Goal: Task Accomplishment & Management: Manage account settings

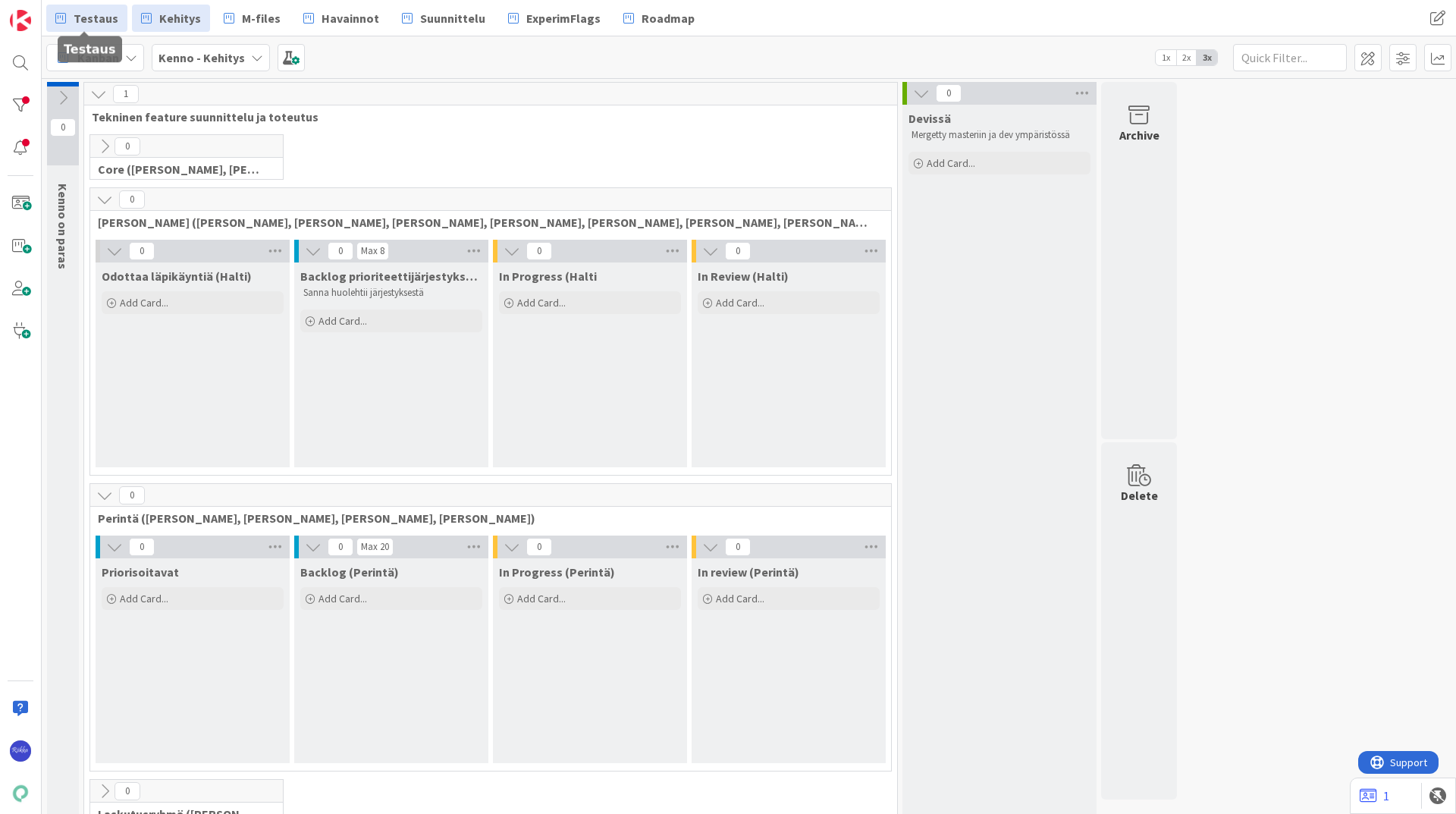
click at [88, 13] on span "Testaus" at bounding box center [95, 17] width 45 height 18
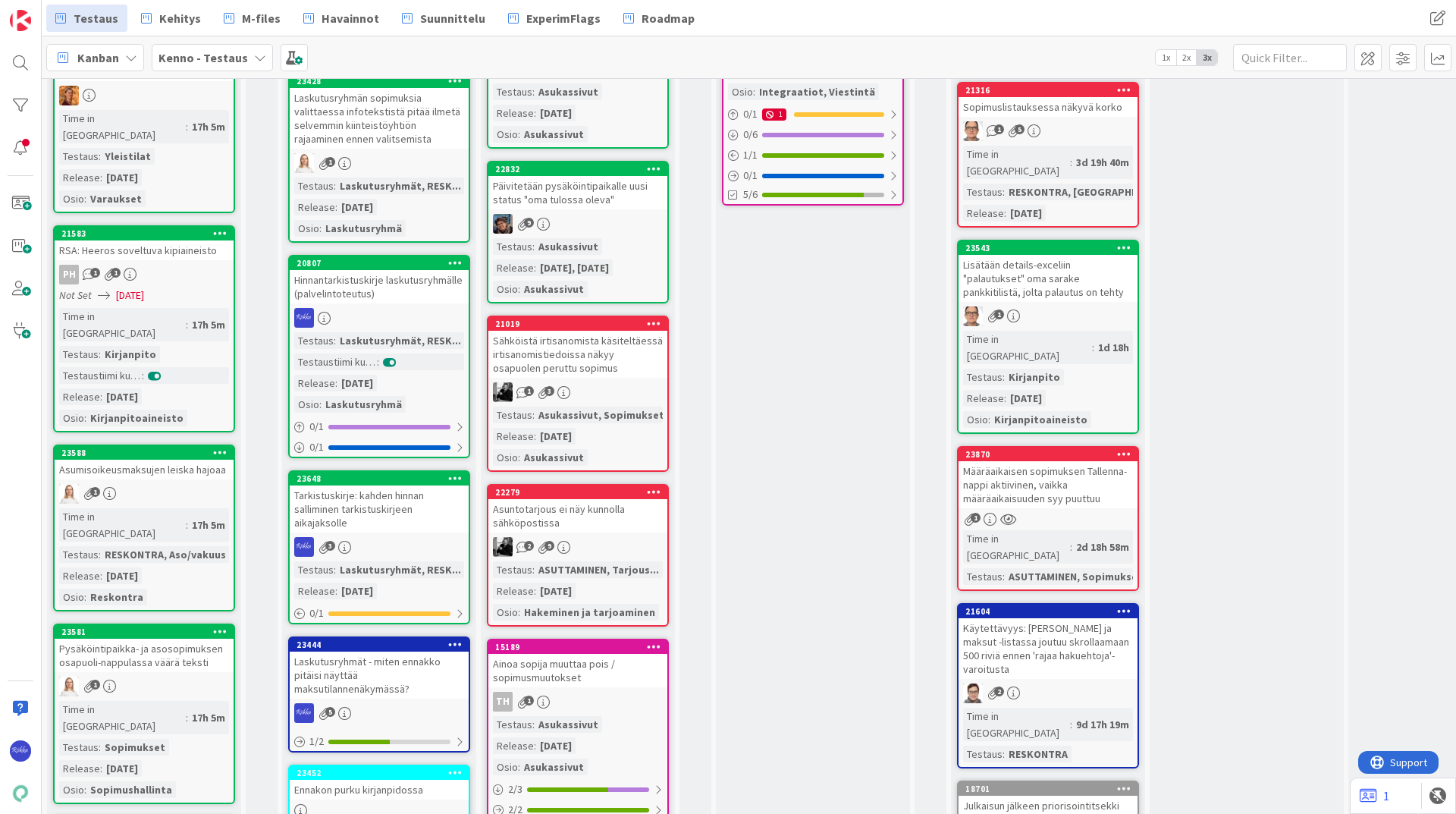
scroll to position [303, 0]
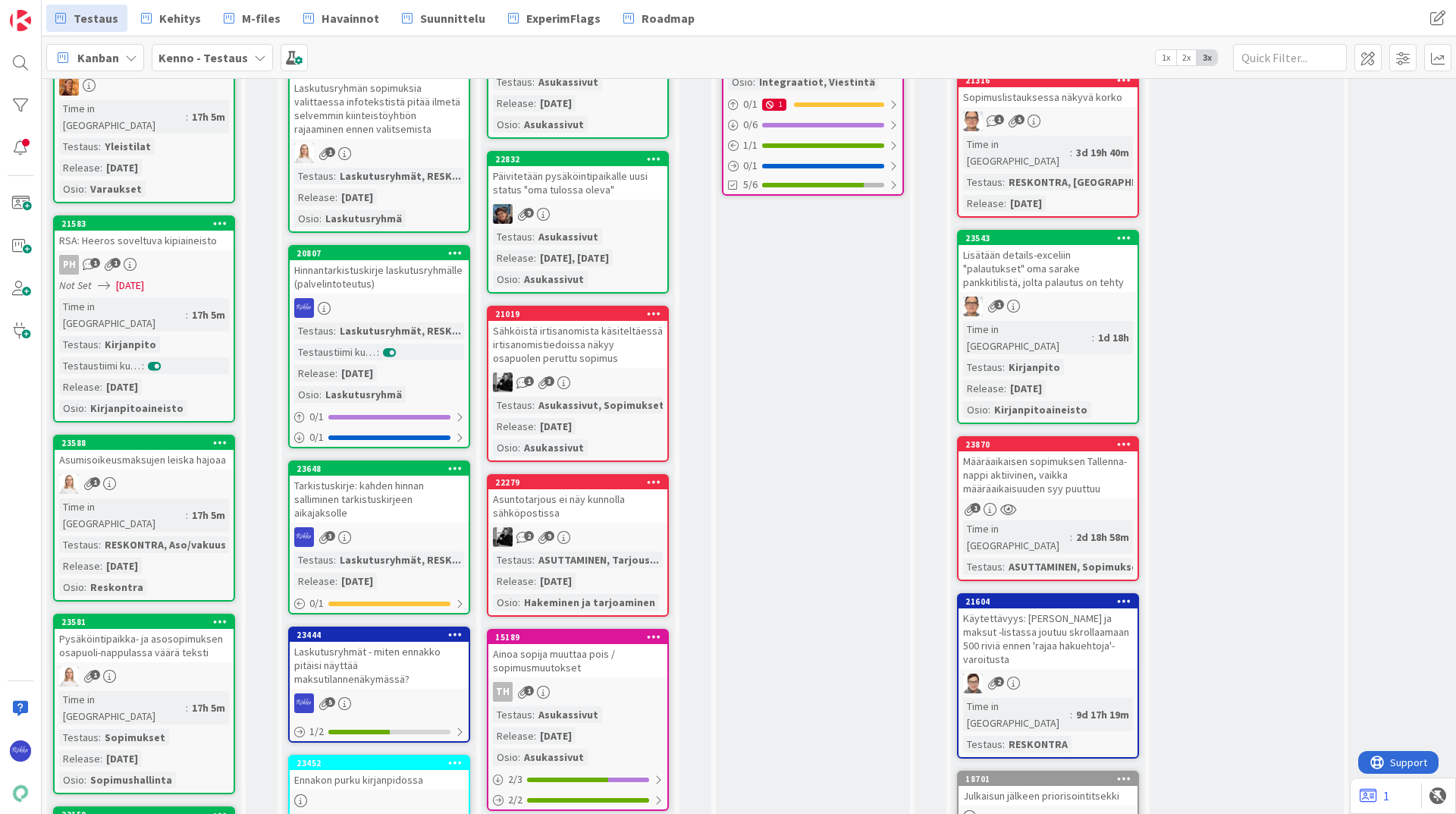
click at [392, 289] on div "Hinnantarkistuskirje laskutusryhmälle (palvelintoteutus)" at bounding box center [379, 276] width 179 height 34
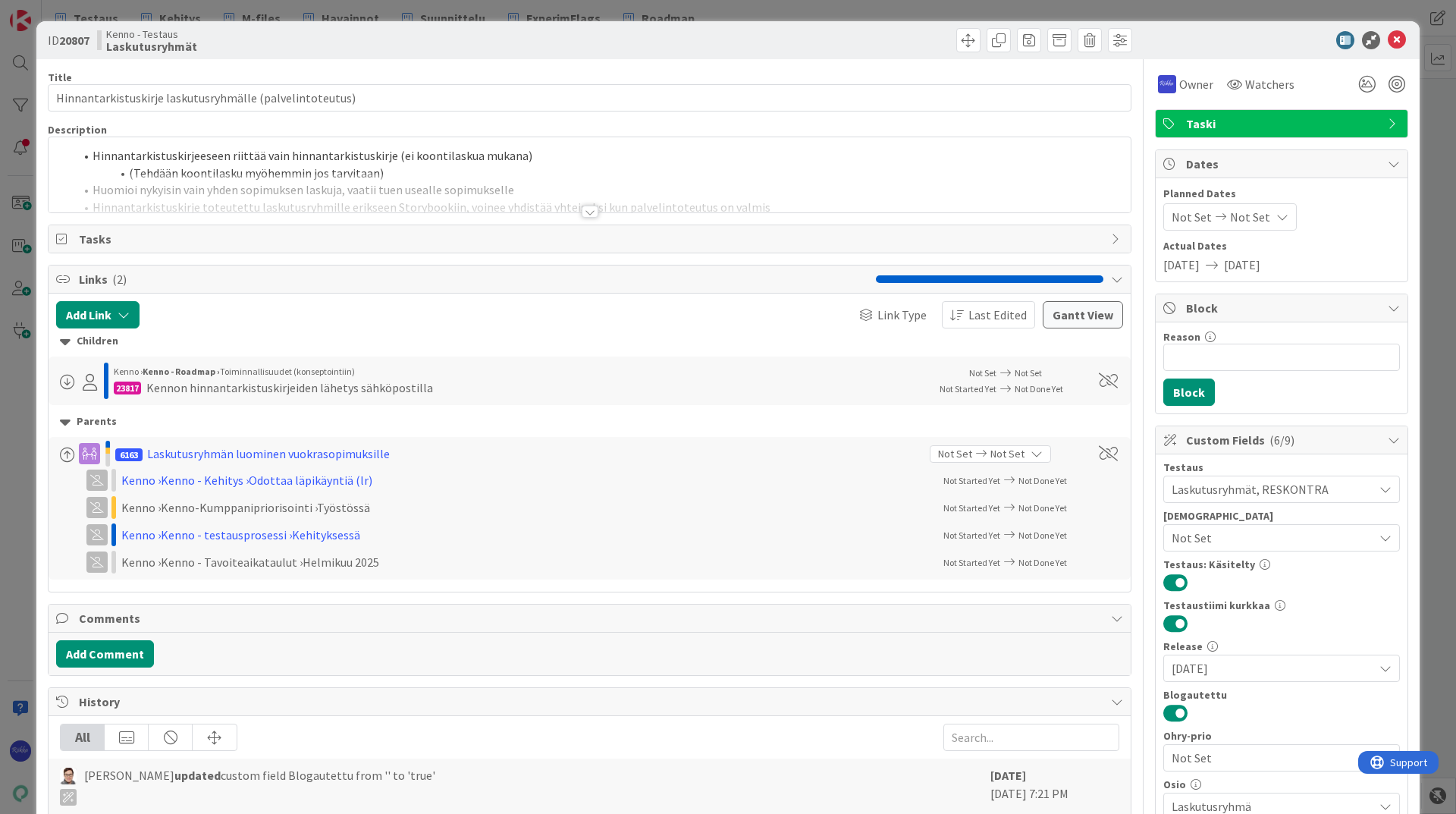
click at [586, 214] on div at bounding box center [590, 212] width 16 height 13
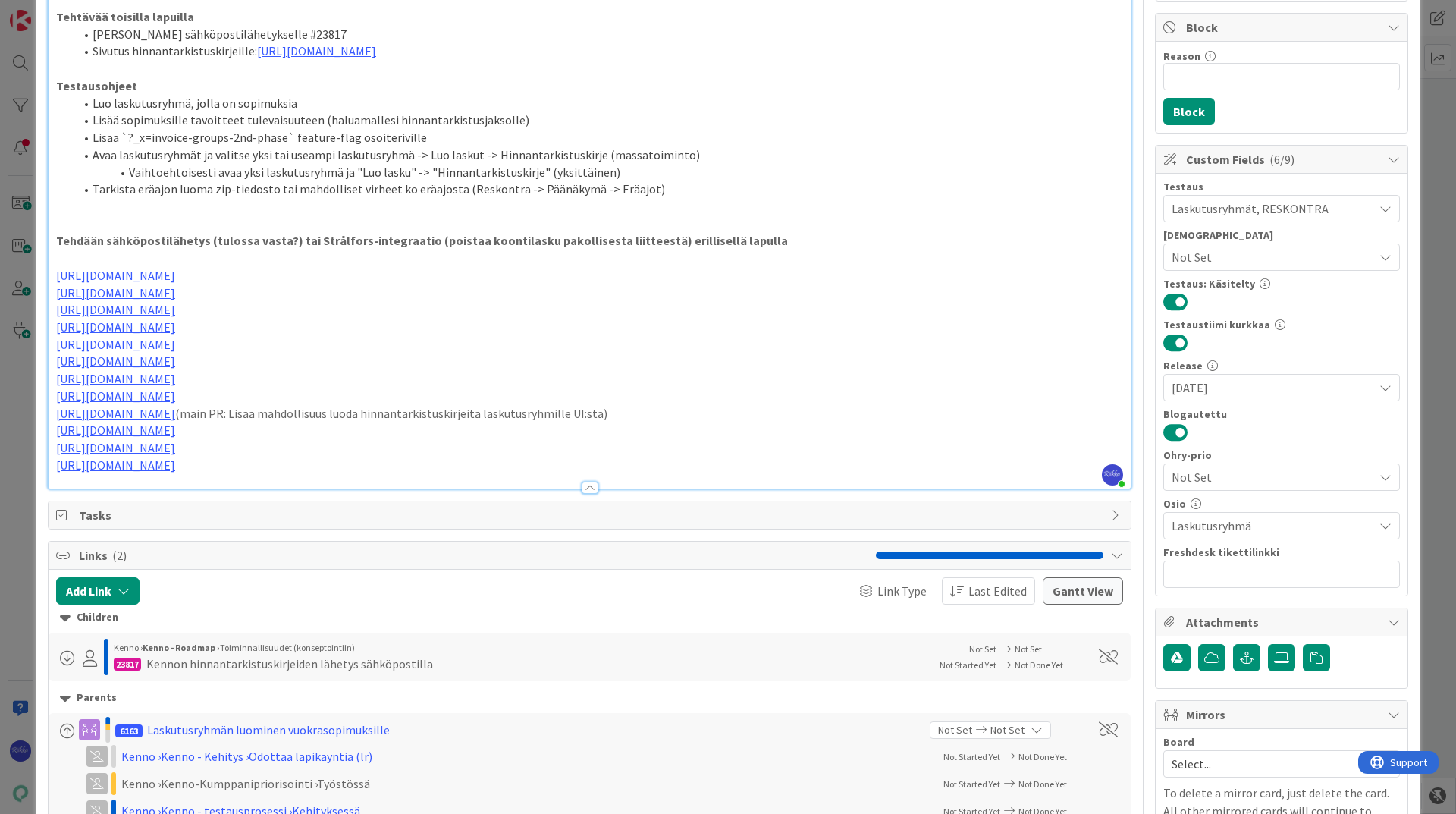
scroll to position [455, 0]
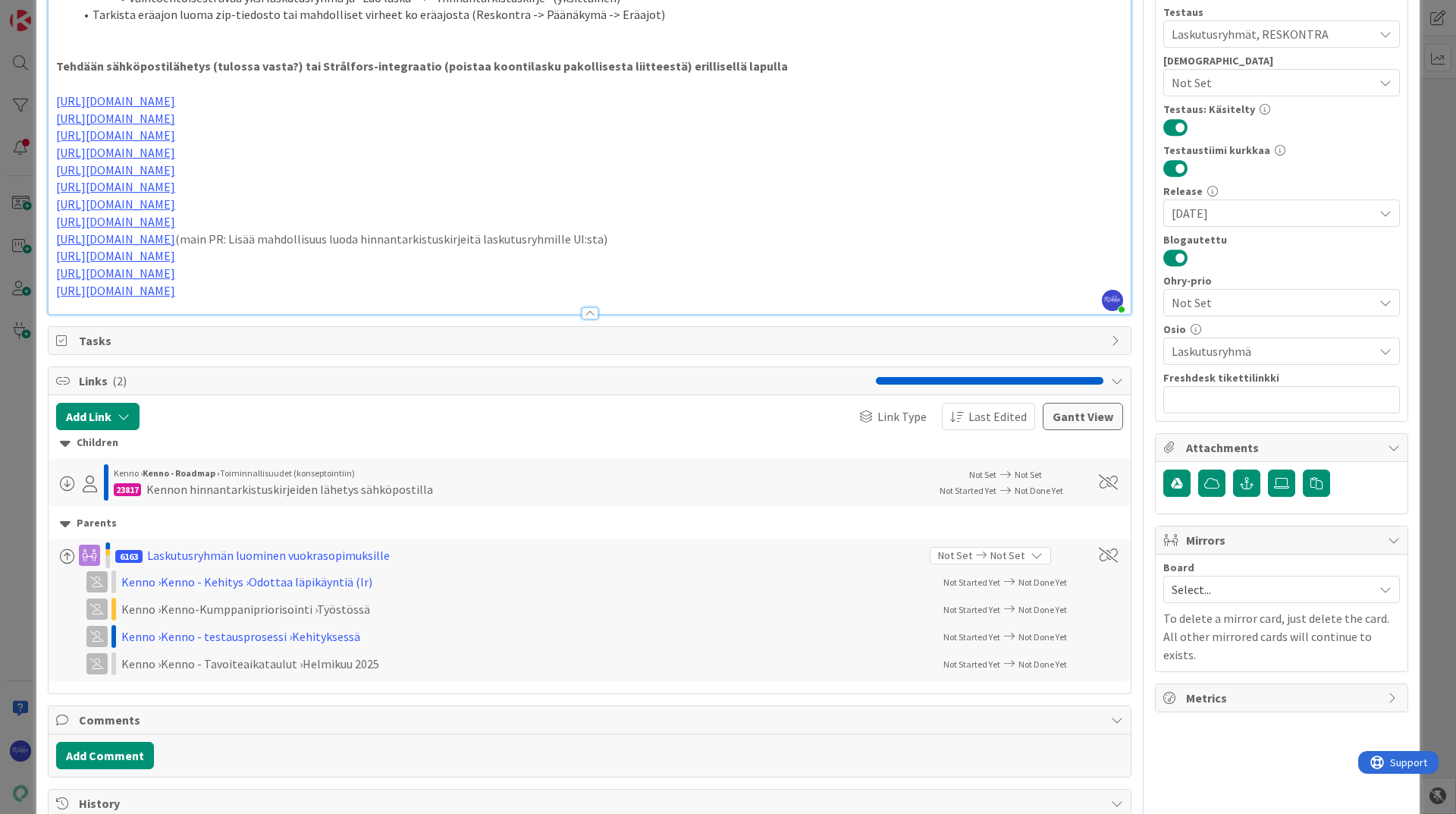
click at [357, 285] on p "https://github.com/pandiafi/kenno/pull/8649" at bounding box center [589, 291] width 1067 height 17
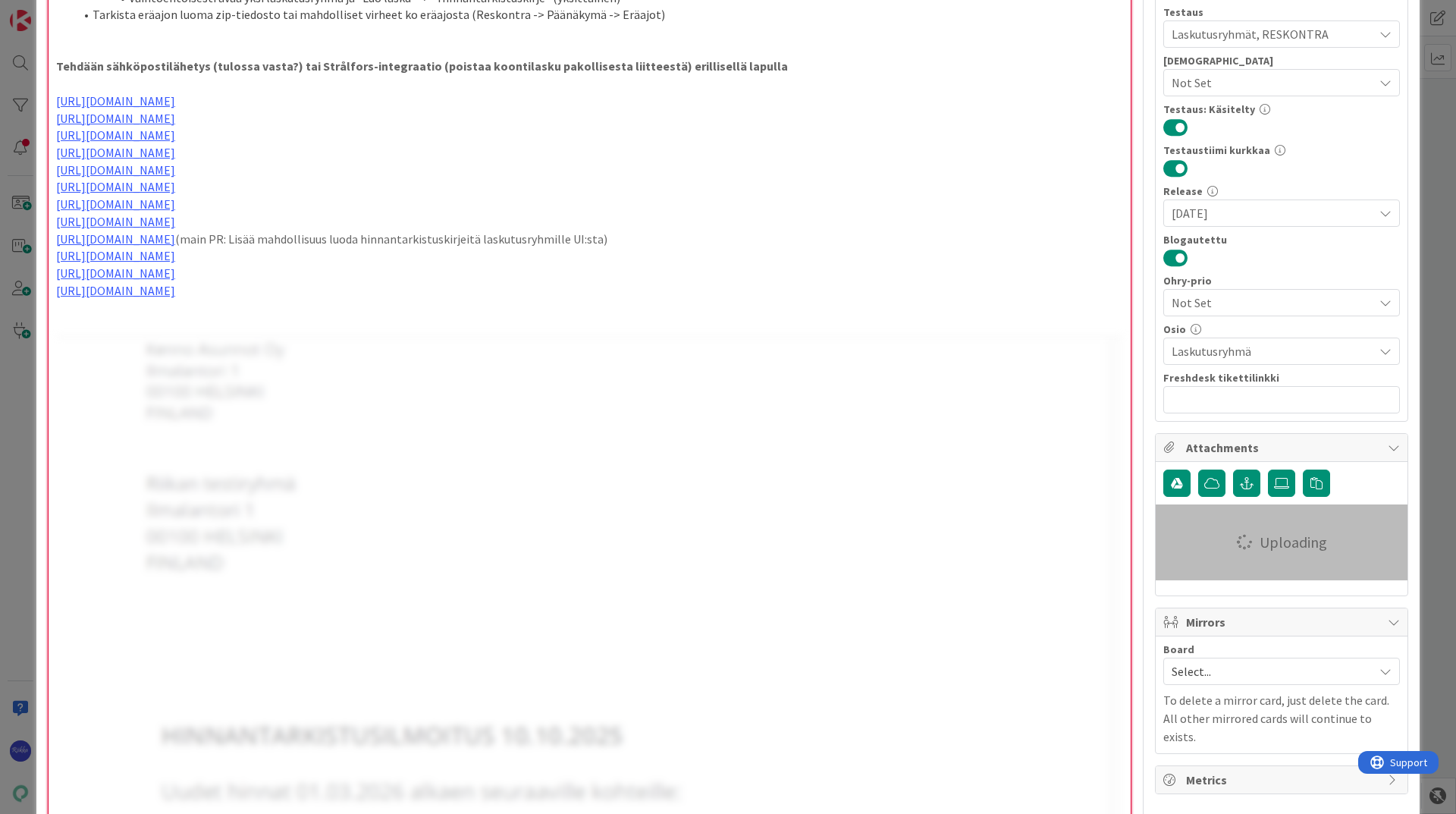
click at [367, 288] on p "https://github.com/pandiafi/kenno/pull/8649" at bounding box center [589, 291] width 1067 height 17
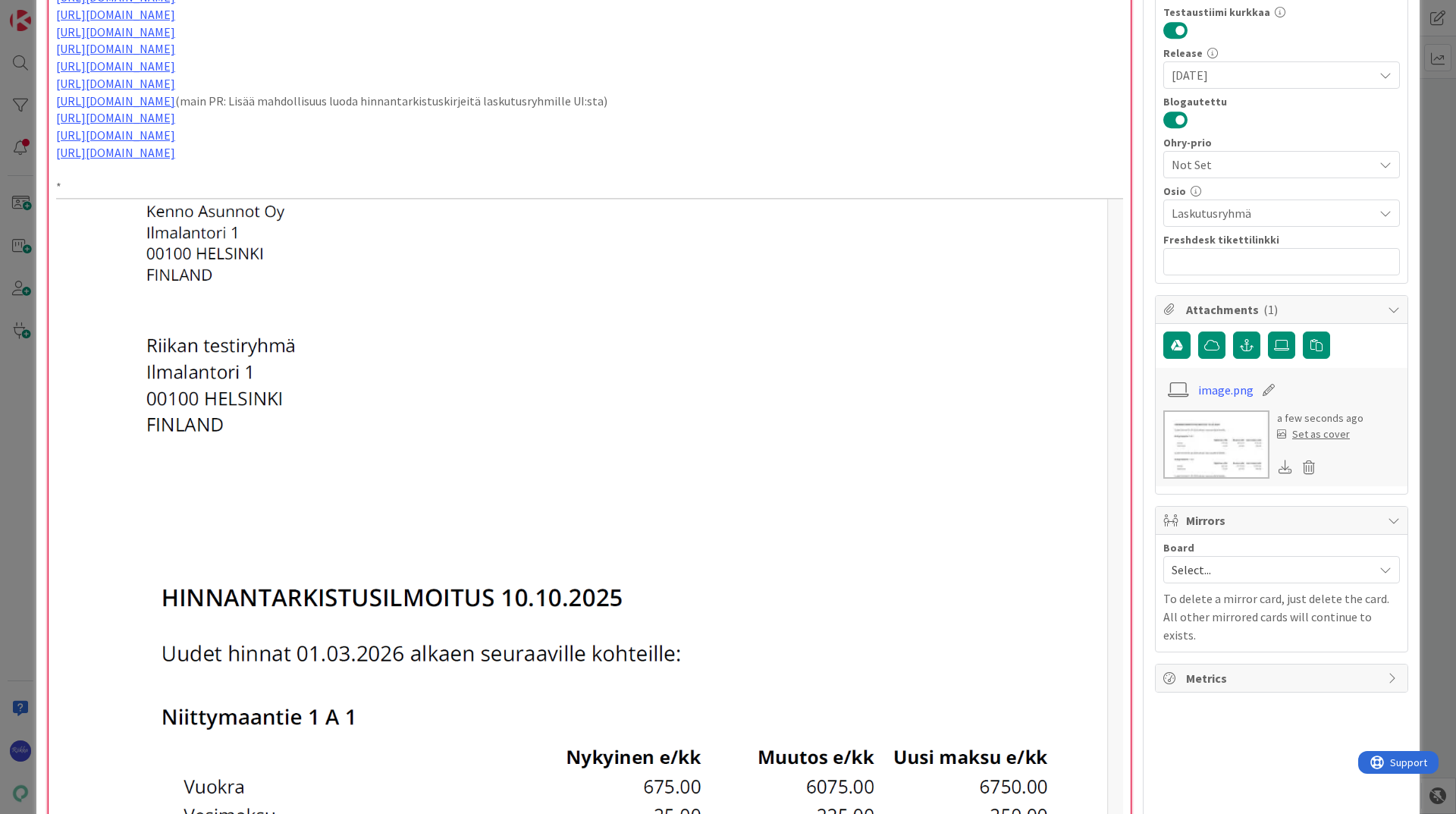
scroll to position [490, 0]
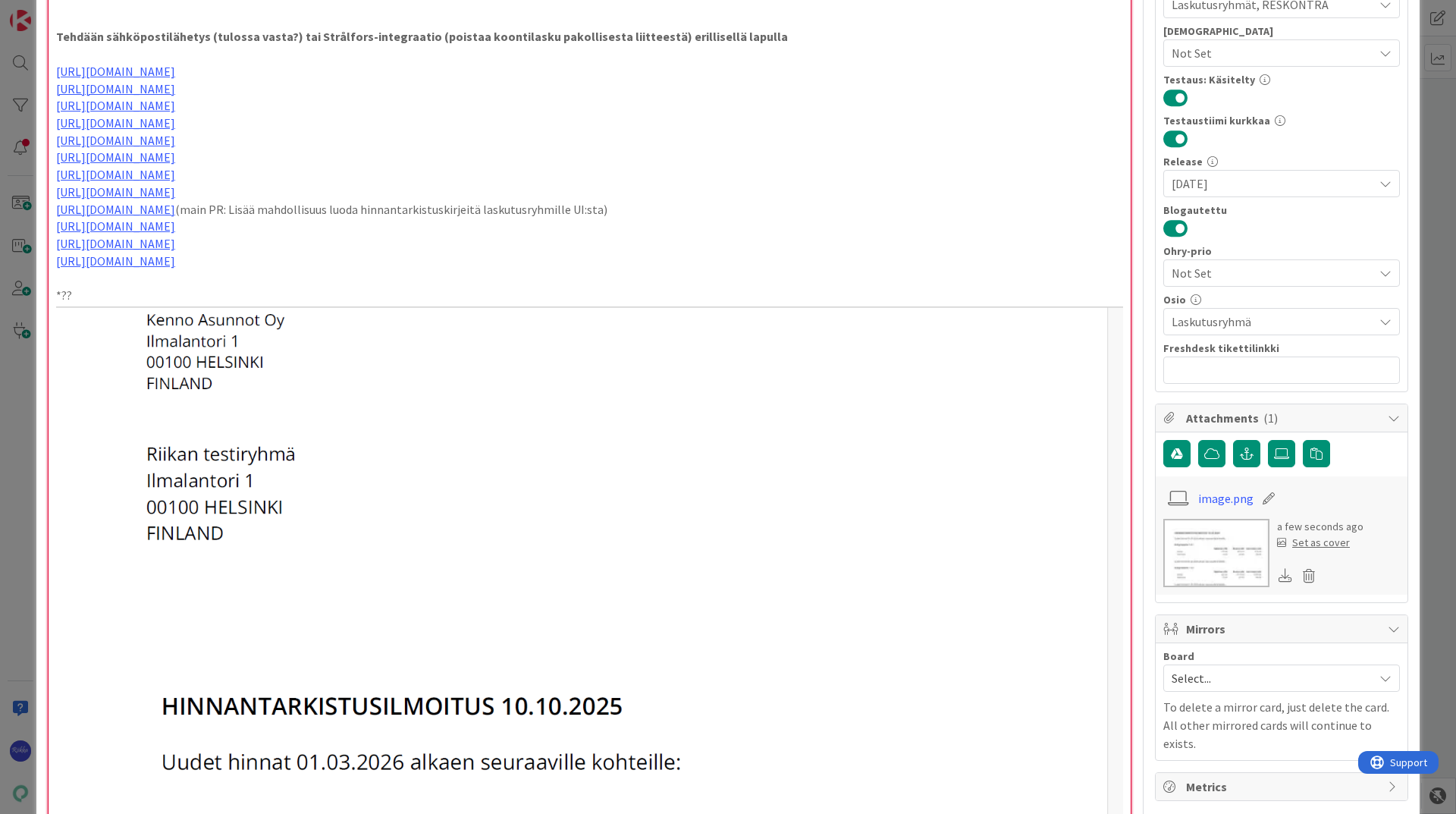
scroll to position [257, 0]
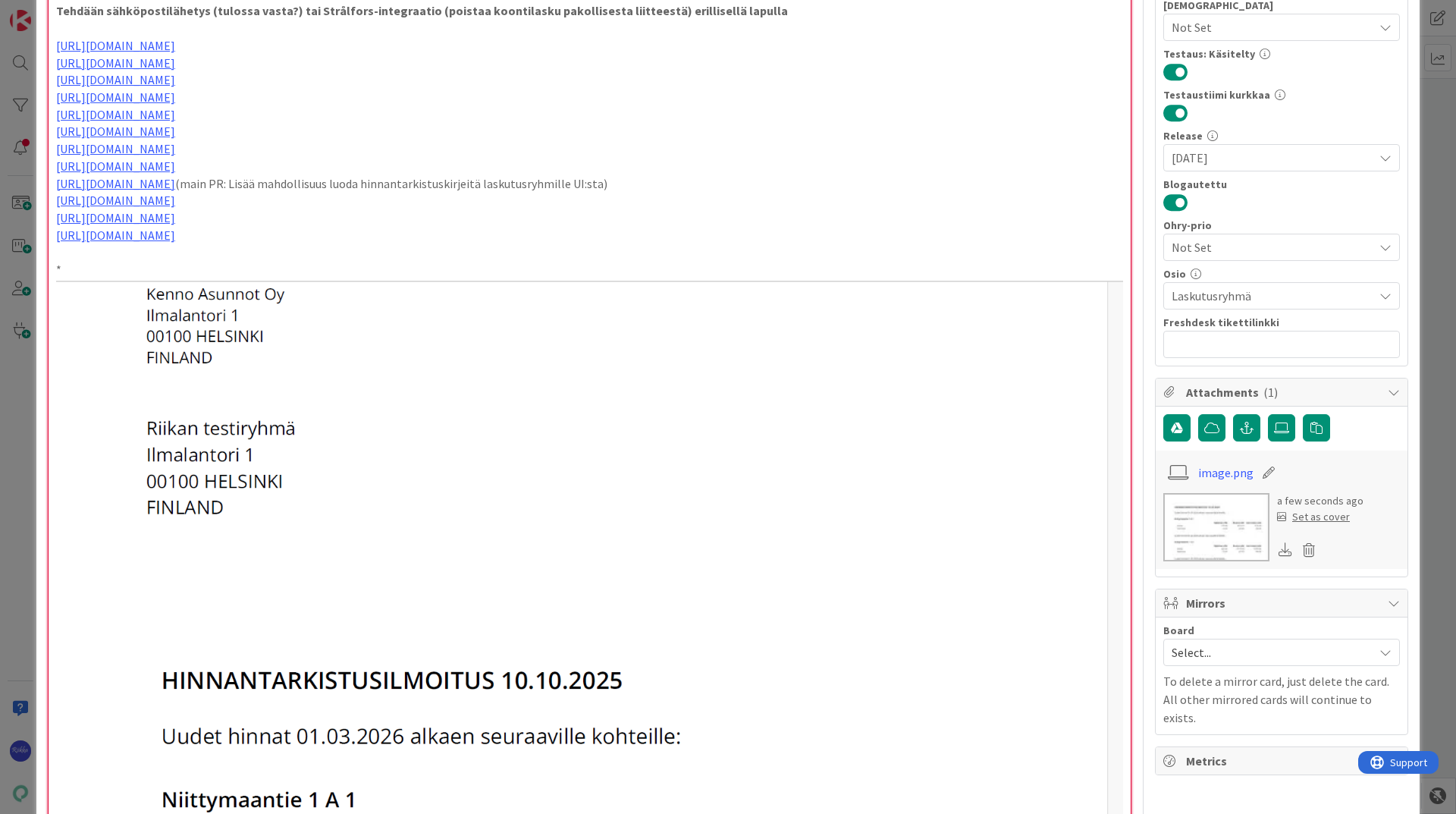
scroll to position [333, 0]
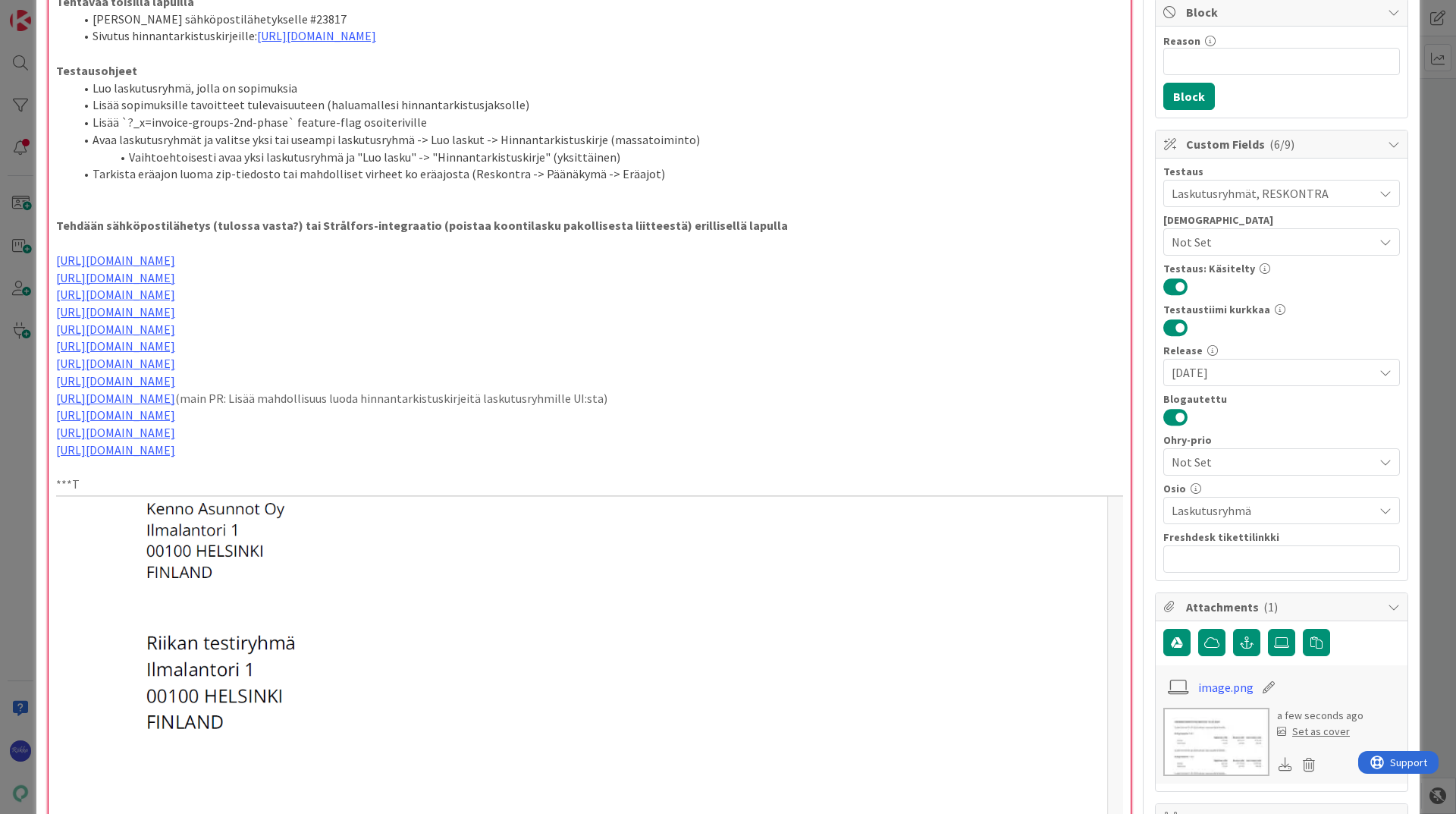
scroll to position [455, 0]
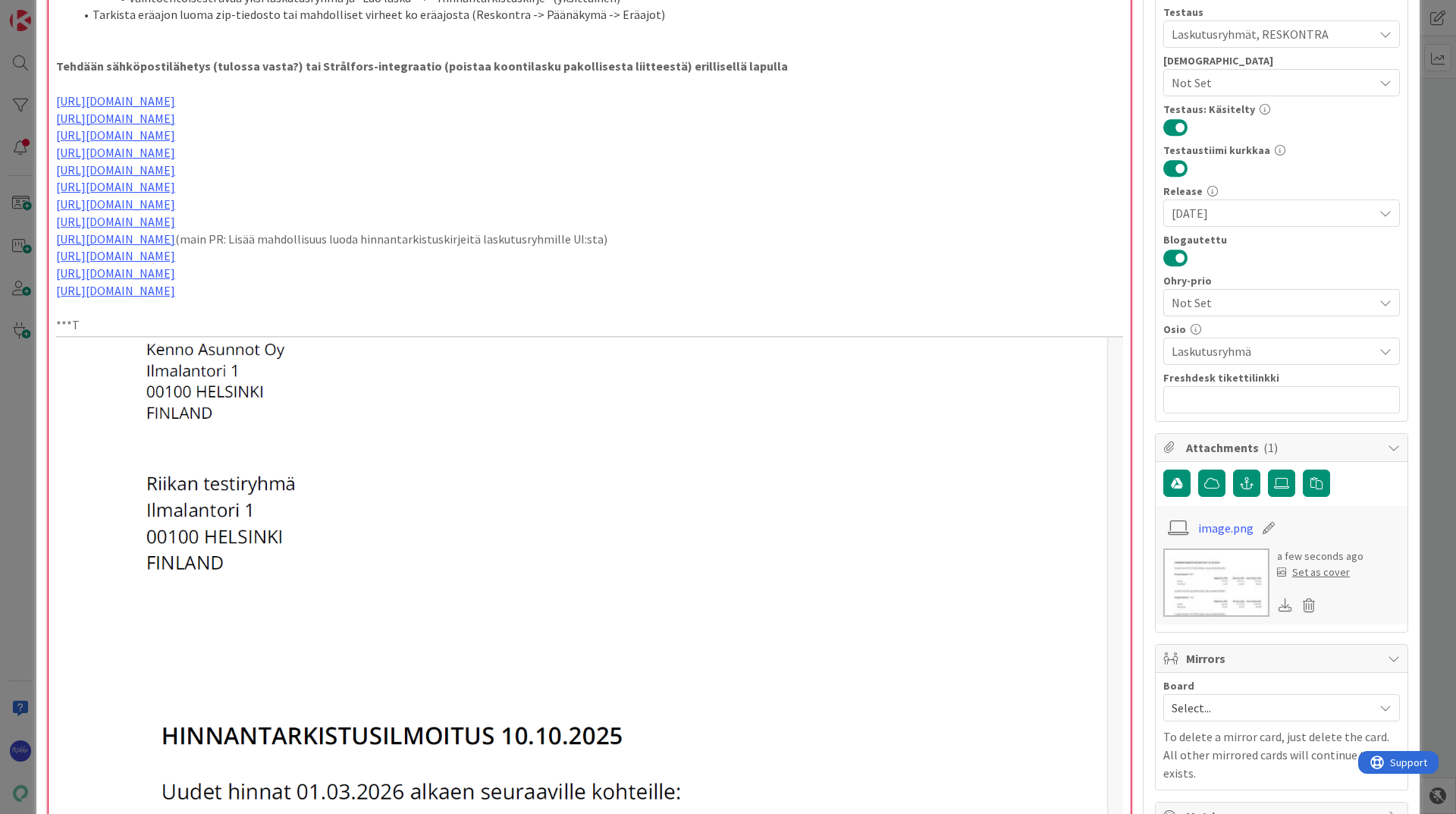
click at [332, 289] on p "https://github.com/pandiafi/kenno/pull/8649" at bounding box center [589, 291] width 1067 height 17
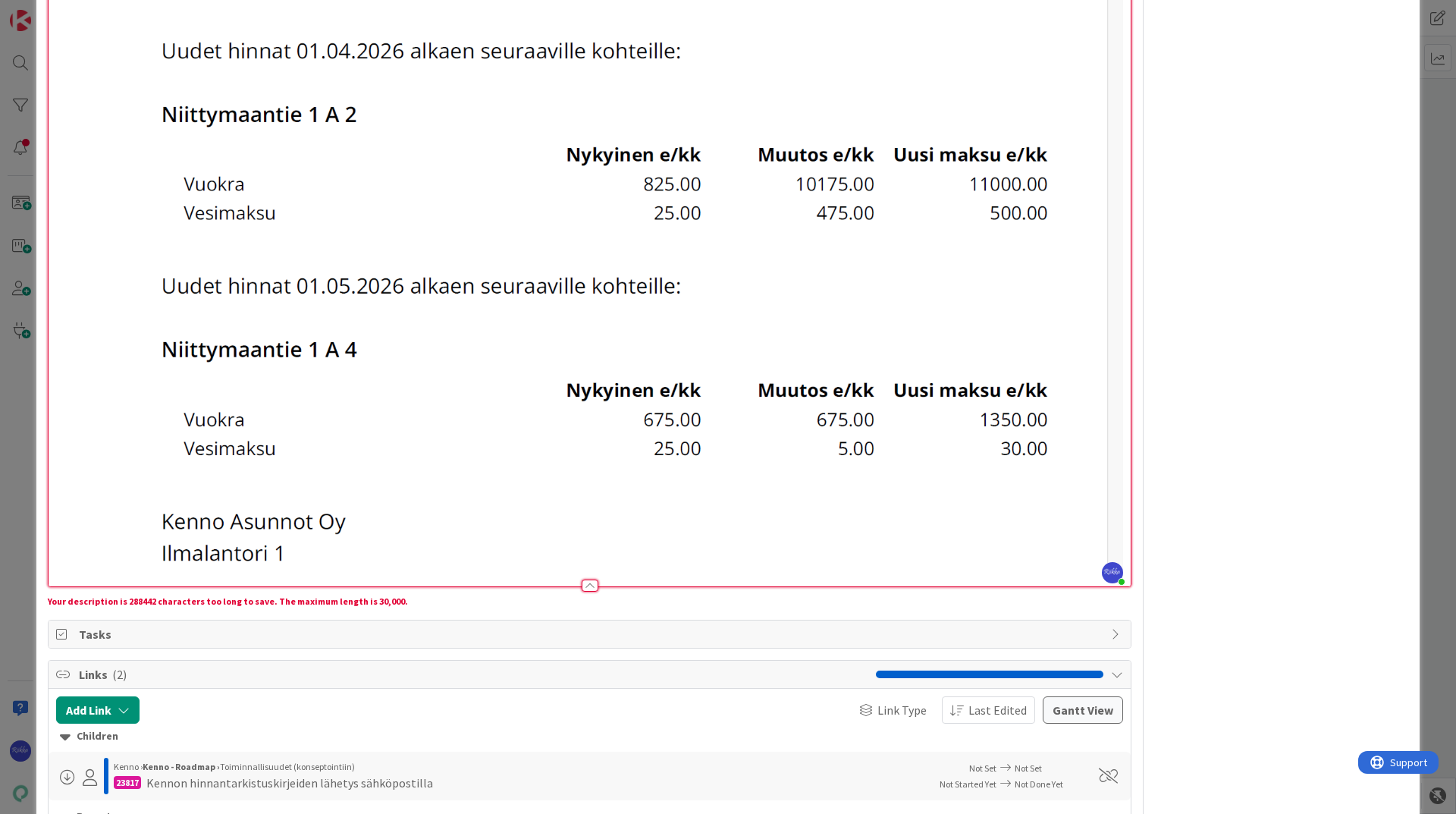
scroll to position [2958, 0]
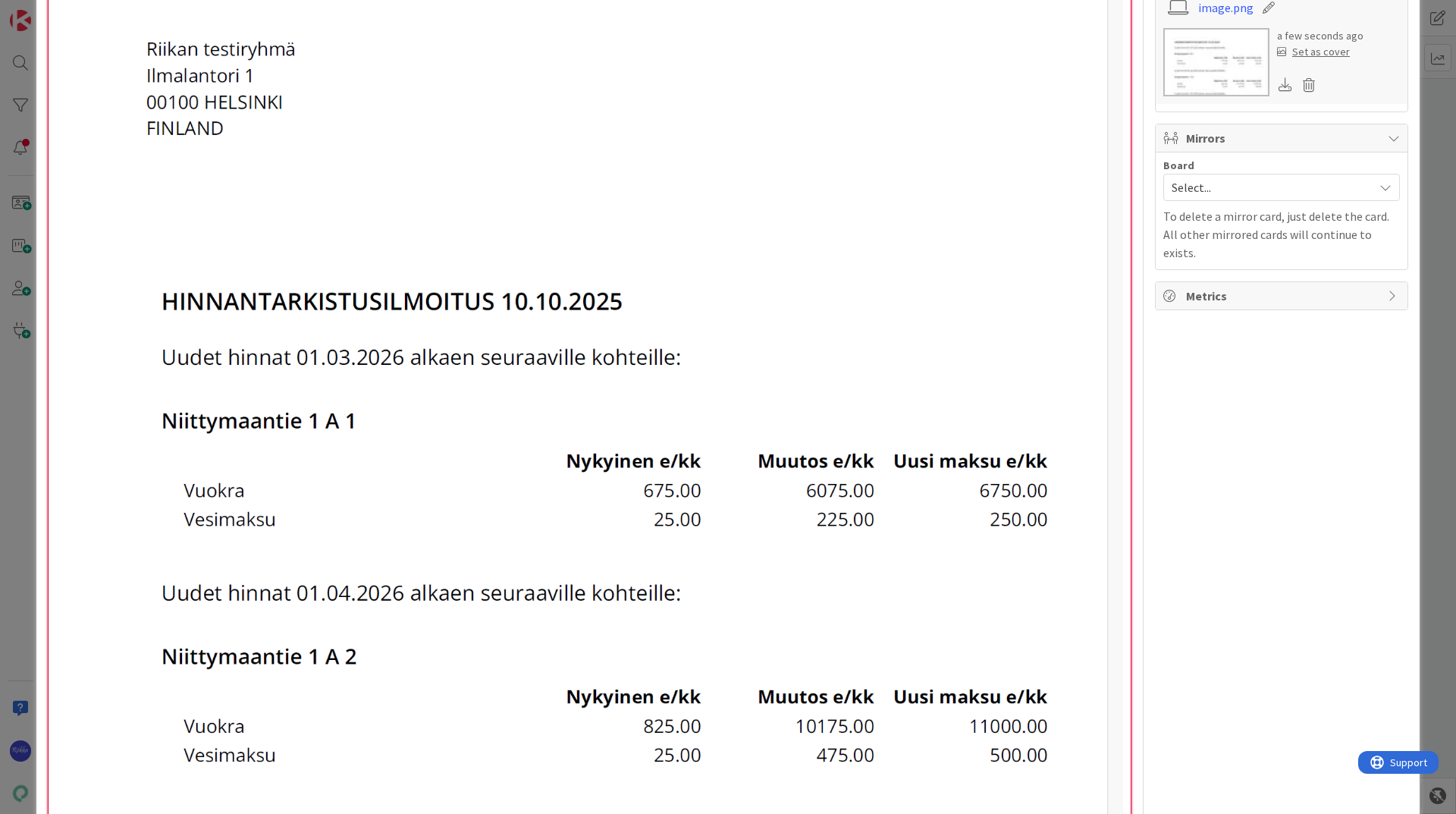
scroll to position [445, 0]
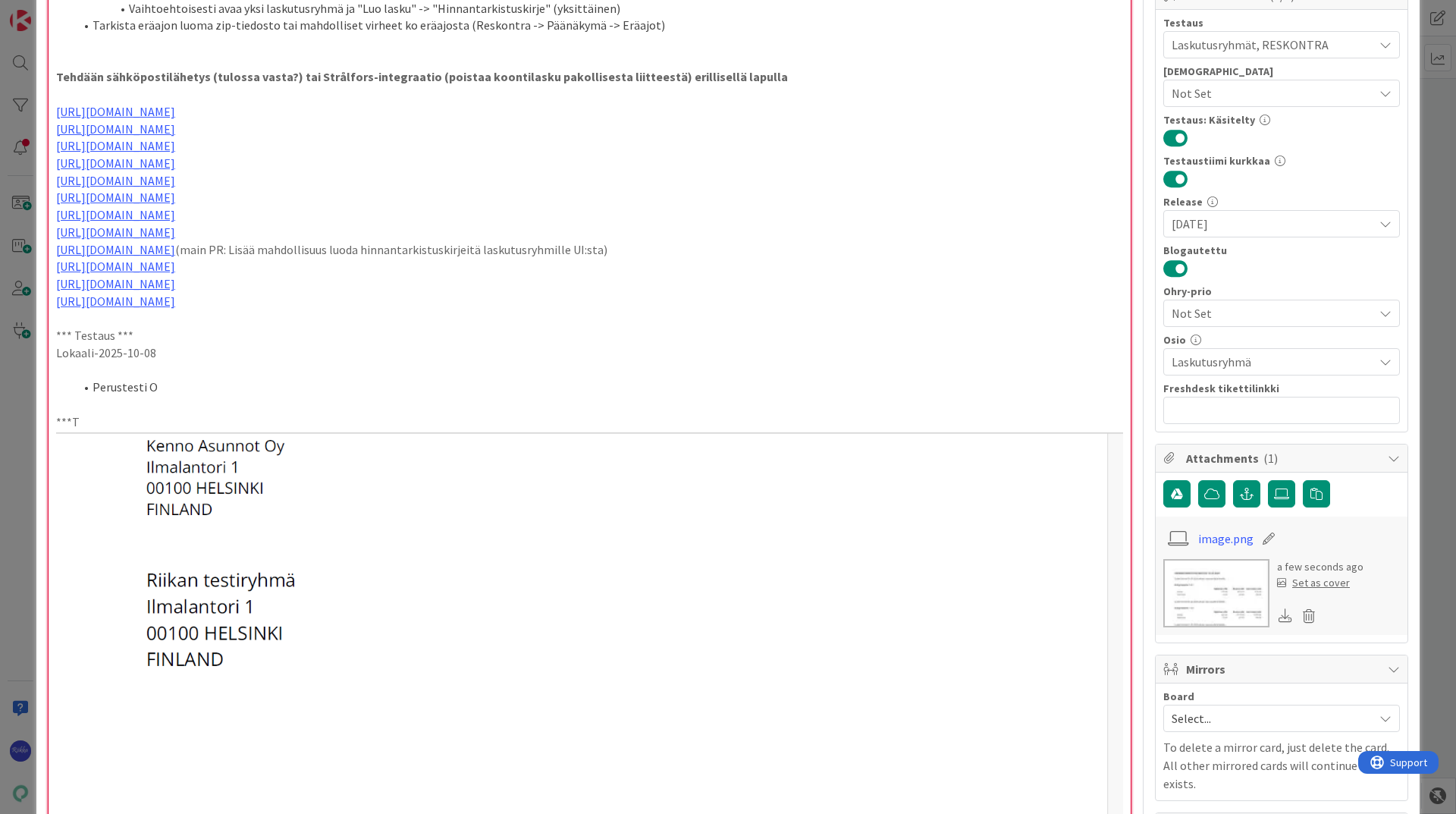
click at [132, 417] on p "***T" at bounding box center [589, 422] width 1067 height 17
click at [209, 374] on p at bounding box center [589, 370] width 1067 height 17
click at [179, 382] on li "Perustesti O" at bounding box center [598, 387] width 1048 height 17
drag, startPoint x: 98, startPoint y: 413, endPoint x: 81, endPoint y: 425, distance: 20.8
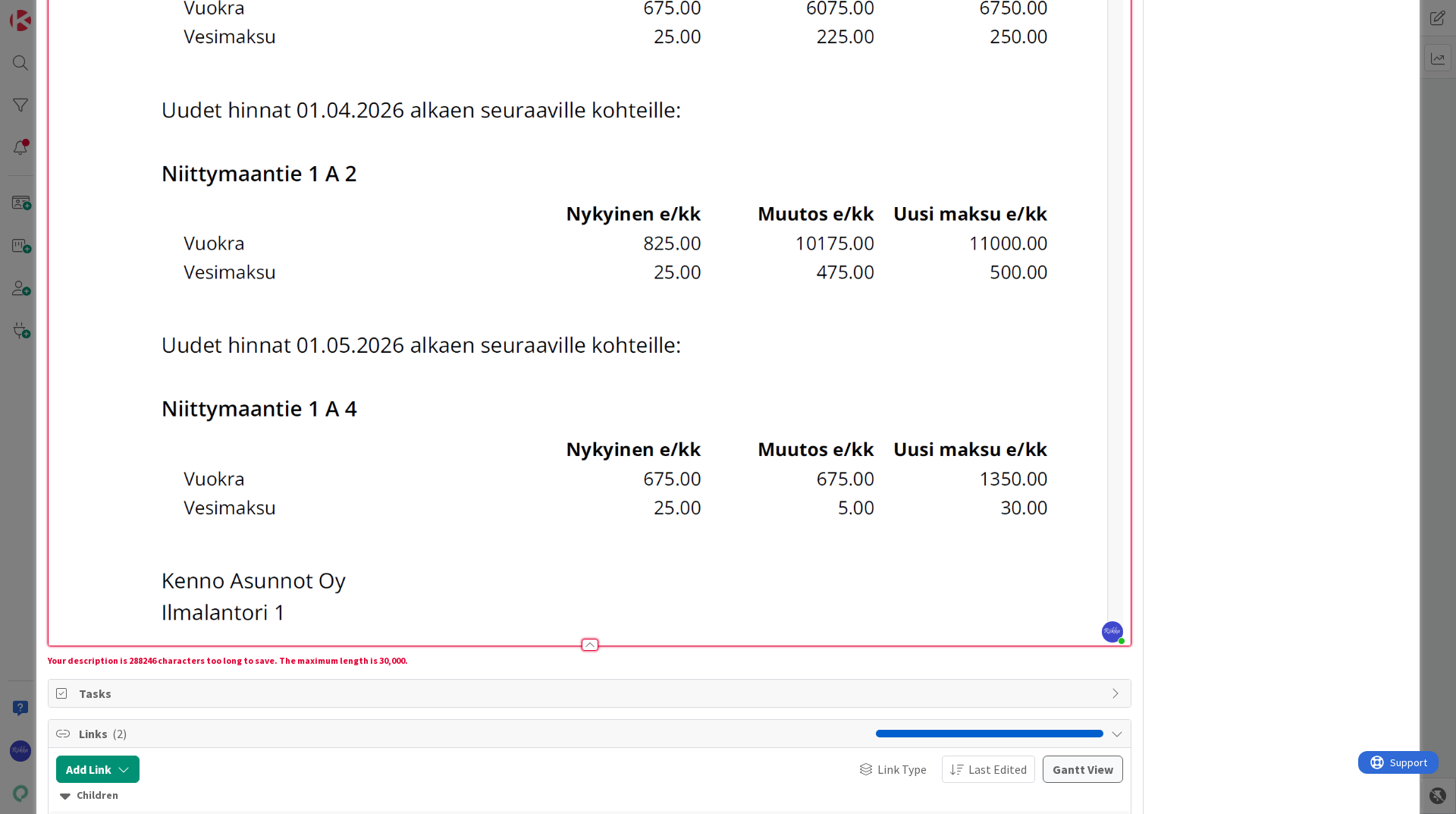
scroll to position [1599, 0]
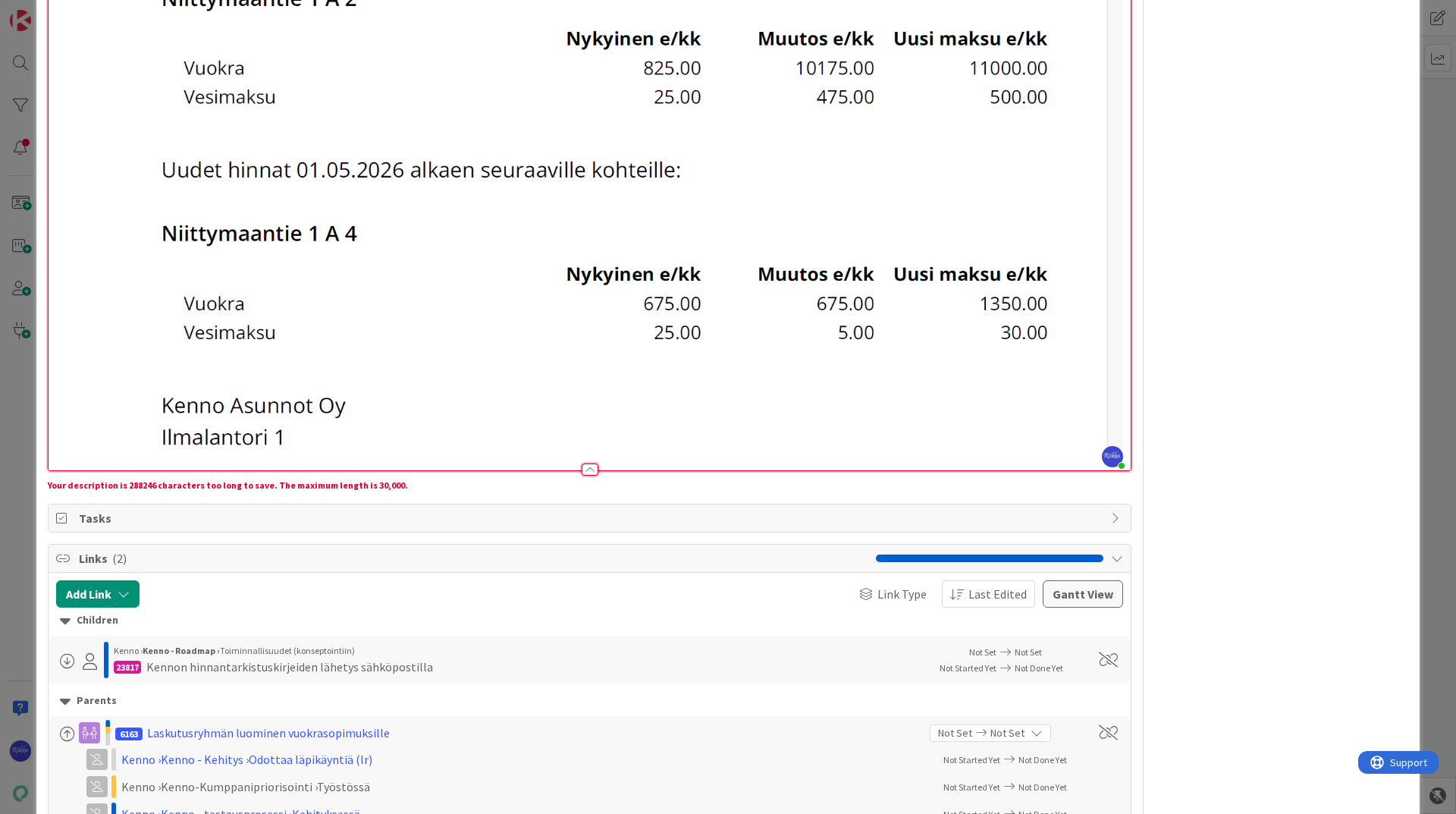
click at [585, 464] on div at bounding box center [590, 470] width 16 height 13
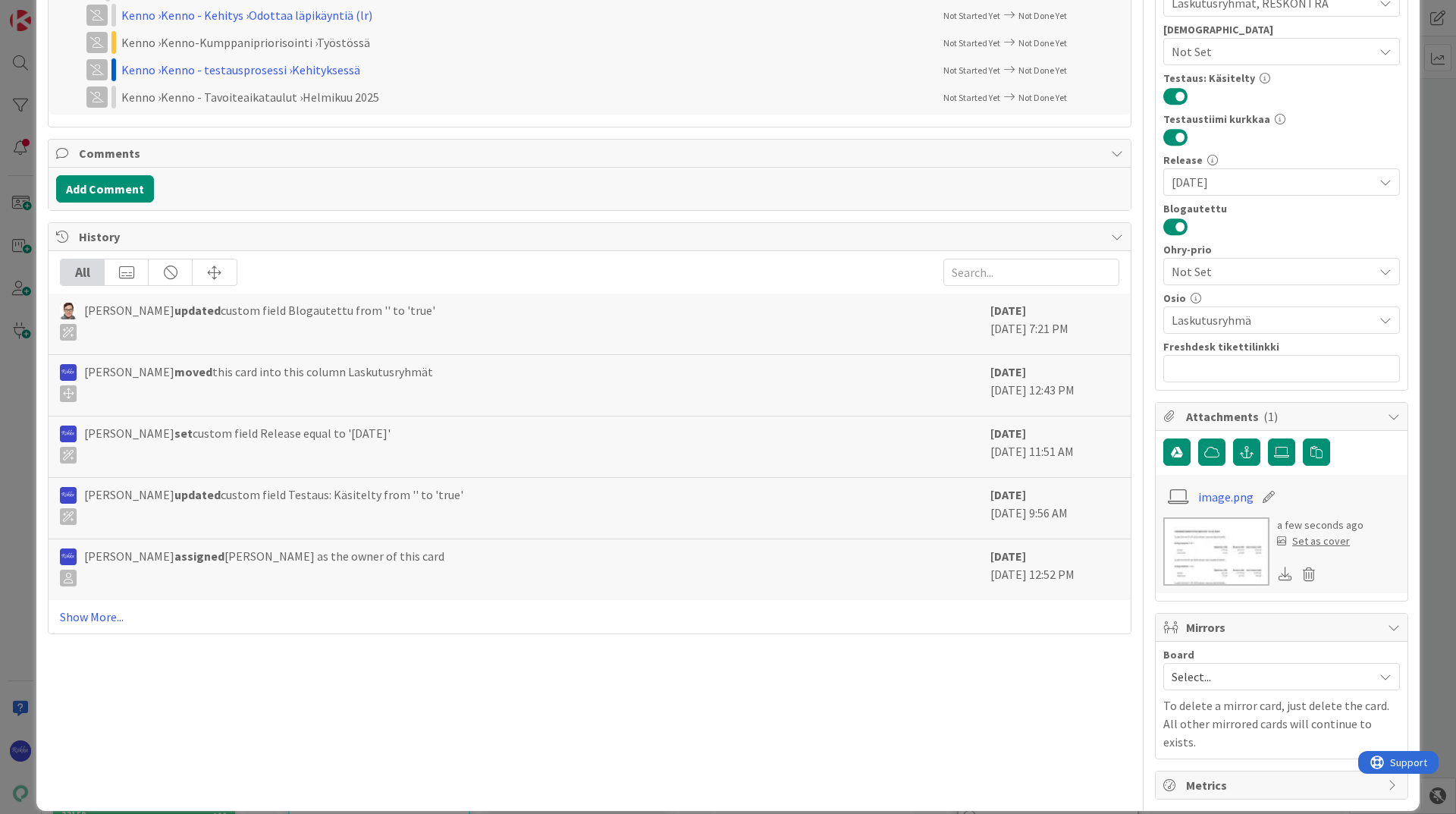
scroll to position [0, 0]
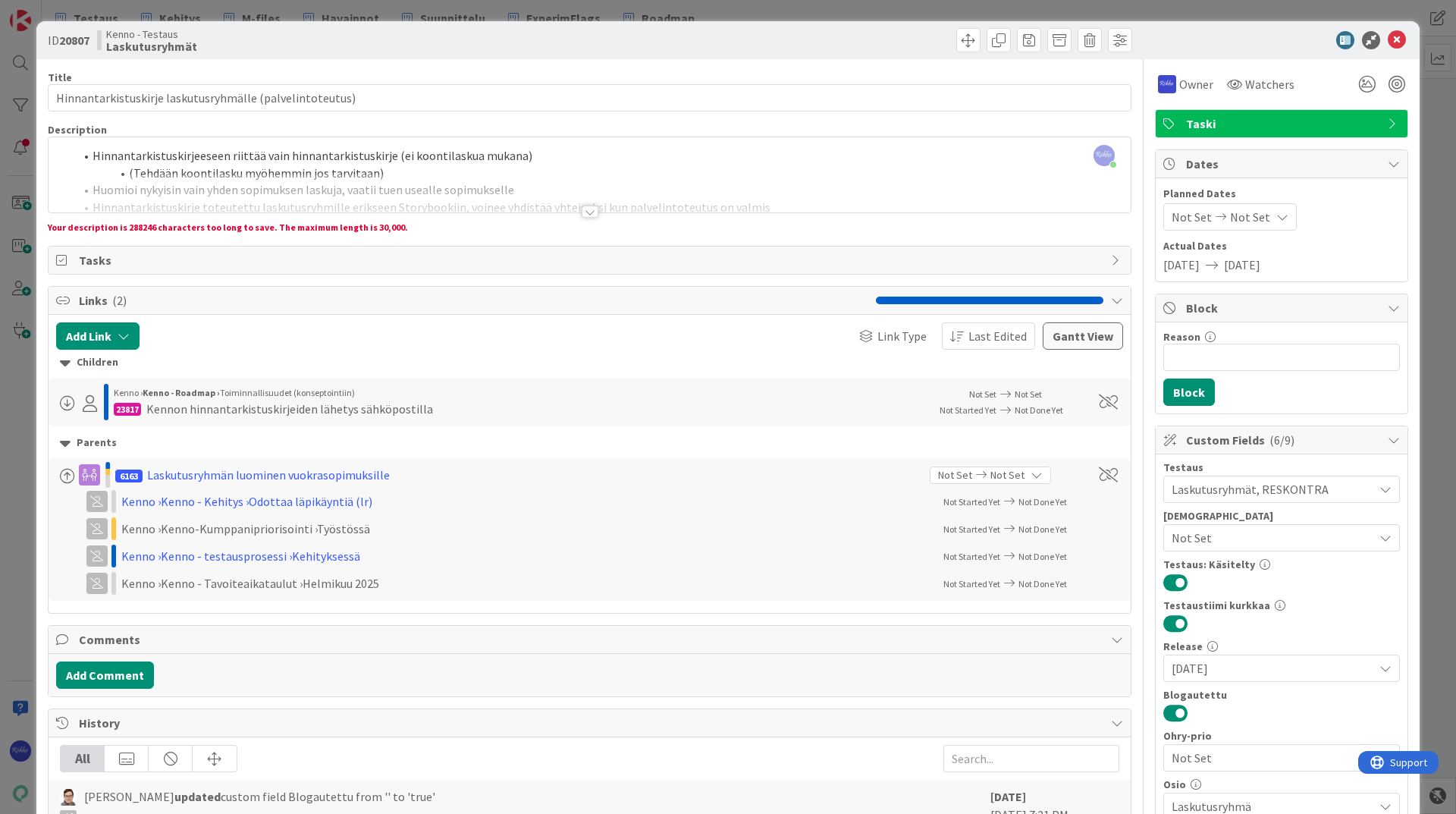
click at [582, 216] on div at bounding box center [590, 212] width 16 height 13
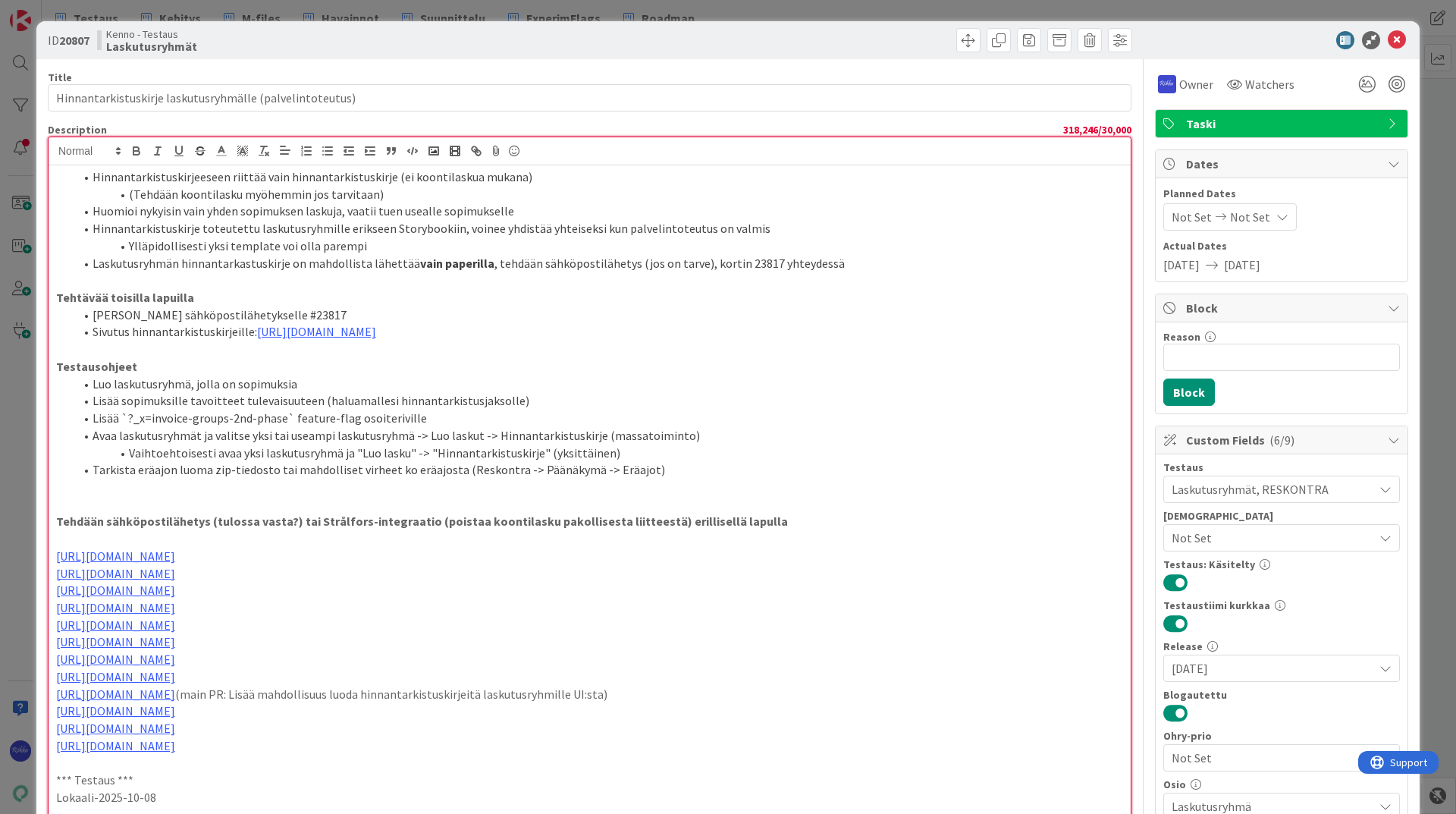
scroll to position [607, 0]
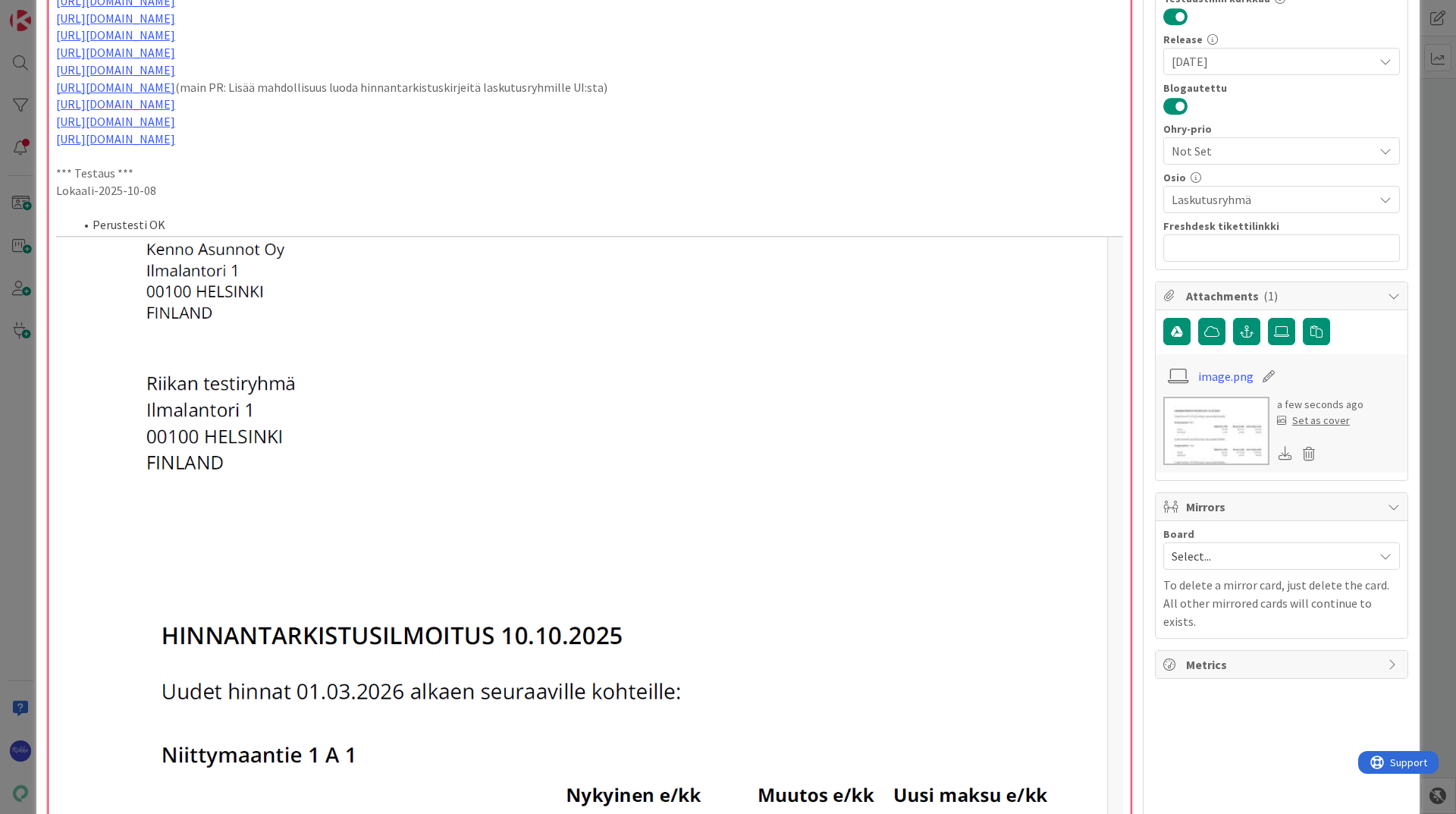
click at [252, 227] on li "Perustesti OK" at bounding box center [598, 225] width 1048 height 17
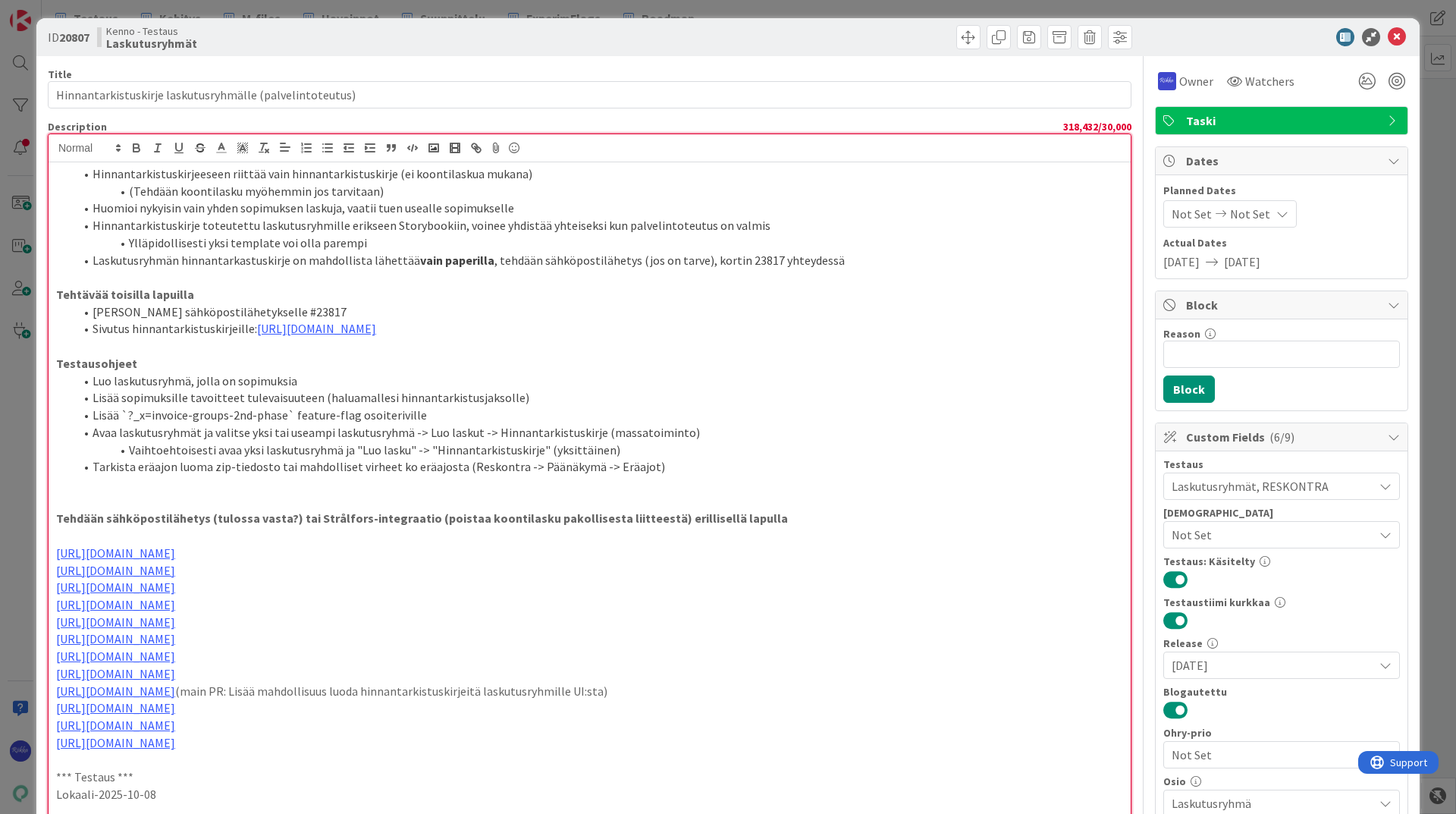
scroll to position [0, 0]
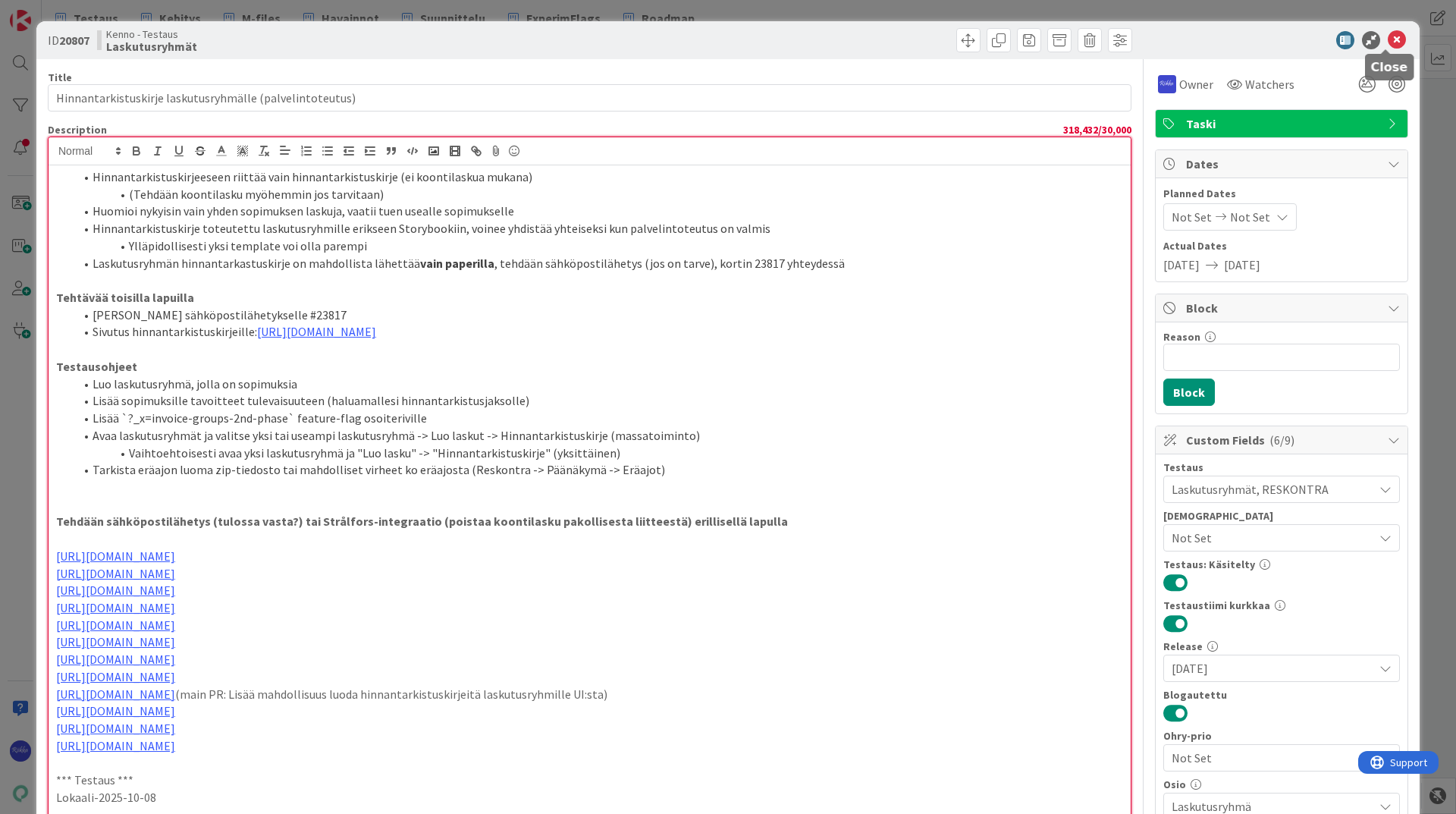
click at [1388, 36] on icon at bounding box center [1396, 39] width 18 height 18
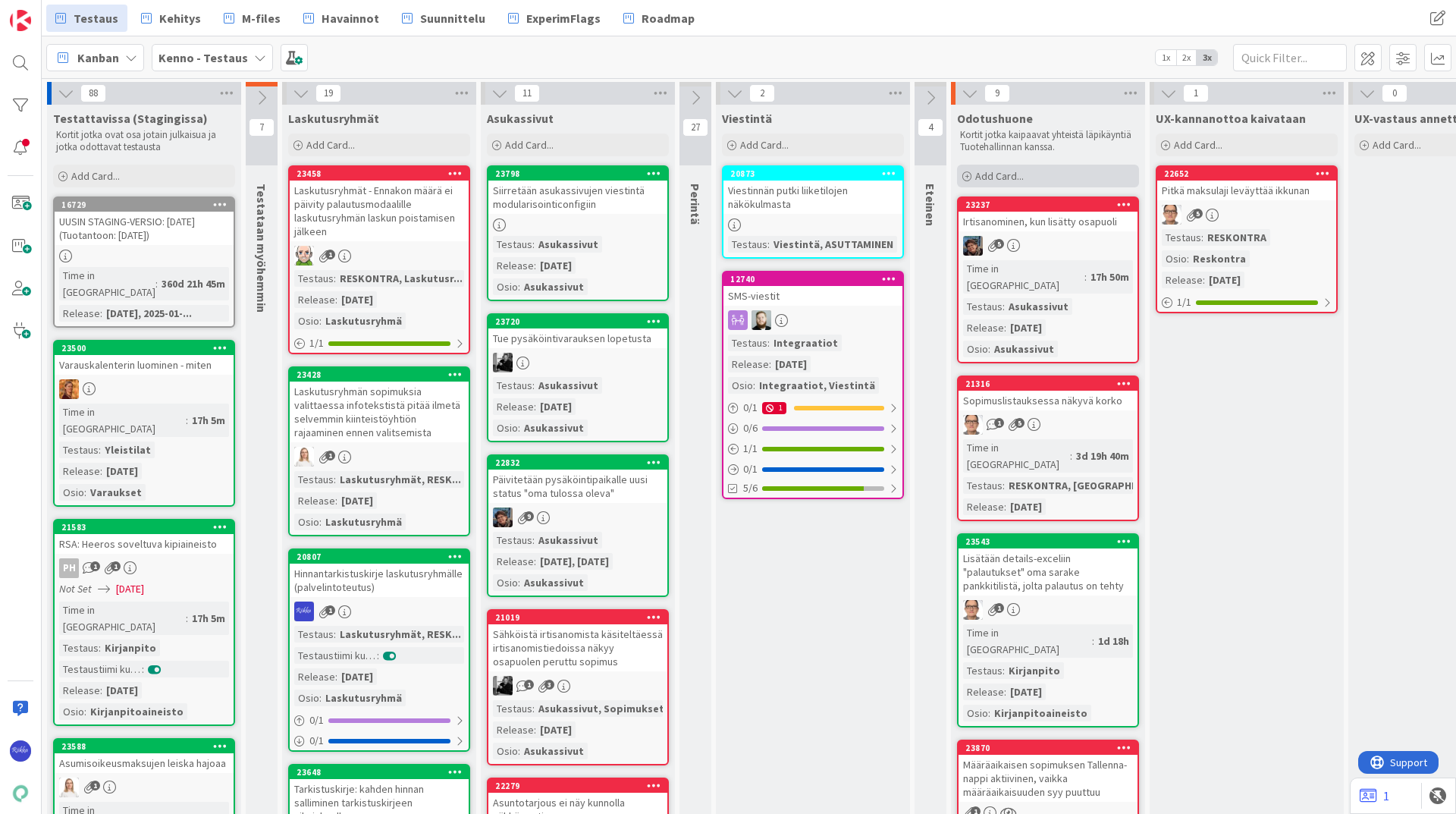
click at [1025, 170] on div "Add Card..." at bounding box center [1047, 176] width 182 height 23
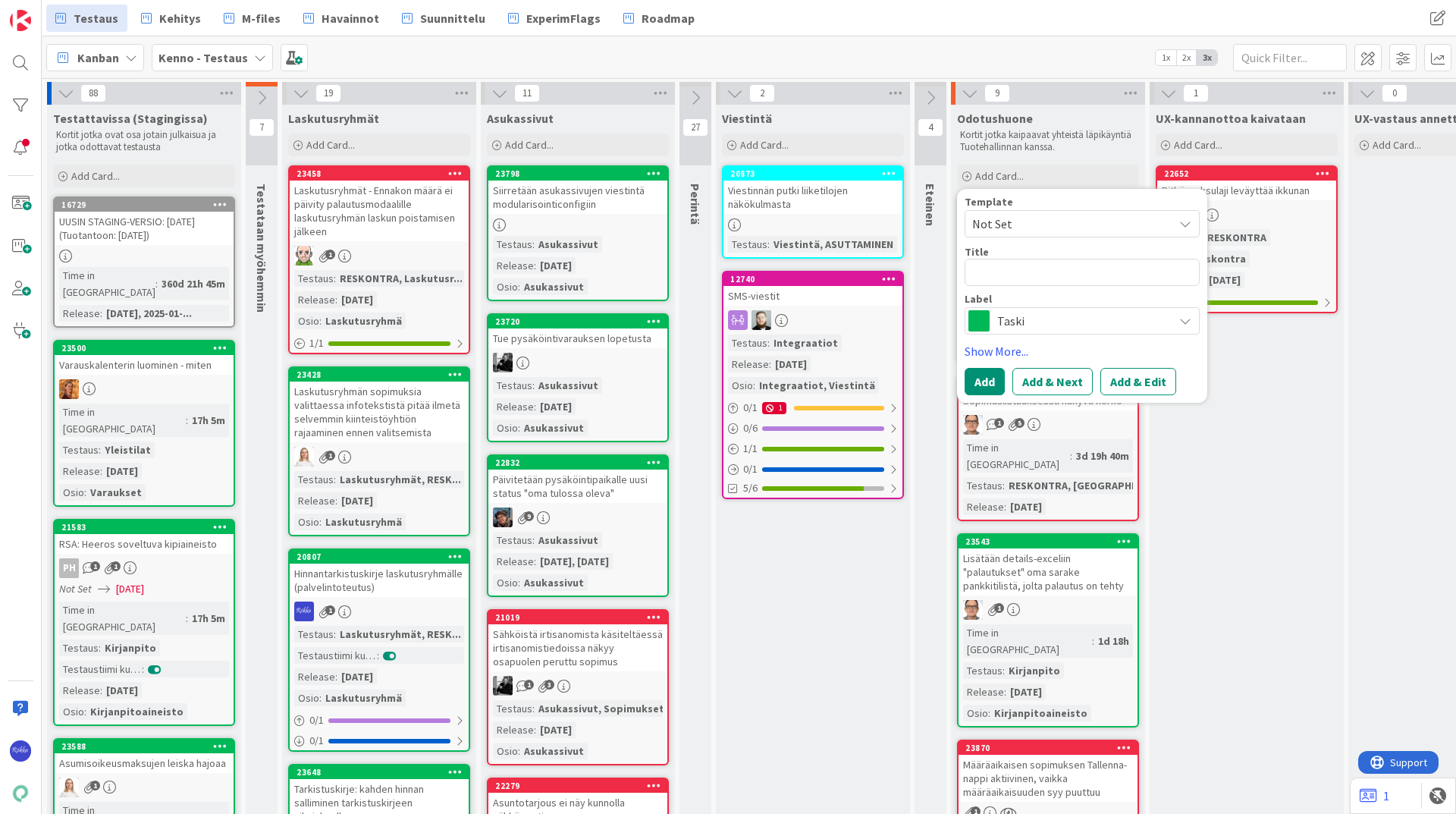
click at [1033, 215] on span "Not Set" at bounding box center [1067, 223] width 189 height 19
click at [1042, 285] on span "Bugi" at bounding box center [1093, 289] width 216 height 19
type textarea "x"
type textarea "Bugi"
click at [1065, 267] on textarea "Bugi" at bounding box center [1082, 272] width 235 height 27
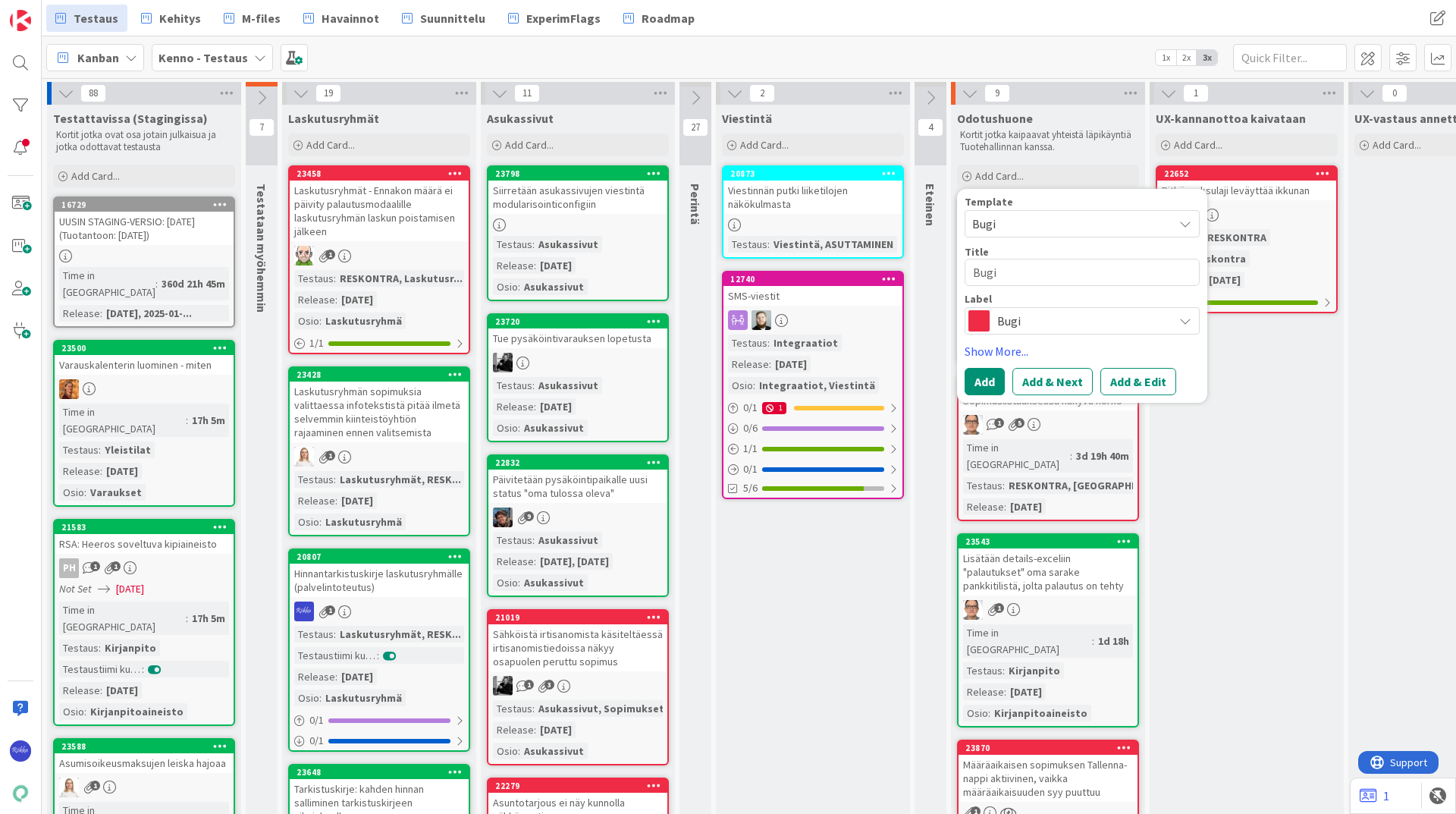
click at [1072, 313] on span "Bugi" at bounding box center [1081, 320] width 168 height 21
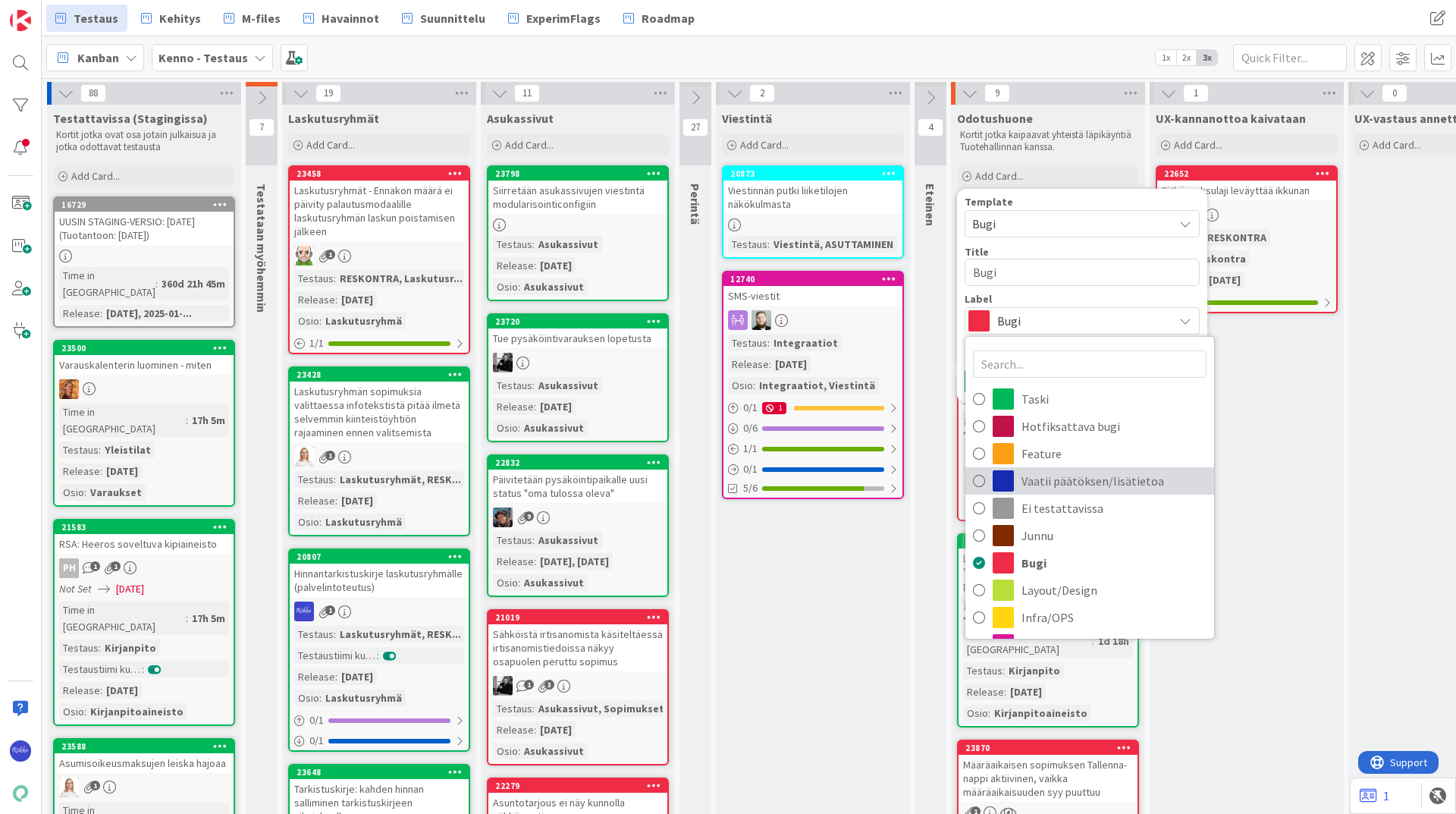
click at [1117, 475] on span "Vaatii päätöksen/lisätietoa" at bounding box center [1114, 481] width 185 height 23
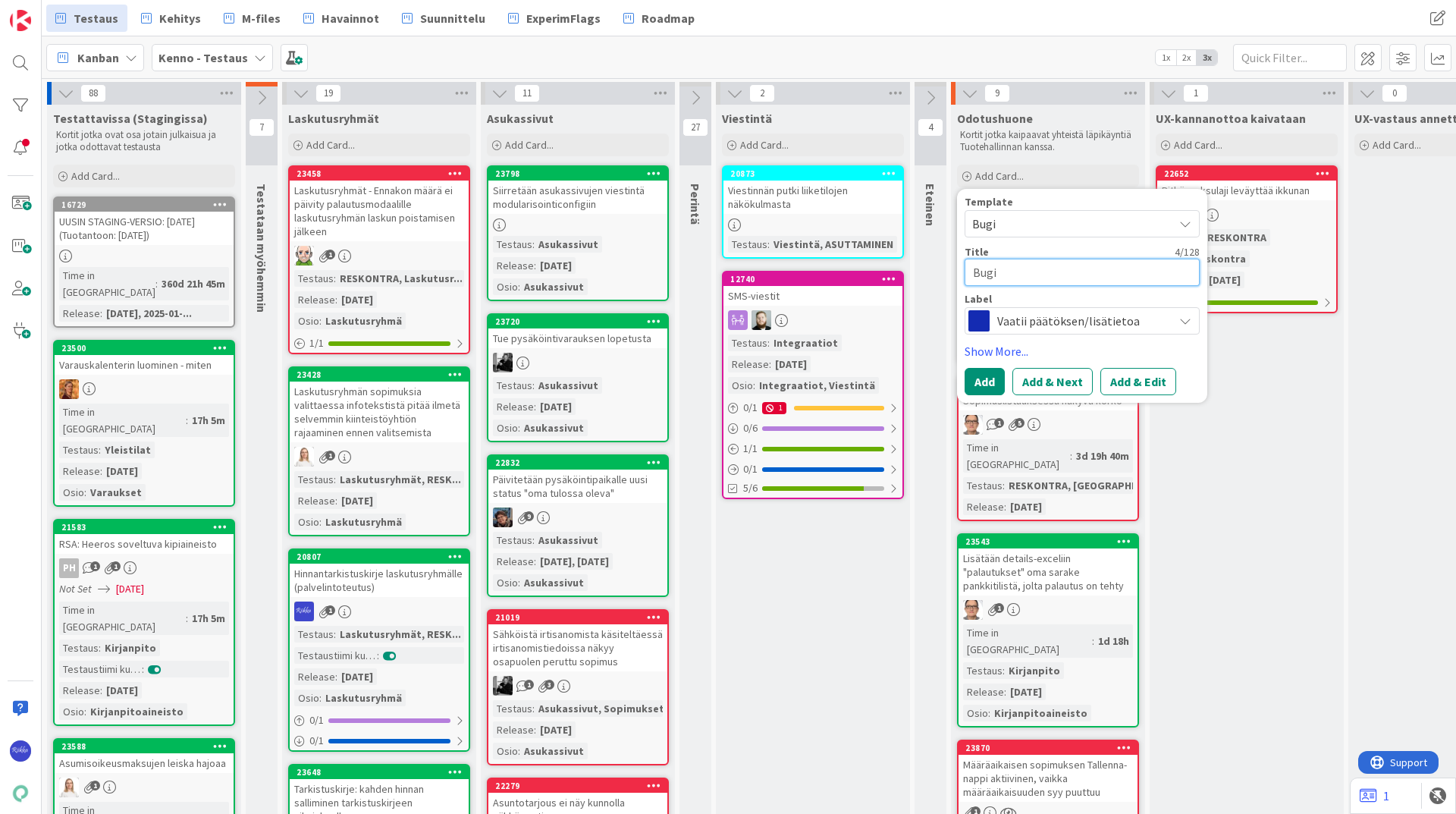
drag, startPoint x: 1042, startPoint y: 268, endPoint x: 969, endPoint y: 274, distance: 73.2
click at [969, 274] on textarea "Bugi" at bounding box center [1082, 272] width 235 height 27
type textarea "x"
type textarea "L"
type textarea "x"
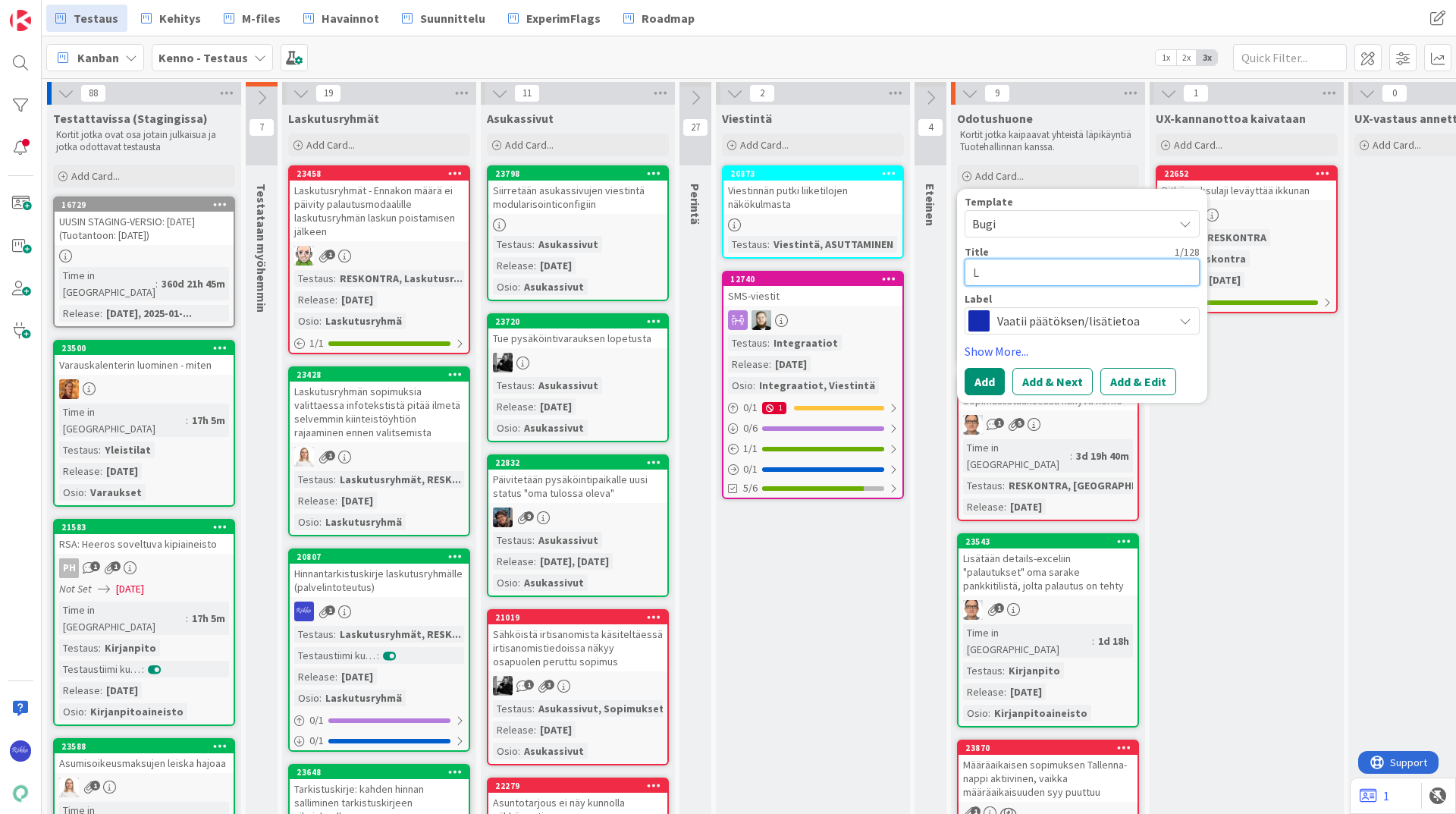
type textarea "La"
type textarea "x"
type textarea "Las"
type textarea "x"
type textarea "Lask"
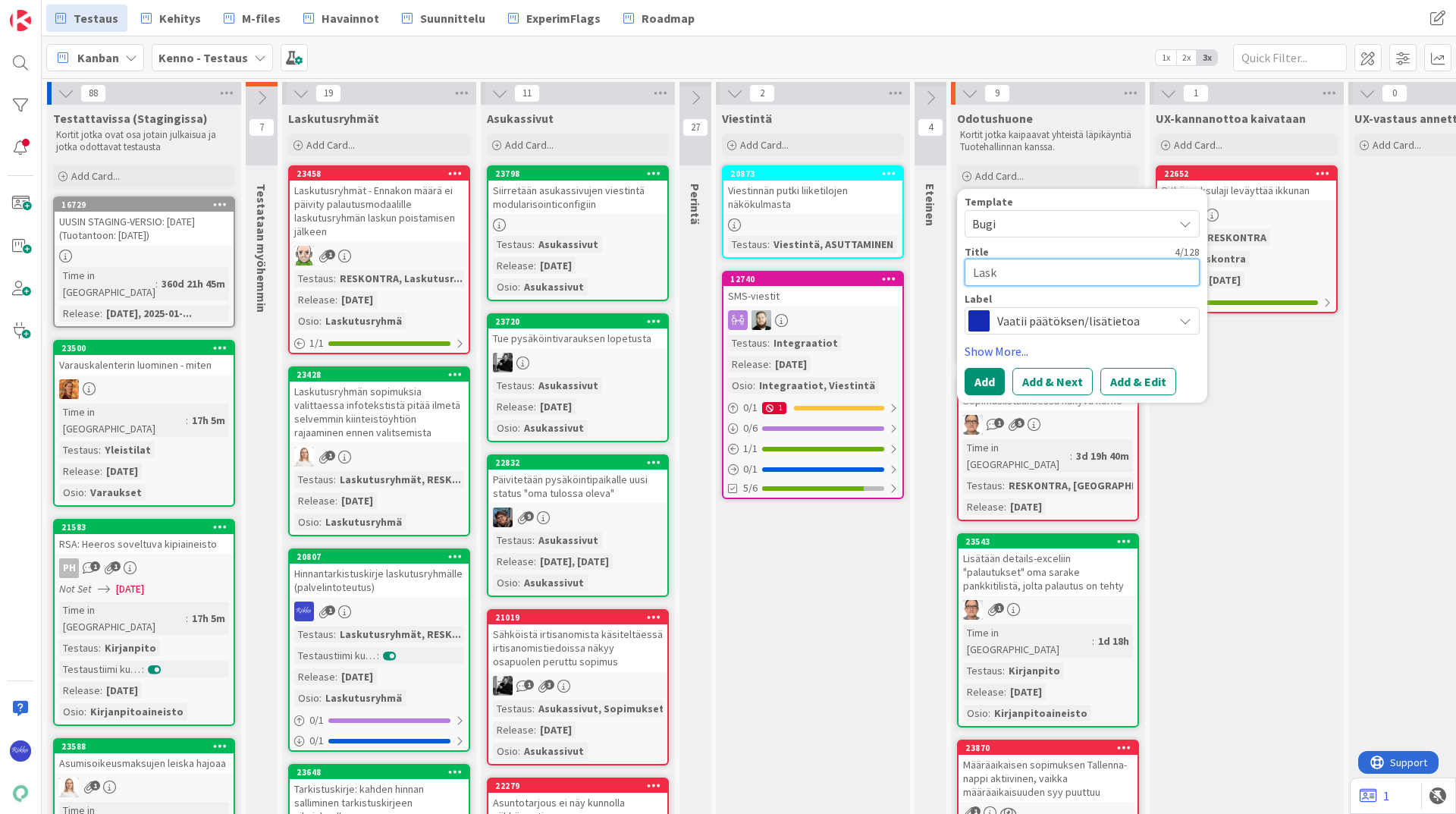
type textarea "x"
type textarea "Lasku"
type textarea "x"
type textarea "Laskut"
type textarea "x"
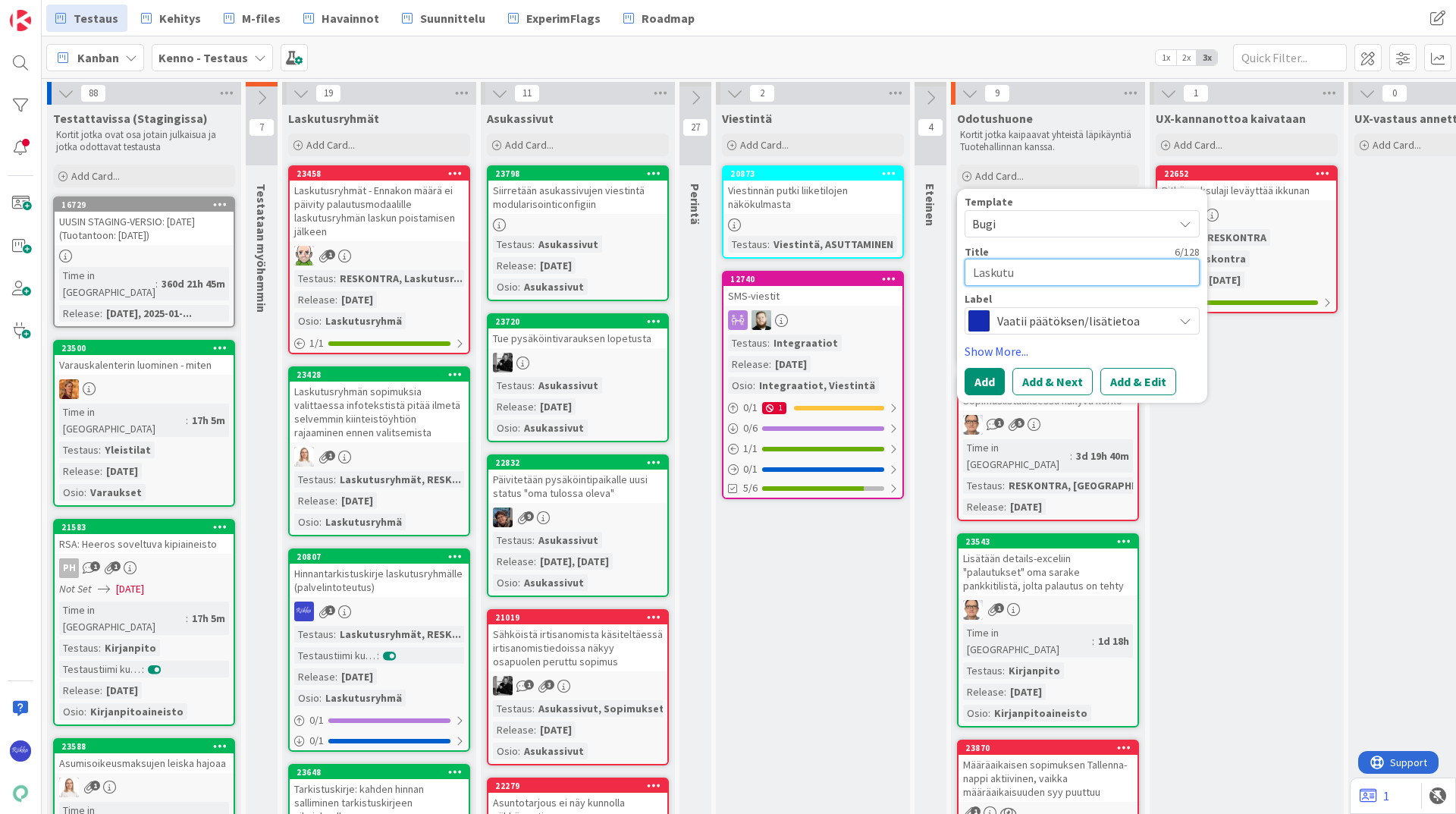
type textarea "Laskutus"
type textarea "x"
type textarea "Laskutusr"
type textarea "x"
type textarea "Laskutusry"
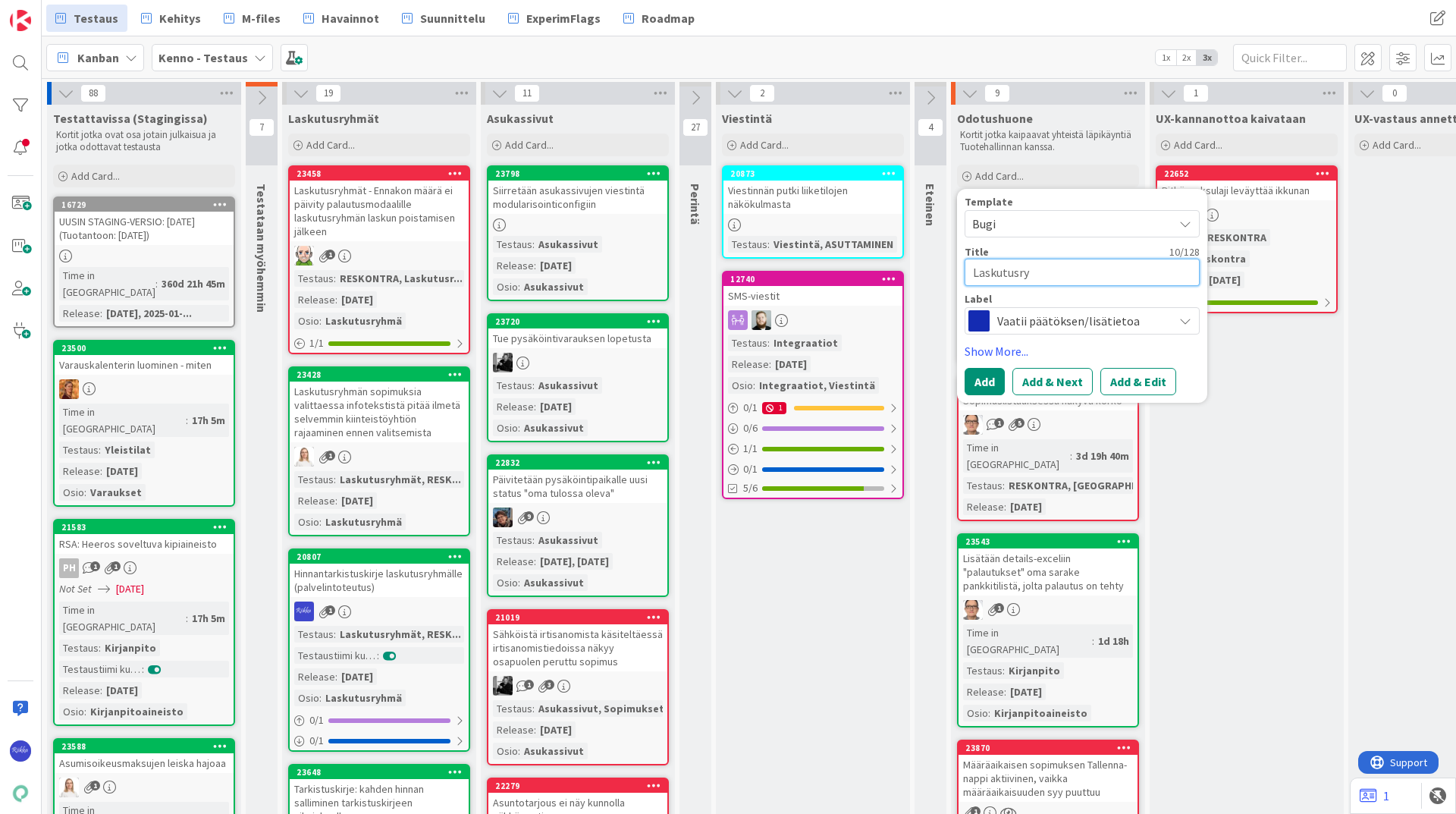
type textarea "x"
type textarea "Laskutusryh"
type textarea "x"
type textarea "Laskutusryhm"
type textarea "x"
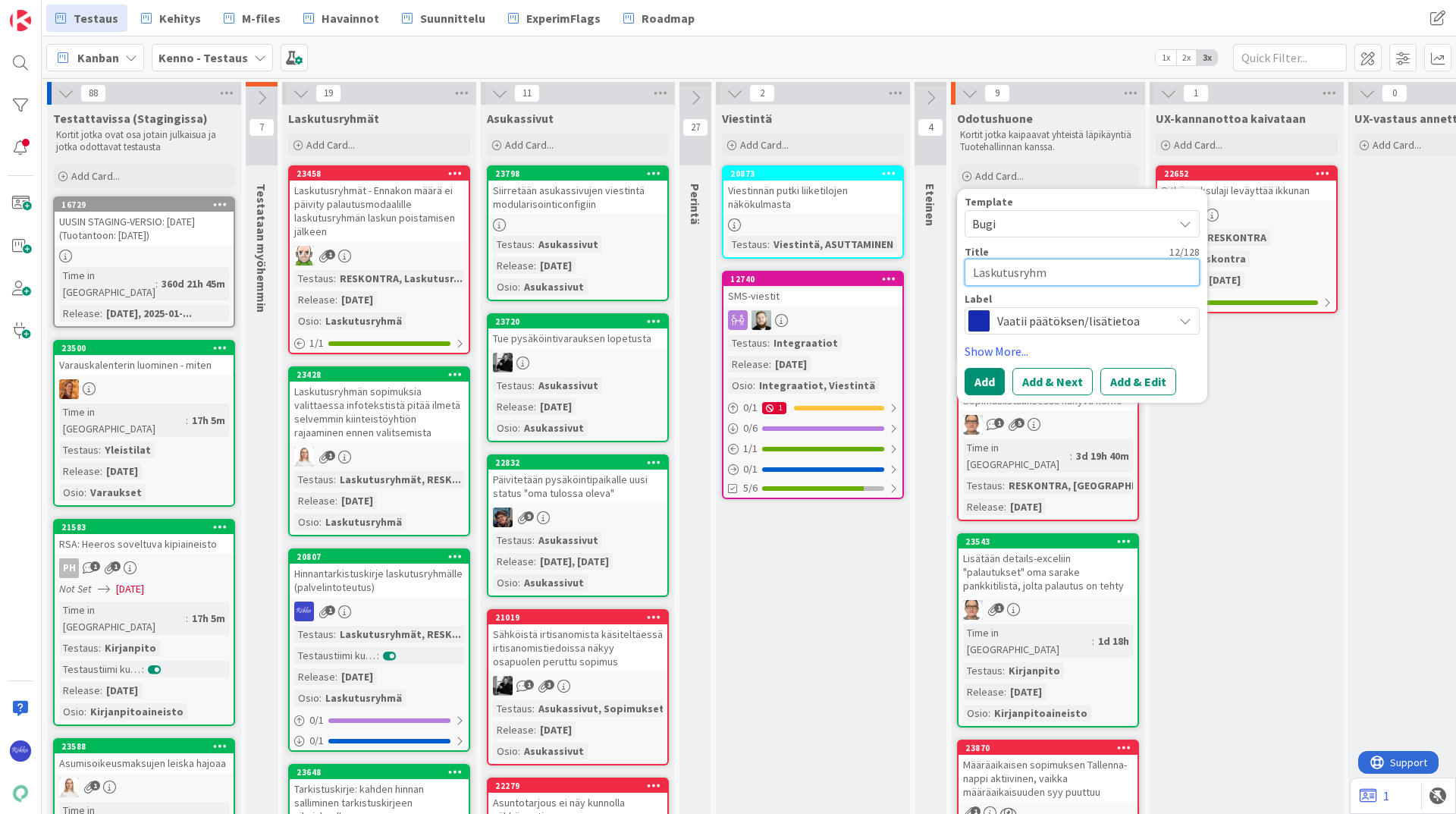
type textarea "Laskutusryhmä"
type textarea "x"
type textarea "Laskutusryhmän"
type textarea "x"
type textarea "Laskutusryhmän"
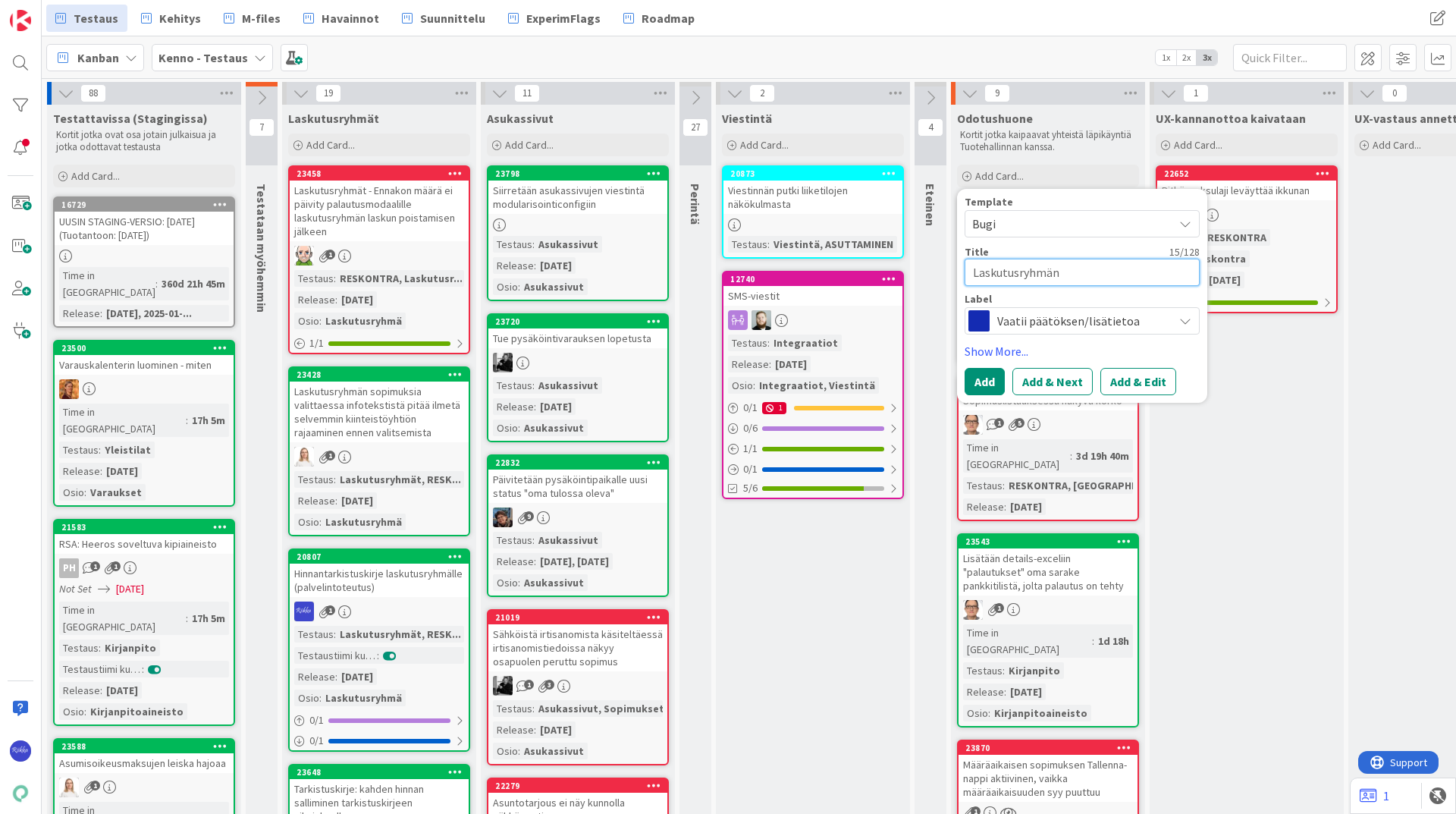
type textarea "x"
type textarea "Laskutusryhmän h"
type textarea "x"
type textarea "Laskutusryhmän hi"
type textarea "x"
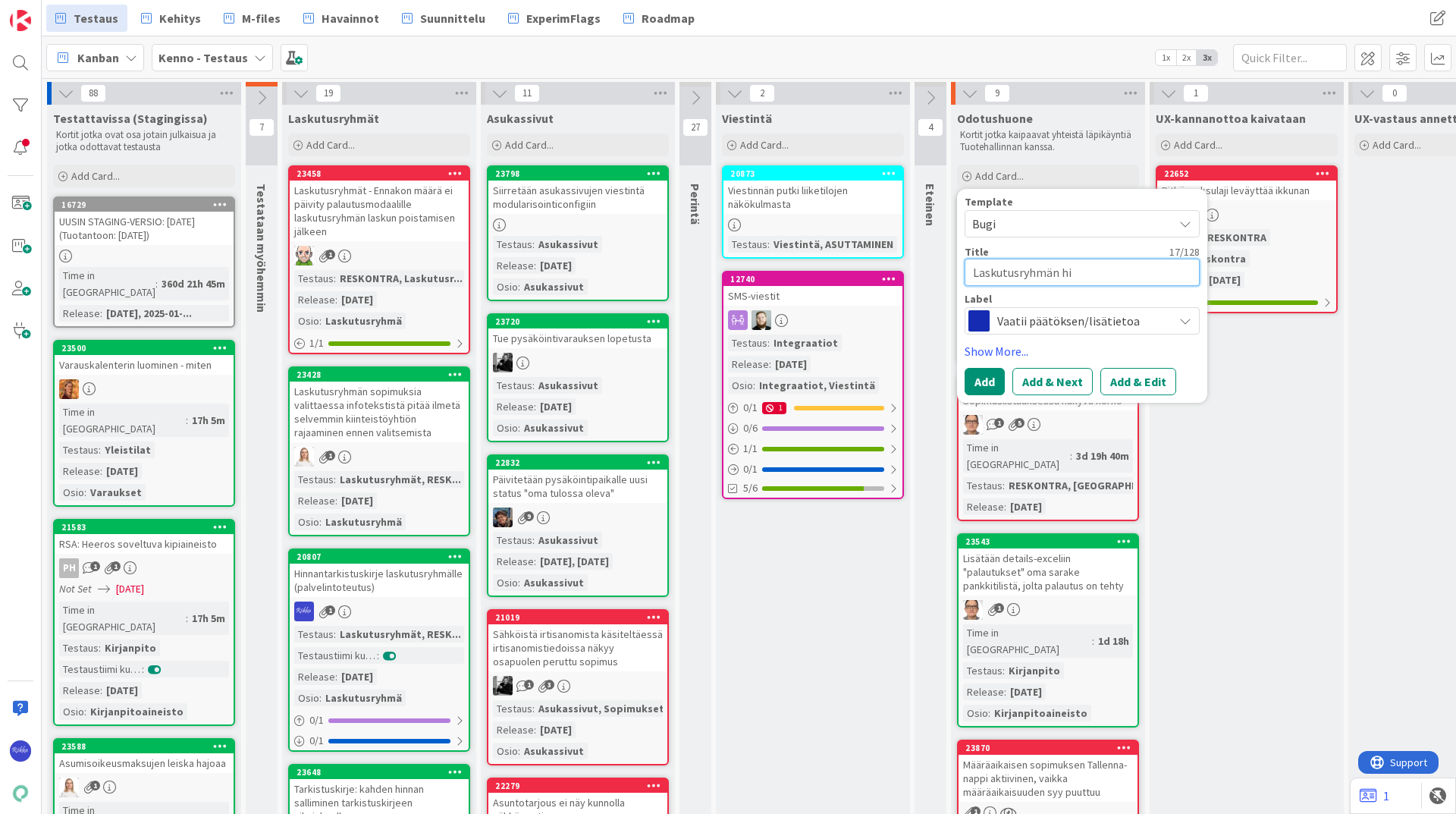
type textarea "Laskutusryhmän hin"
type textarea "x"
type textarea "Laskutusryhmän hinn"
type textarea "x"
type textarea "Laskutusryhmän hinna"
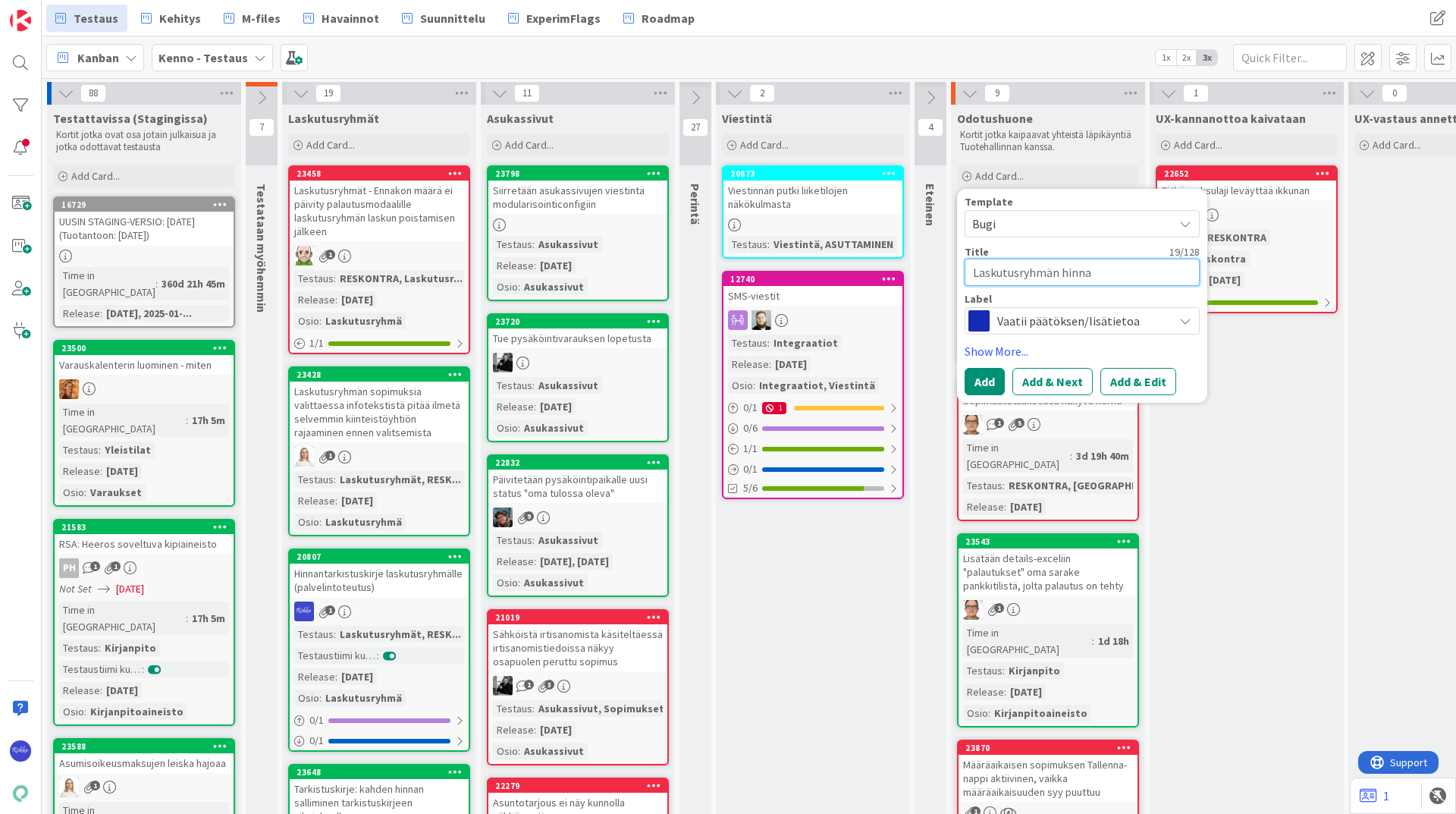
type textarea "x"
type textarea "Laskutusryhmän hinnan"
type textarea "x"
type textarea "Laskutusryhmän hinnank"
type textarea "x"
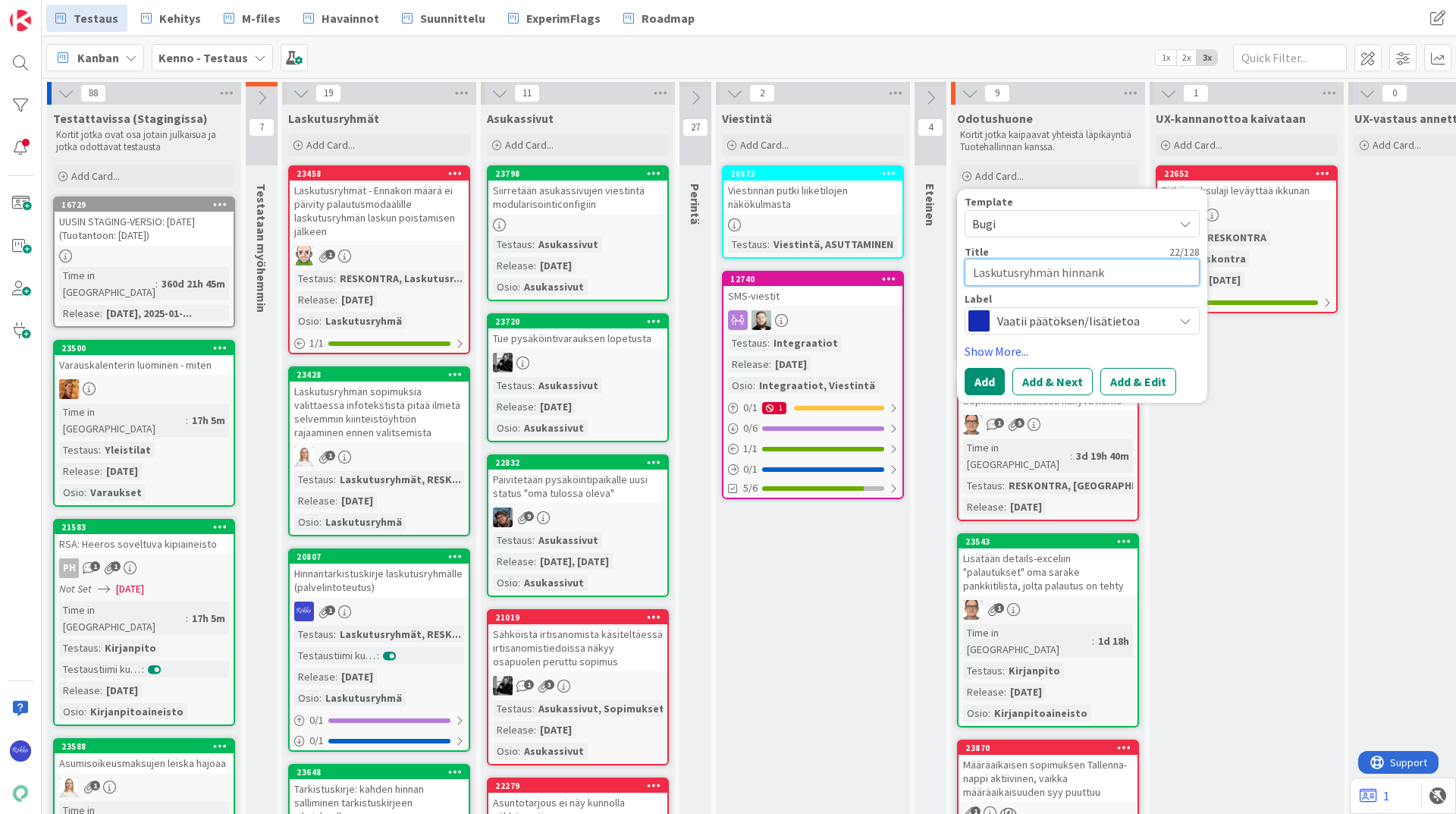
type textarea "Laskutusryhmän hinnanko"
type textarea "x"
type textarea "Laskutusryhmän hinnankor"
type textarea "x"
type textarea "Laskutusryhmän hinnankoro"
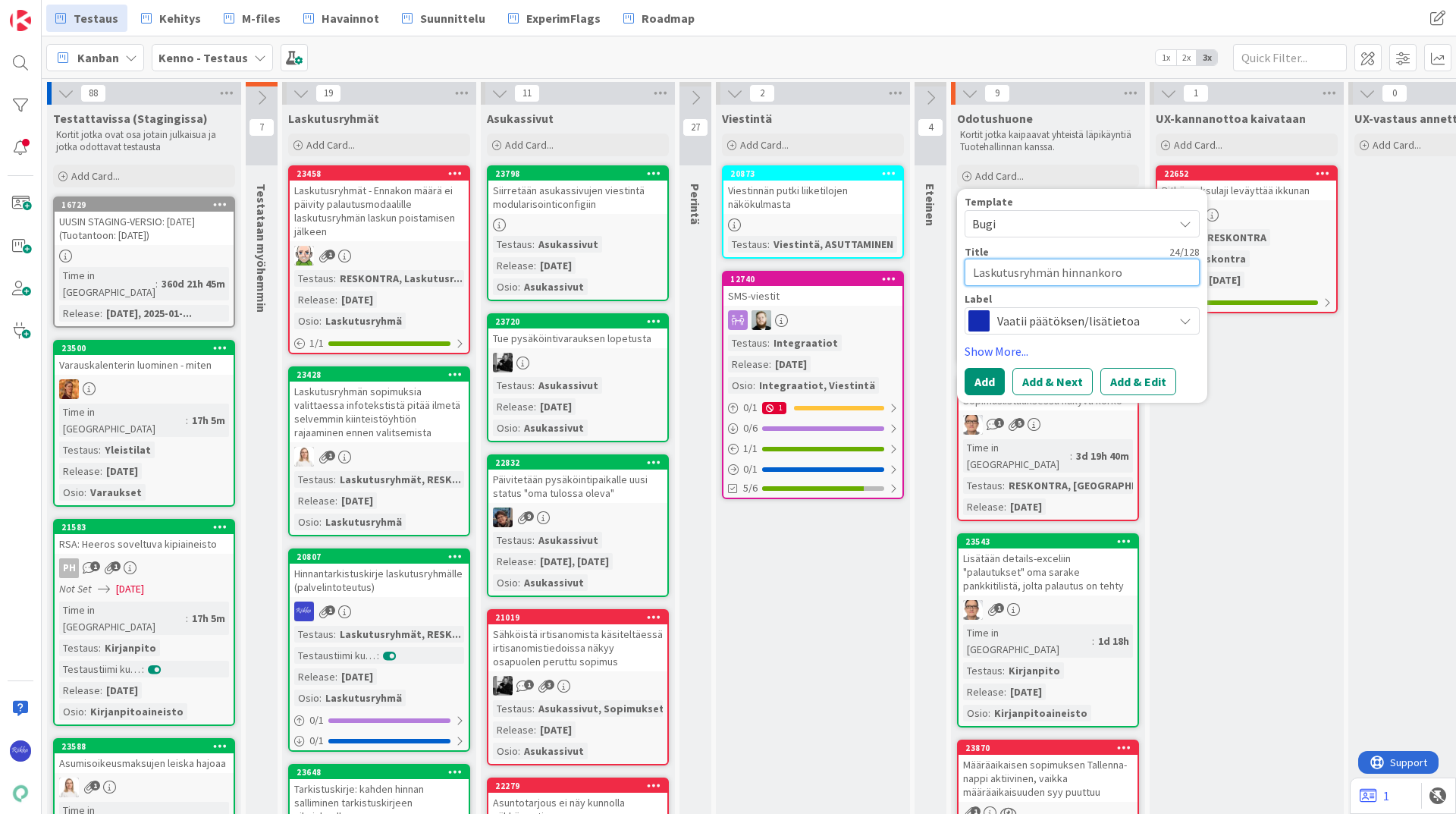
type textarea "x"
type textarea "Laskutusryhmän hinnankorot"
type textarea "x"
type textarea "Laskutusryhmän hinnankorotu"
type textarea "x"
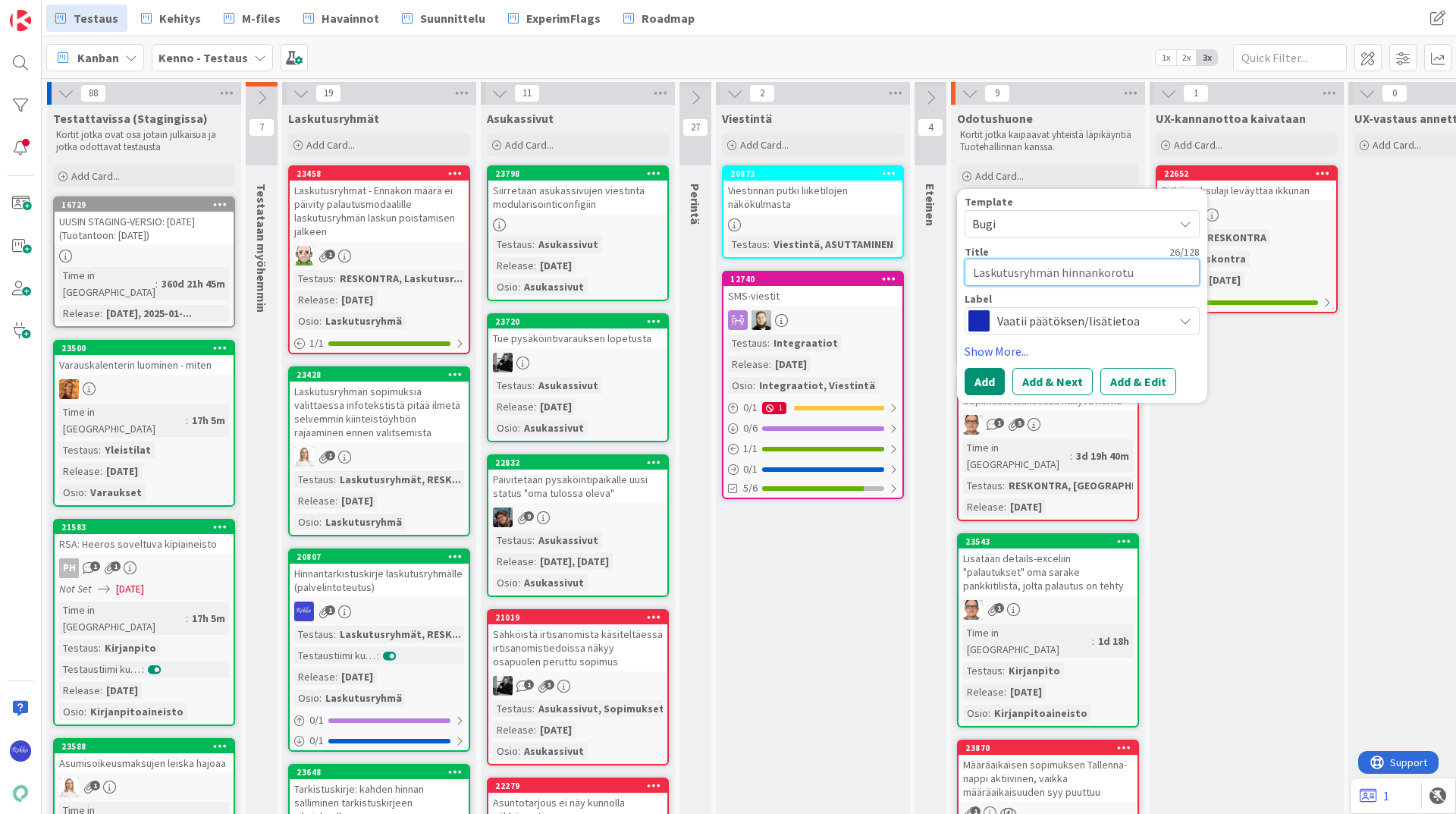
type textarea "Laskutusryhmän hinnankorotus"
type textarea "x"
type textarea "Laskutusryhmän hinnankorotusk"
type textarea "x"
type textarea "Laskutusryhmän hinnankorotuskir"
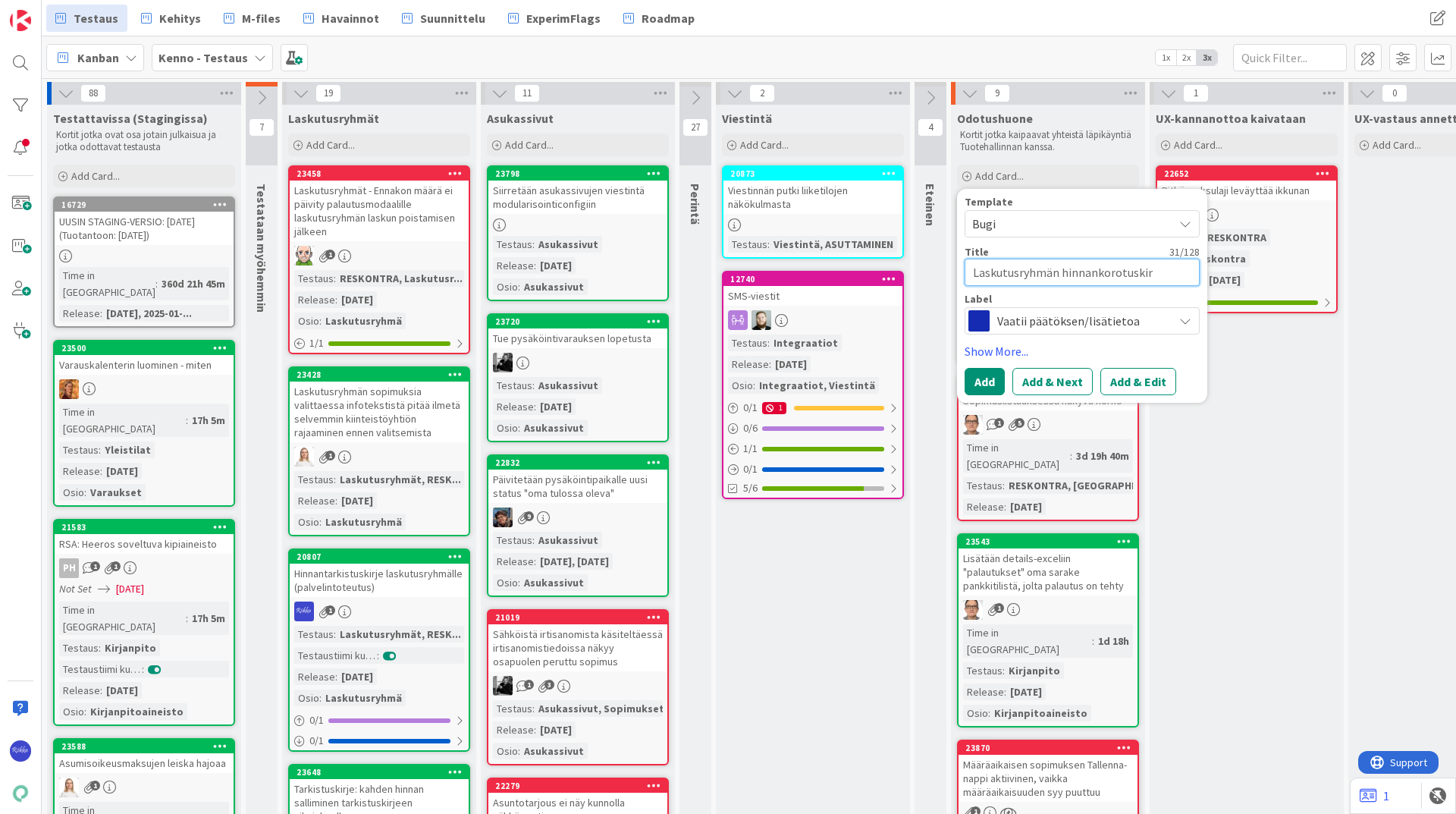
type textarea "x"
type textarea "Laskutusryhmän hinnankorotuskirj"
type textarea "x"
type textarea "Laskutusryhmän hinnankorotuskirje"
type textarea "x"
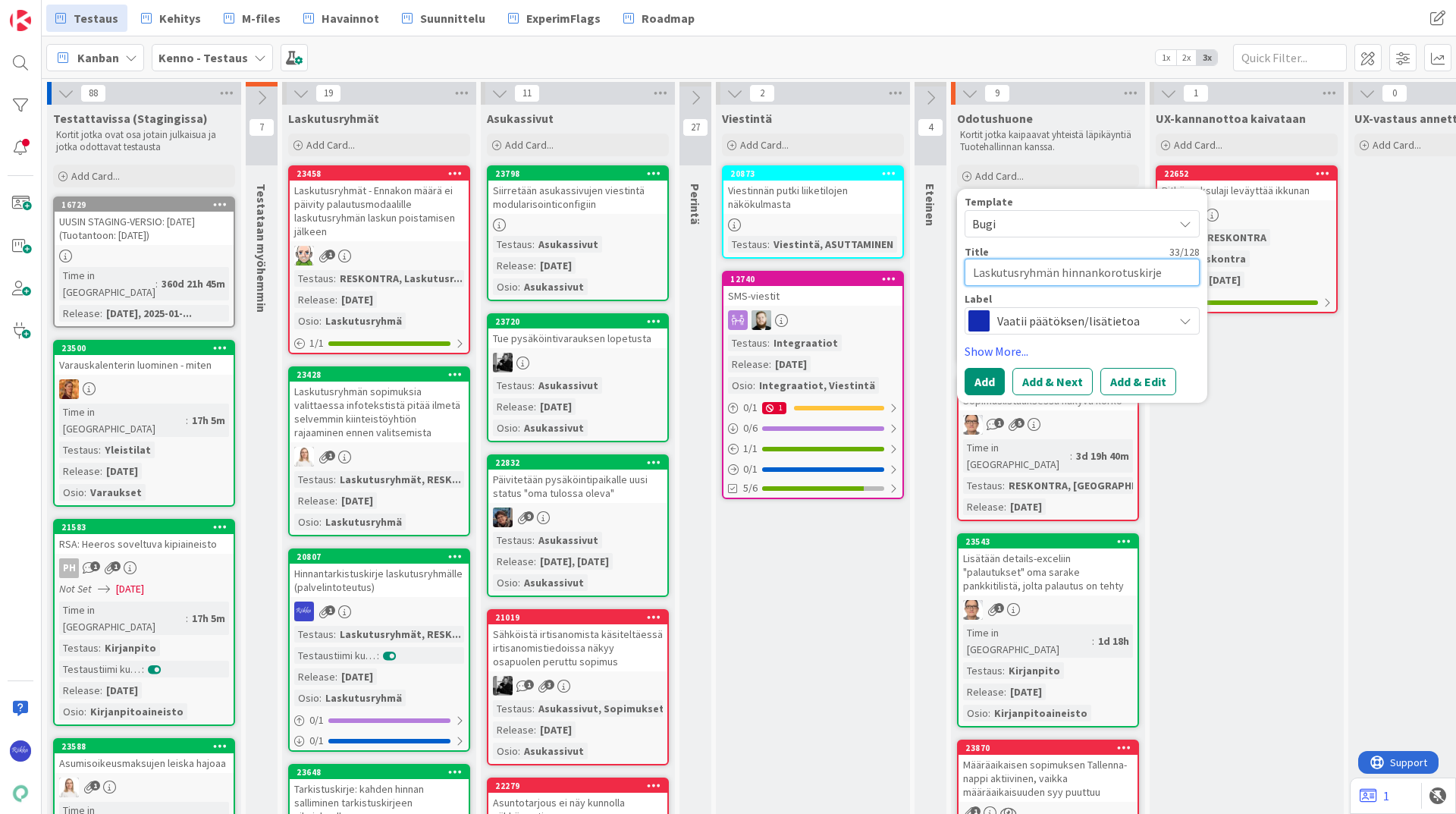
type textarea "Laskutusryhmän hinnankorotuskirjee"
type textarea "x"
type textarea "Laskutusryhmän hinnankorotuskirjees"
type textarea "x"
type textarea "Laskutusryhmän hinnankorotuskirjeess"
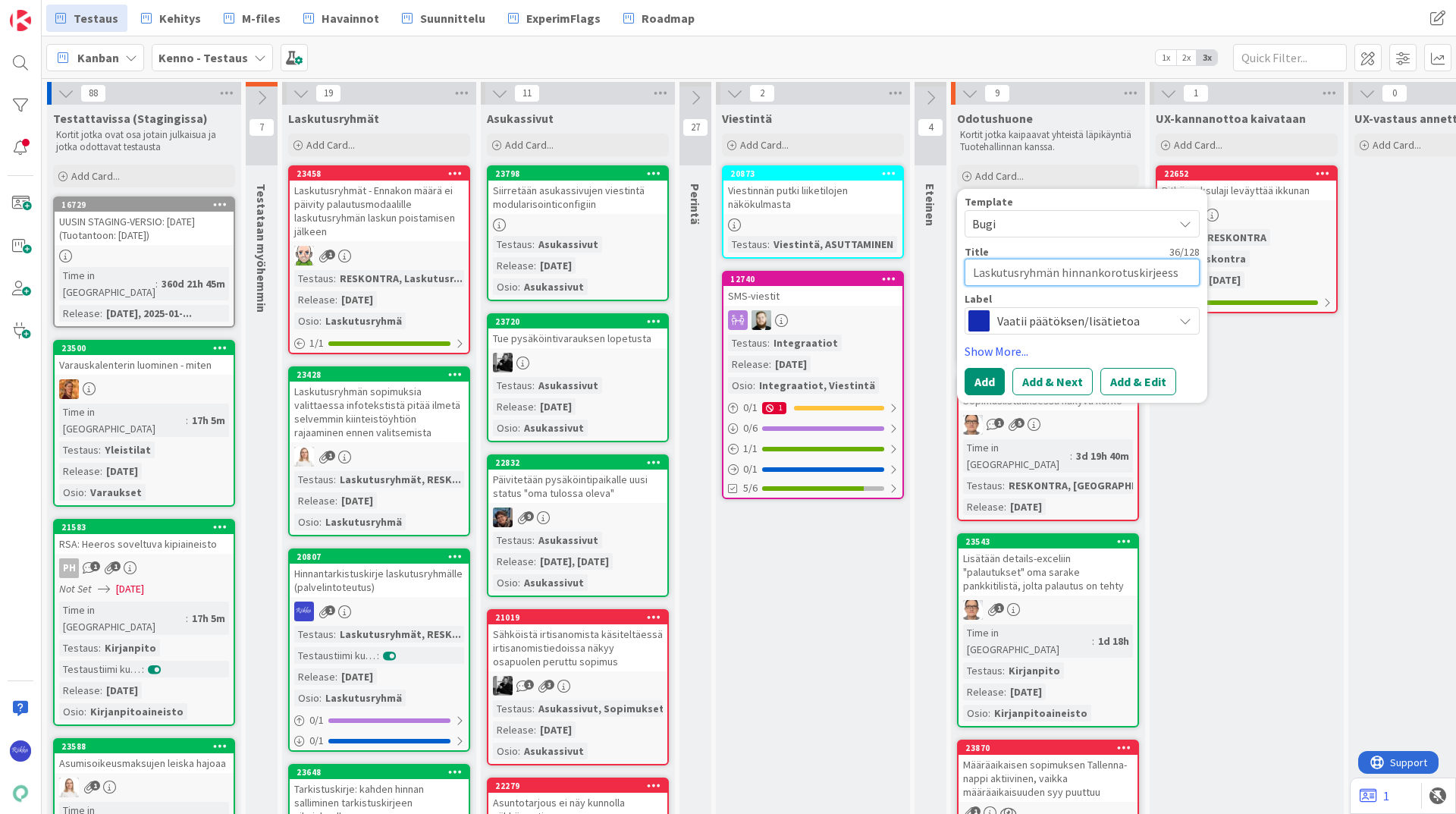
type textarea "x"
type textarea "Laskutusryhmän hinnankorotuskirjeessä"
type textarea "x"
type textarea "Laskutusryhmän hinnankorotuskirjeessä"
type textarea "x"
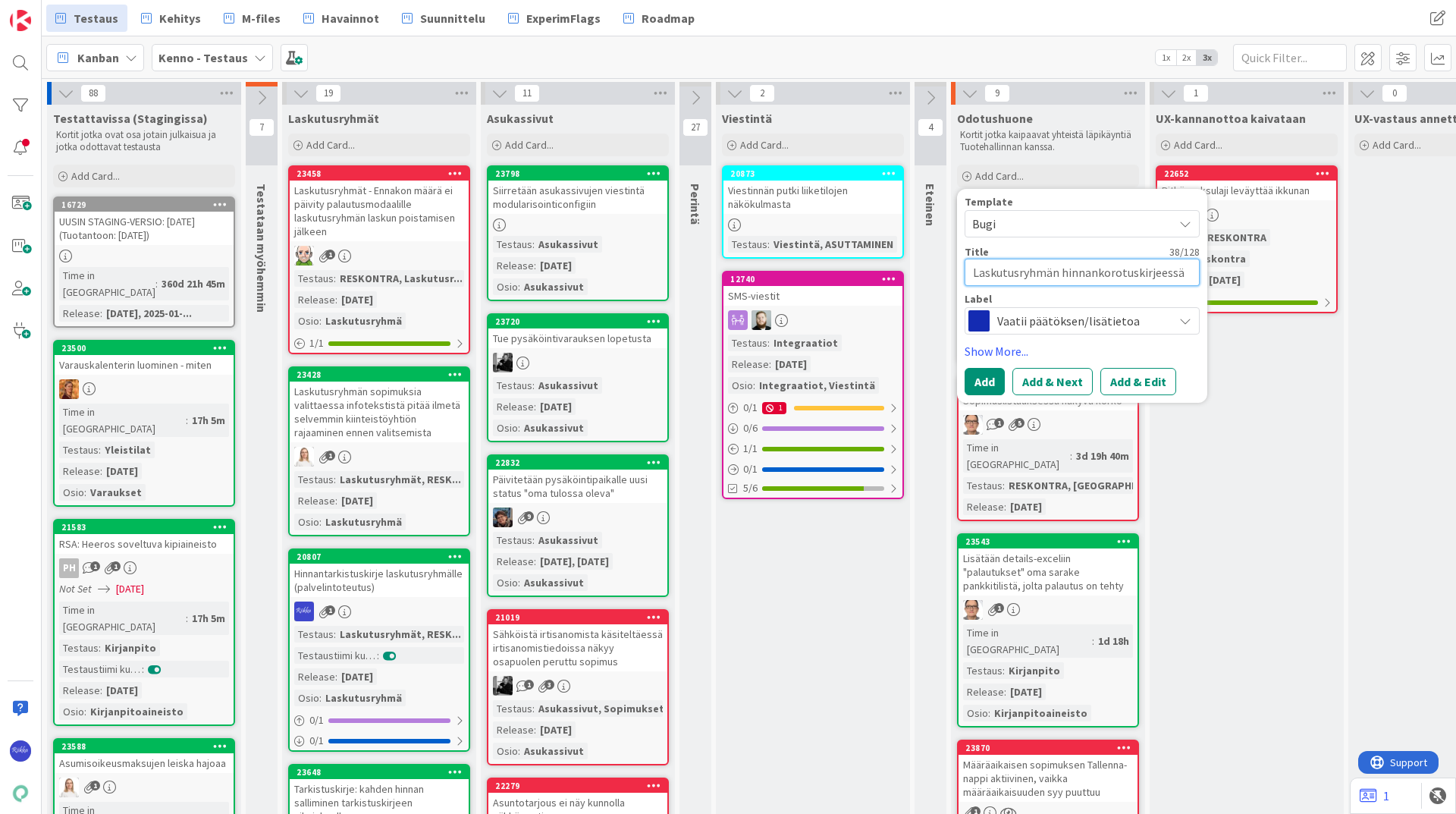
type textarea "Laskutusryhmän hinnankorotuskirjeessä e"
type textarea "x"
type textarea "Laskutusryhmän hinnankorotuskirjeessä ei"
type textarea "x"
type textarea "Laskutusryhmän hinnankorotuskirjeessä ei"
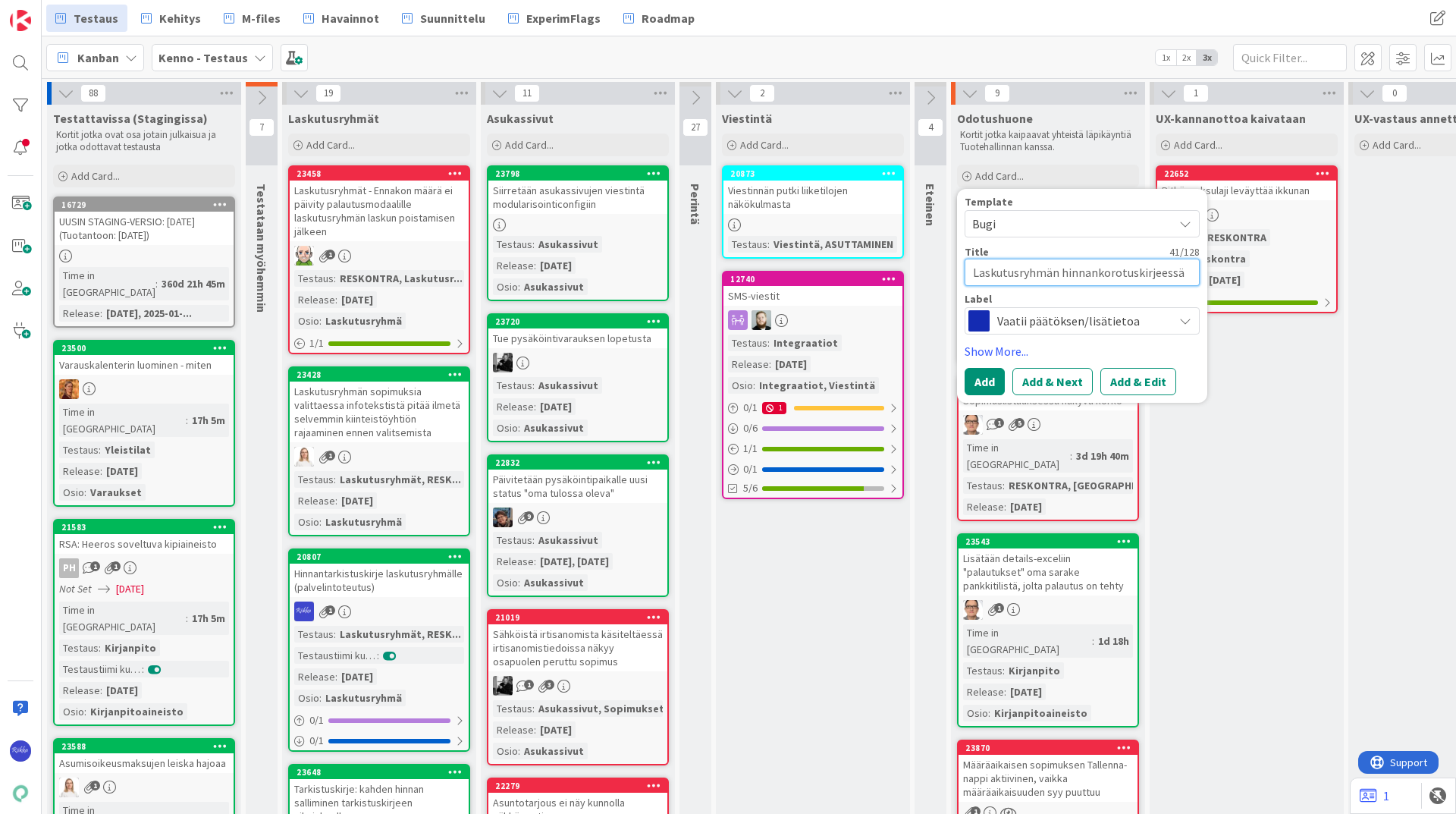
type textarea "x"
type textarea "Laskutusryhmän hinnankorotuskirjeessä ei n"
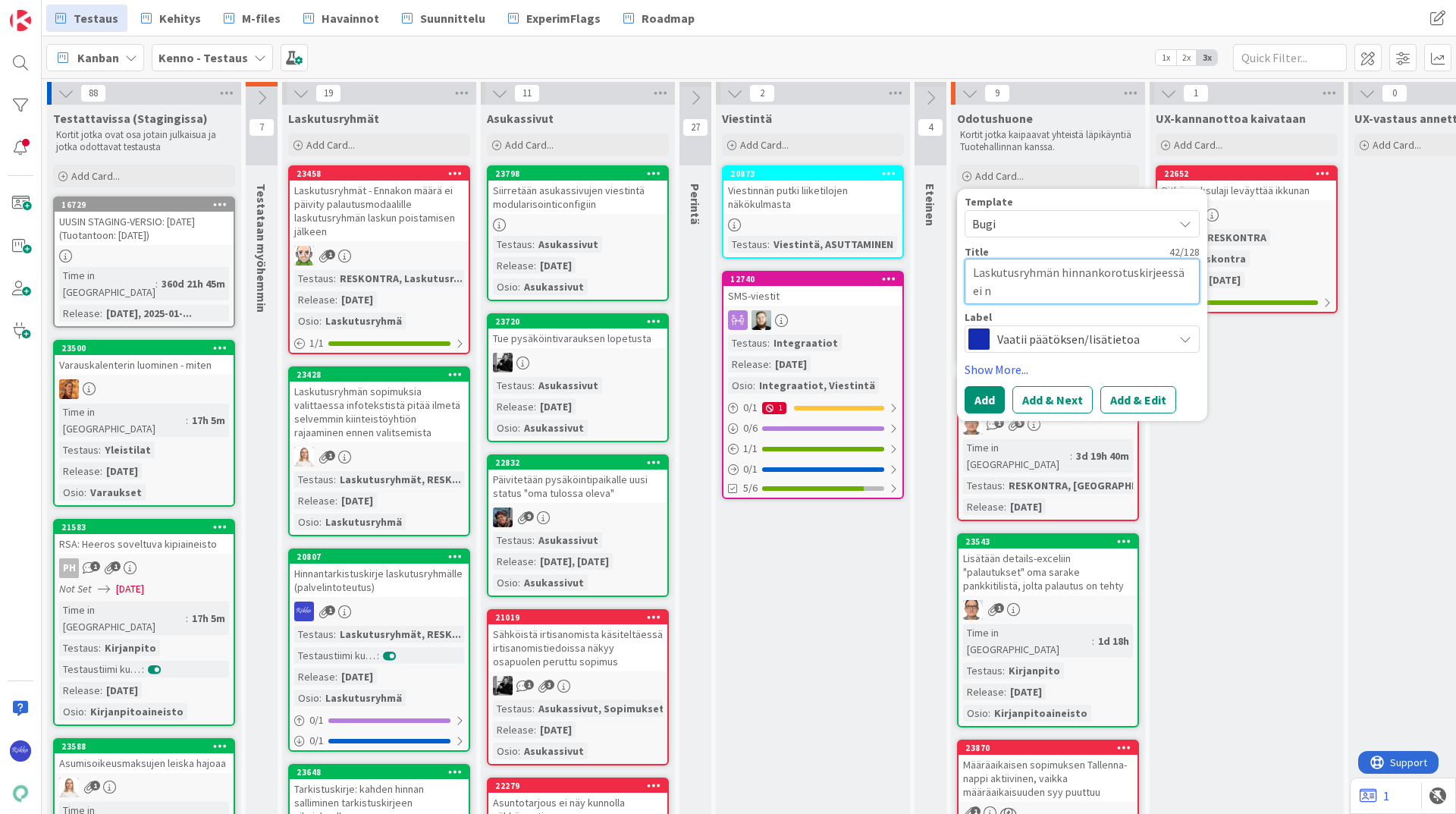
type textarea "x"
type textarea "Laskutusryhmän hinnankorotuskirjeessä ei ny"
type textarea "x"
type textarea "Laskutusryhmän hinnankorotuskirjeessä ei n"
type textarea "x"
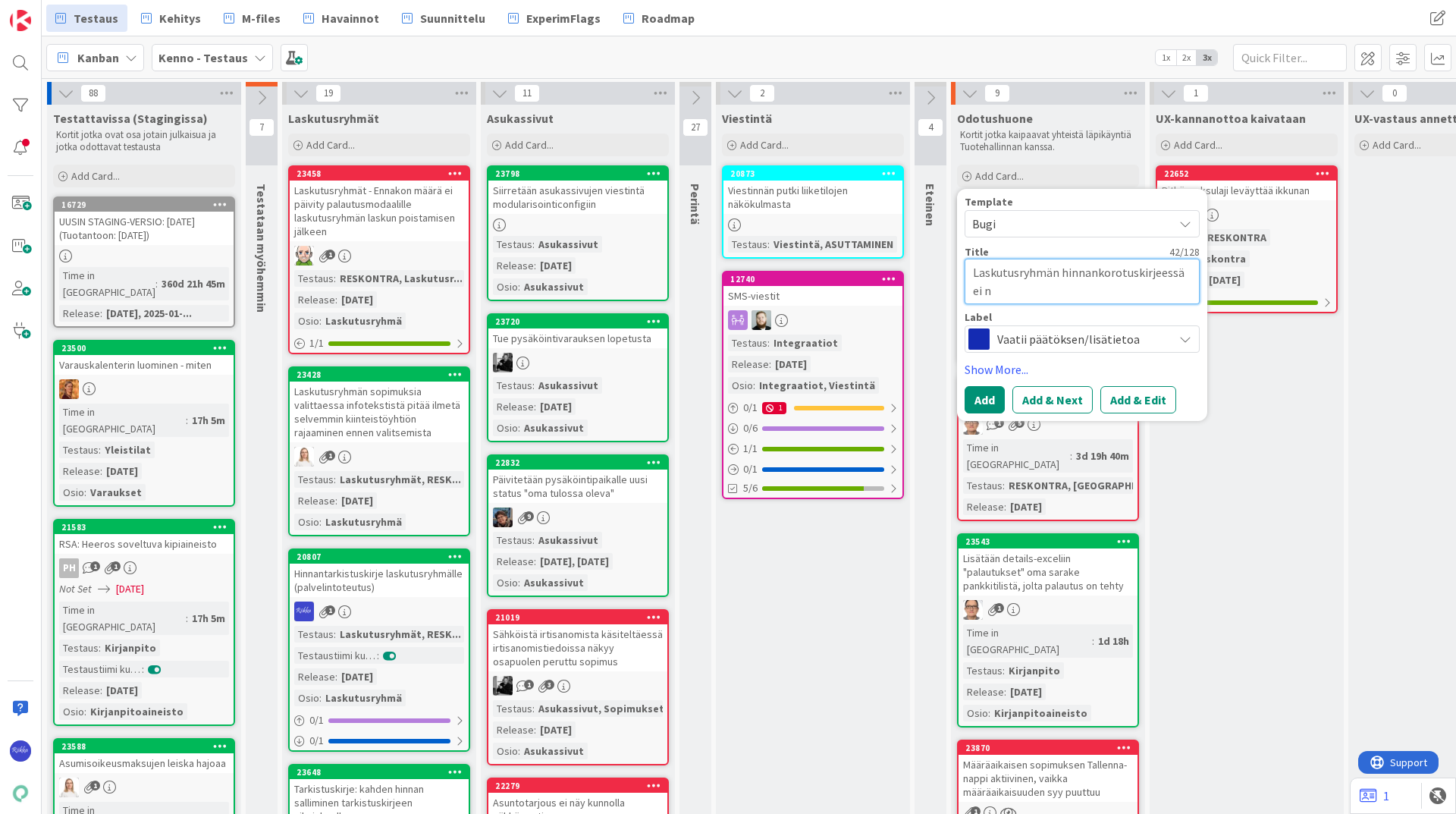
type textarea "Laskutusryhmän hinnankorotuskirjeessä ei nä"
type textarea "x"
type textarea "Laskutusryhmän hinnankorotuskirjeessä ei näy"
type textarea "x"
type textarea "Laskutusryhmän hinnankorotuskirjeessä ei näy"
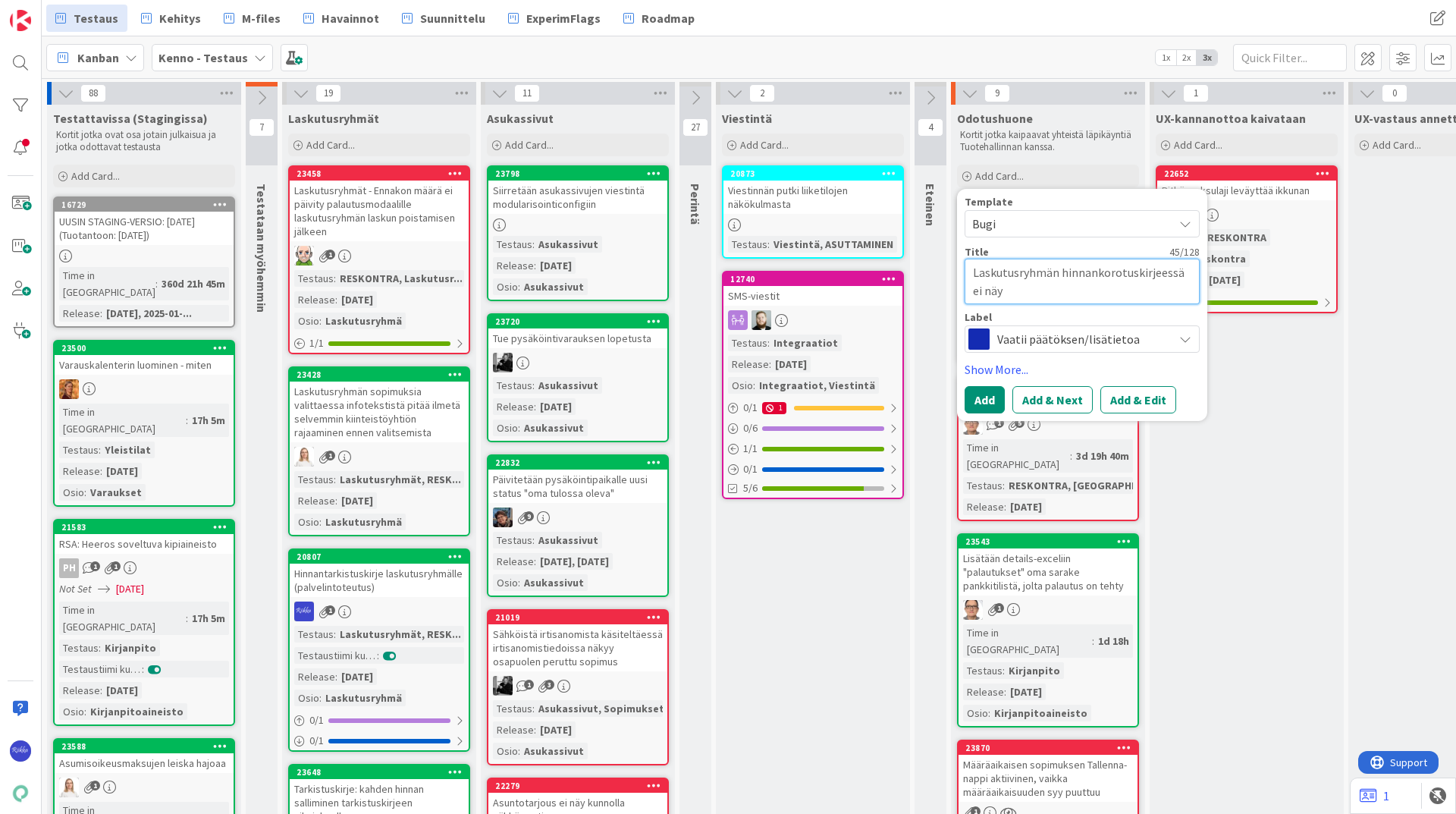
type textarea "x"
type textarea "Laskutusryhmän hinnankorotuskirjeessä ei näy m"
type textarea "x"
type textarea "Laskutusryhmän hinnankorotuskirjeessä ei näy my"
type textarea "x"
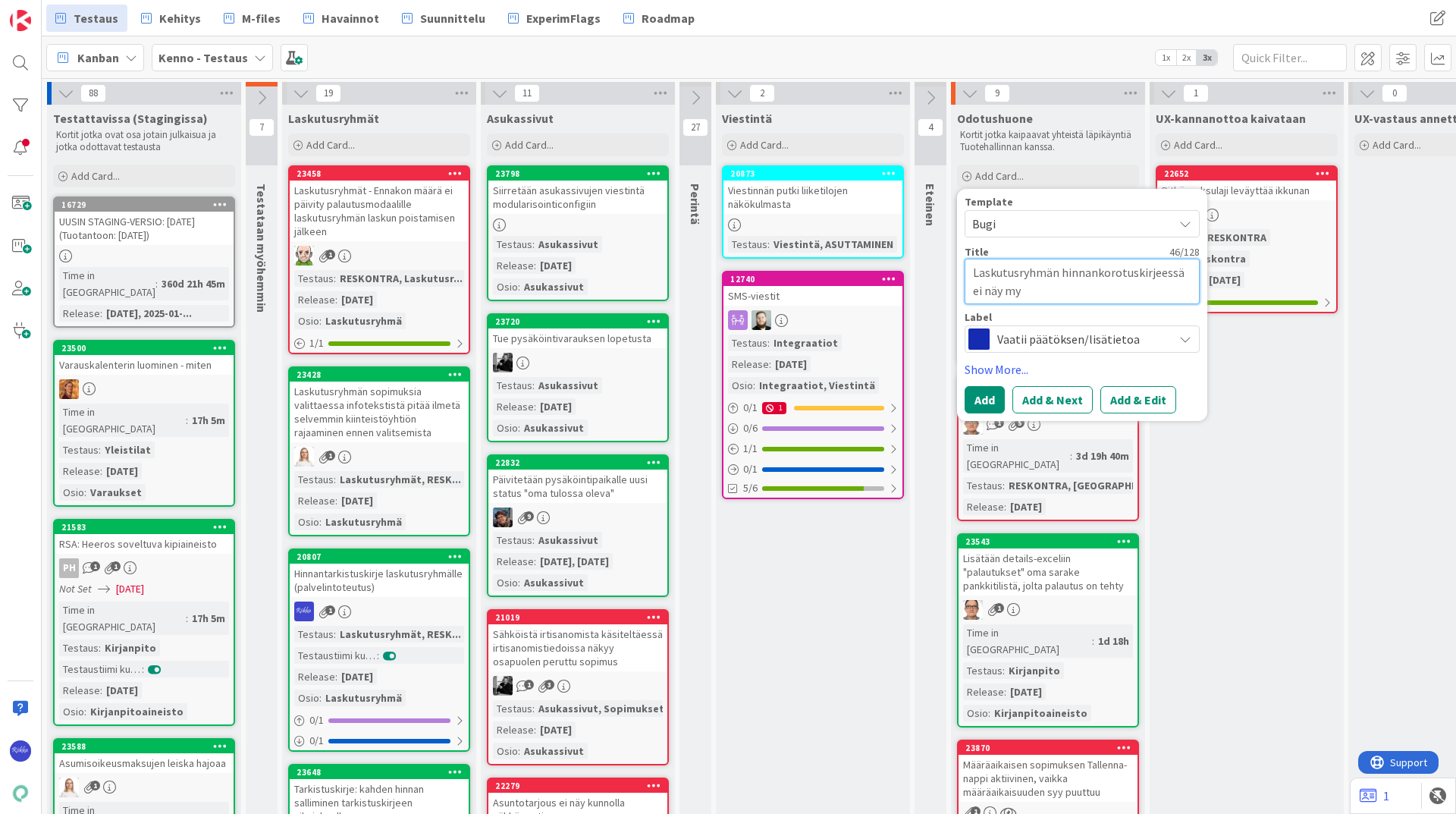
type textarea "Laskutusryhmän hinnankorotuskirjeessä ei näy myö"
type textarea "x"
type textarea "Laskutusryhmän hinnankorotuskirjeessä ei näy myöh"
type textarea "x"
type textarea "Laskutusryhmän hinnankorotuskirjeessä ei näy myöhem"
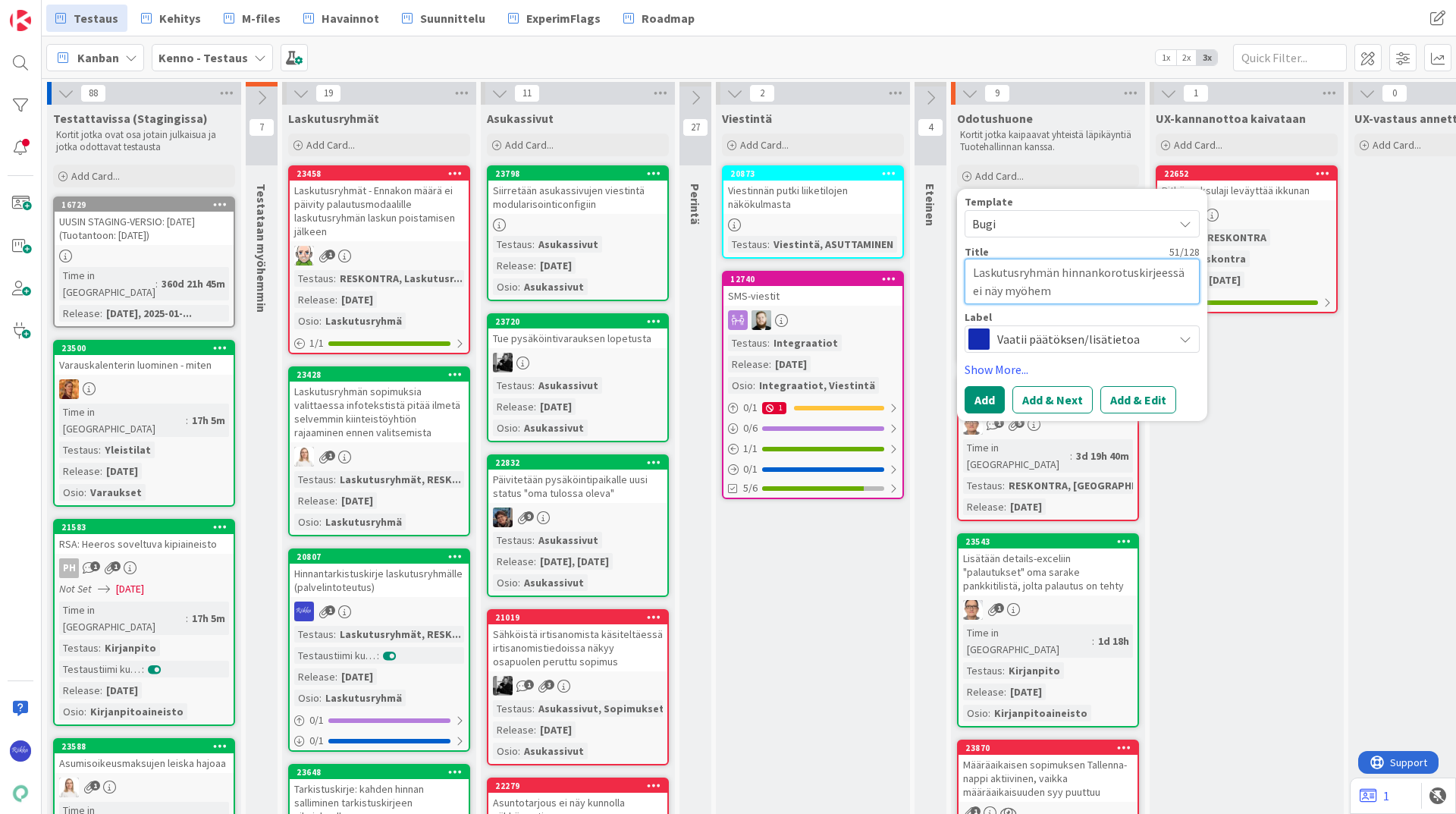
type textarea "x"
type textarea "Laskutusryhmän hinnankorotuskirjeessä ei näy myöhemm"
type textarea "x"
type textarea "Laskutusryhmän hinnankorotuskirjeessä ei näy myöhemmi"
type textarea "x"
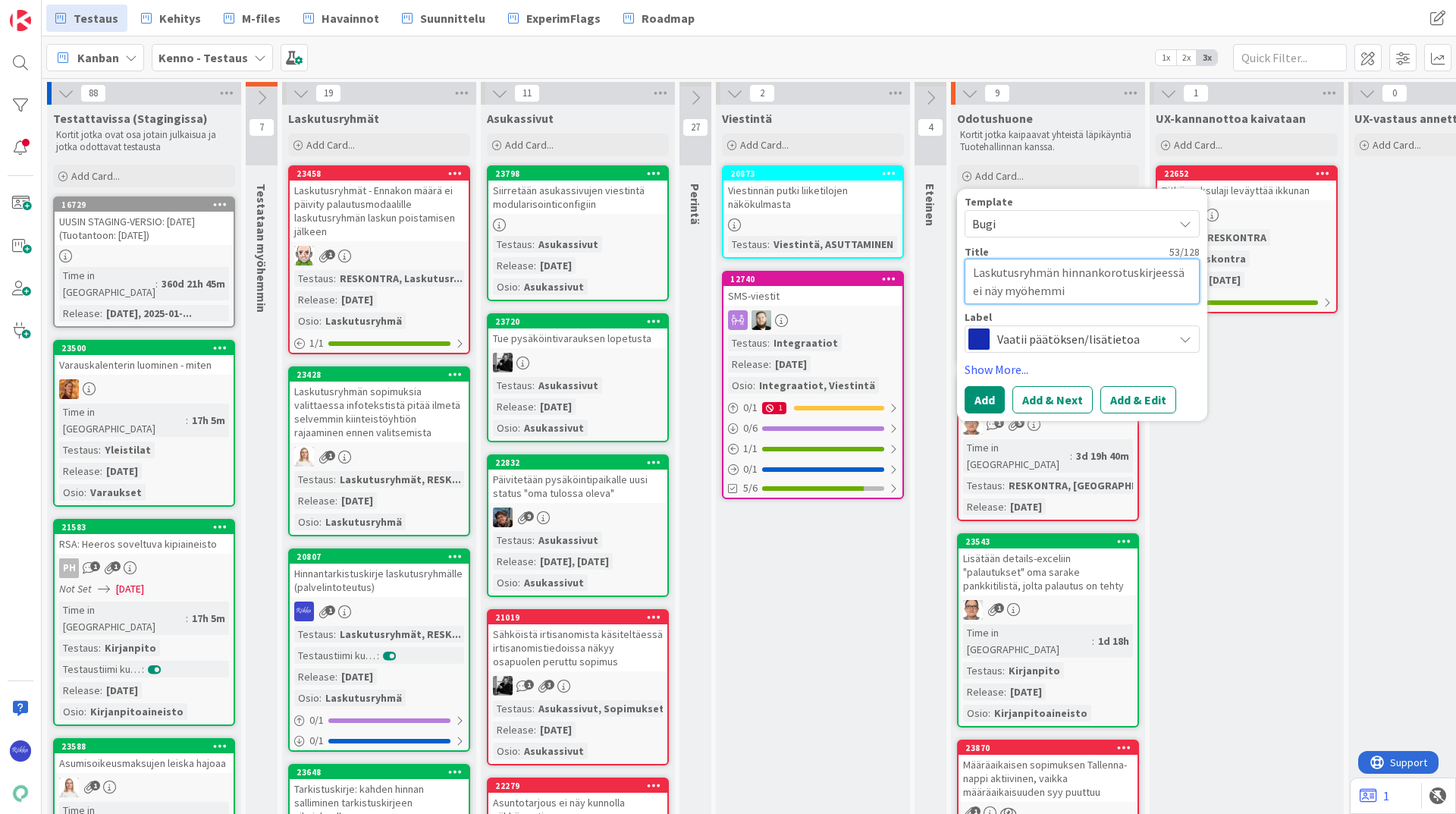
type textarea "Laskutusryhmän hinnankorotuskirjeessä ei näy myöhemmin"
type textarea "x"
type textarea "Laskutusryhmän hinnankorotuskirjeessä ei näy myöhemmin"
type textarea "x"
type textarea "Laskutusryhmän hinnankorotuskirjeessä ei näy myöhemmin al"
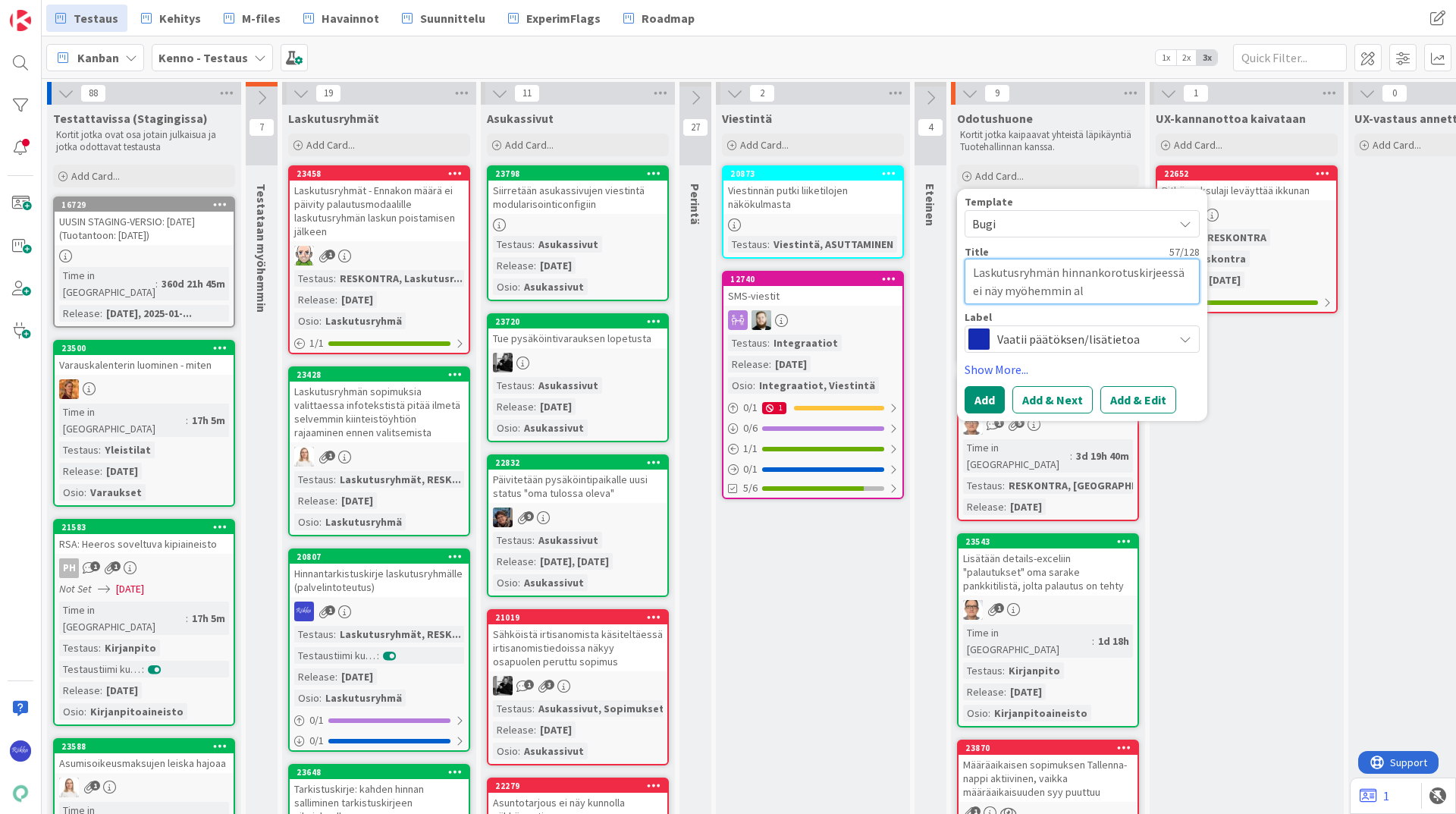
type textarea "x"
type textarea "Laskutusryhmän hinnankorotuskirjeessä ei näy myöhemmin alka"
type textarea "x"
type textarea "Laskutusryhmän hinnankorotuskirjeessä ei näy myöhemmin alkav"
type textarea "x"
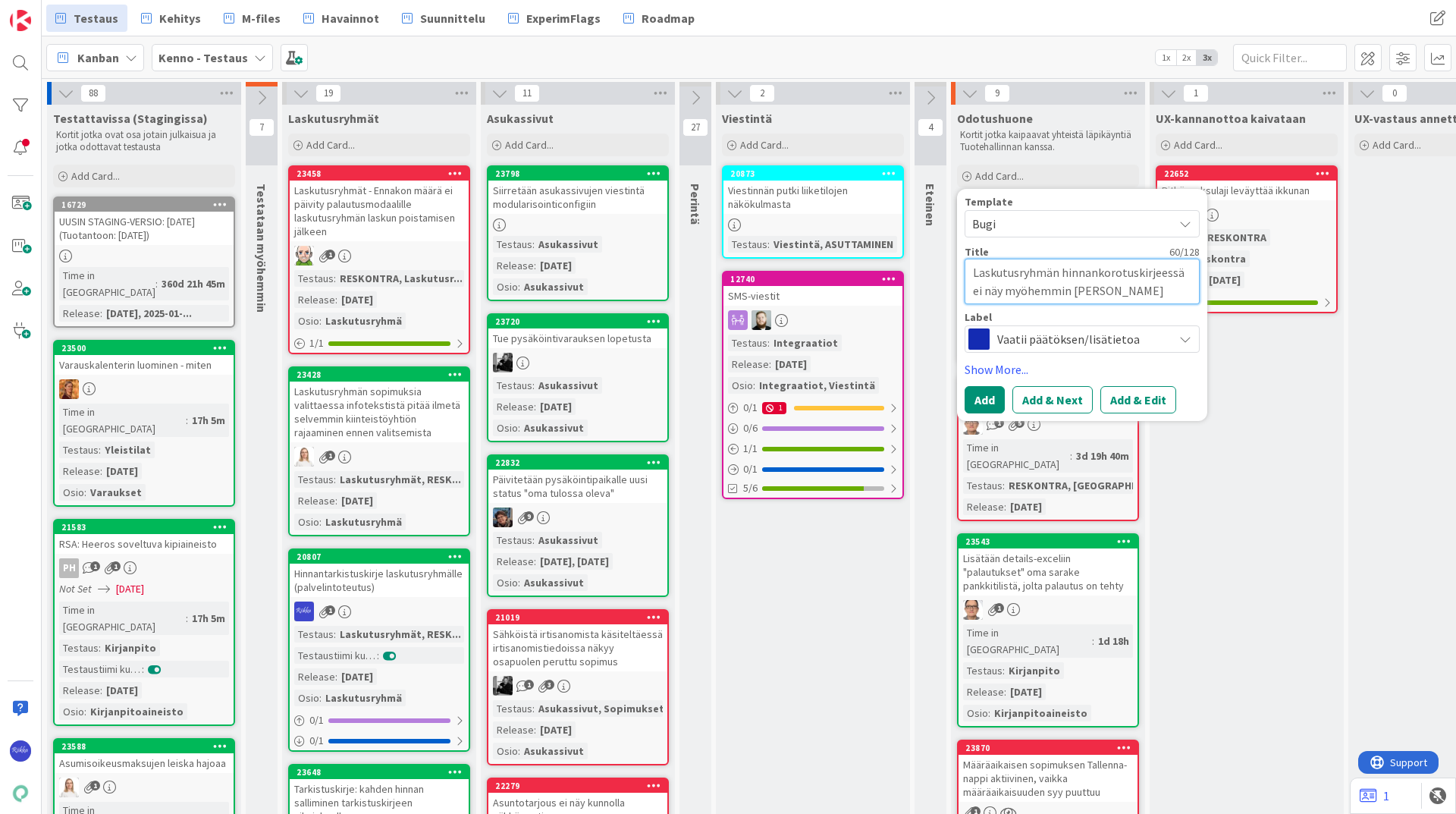
type textarea "Laskutusryhmän hinnankorotuskirjeessä ei näy myöhemmin alkava"
type textarea "x"
type textarea "Laskutusryhmän hinnankorotuskirjeessä ei näy myöhemmin alkavat"
type textarea "x"
type textarea "Laskutusryhmän hinnankorotuskirjeessä ei näy myöhemmin alkavat"
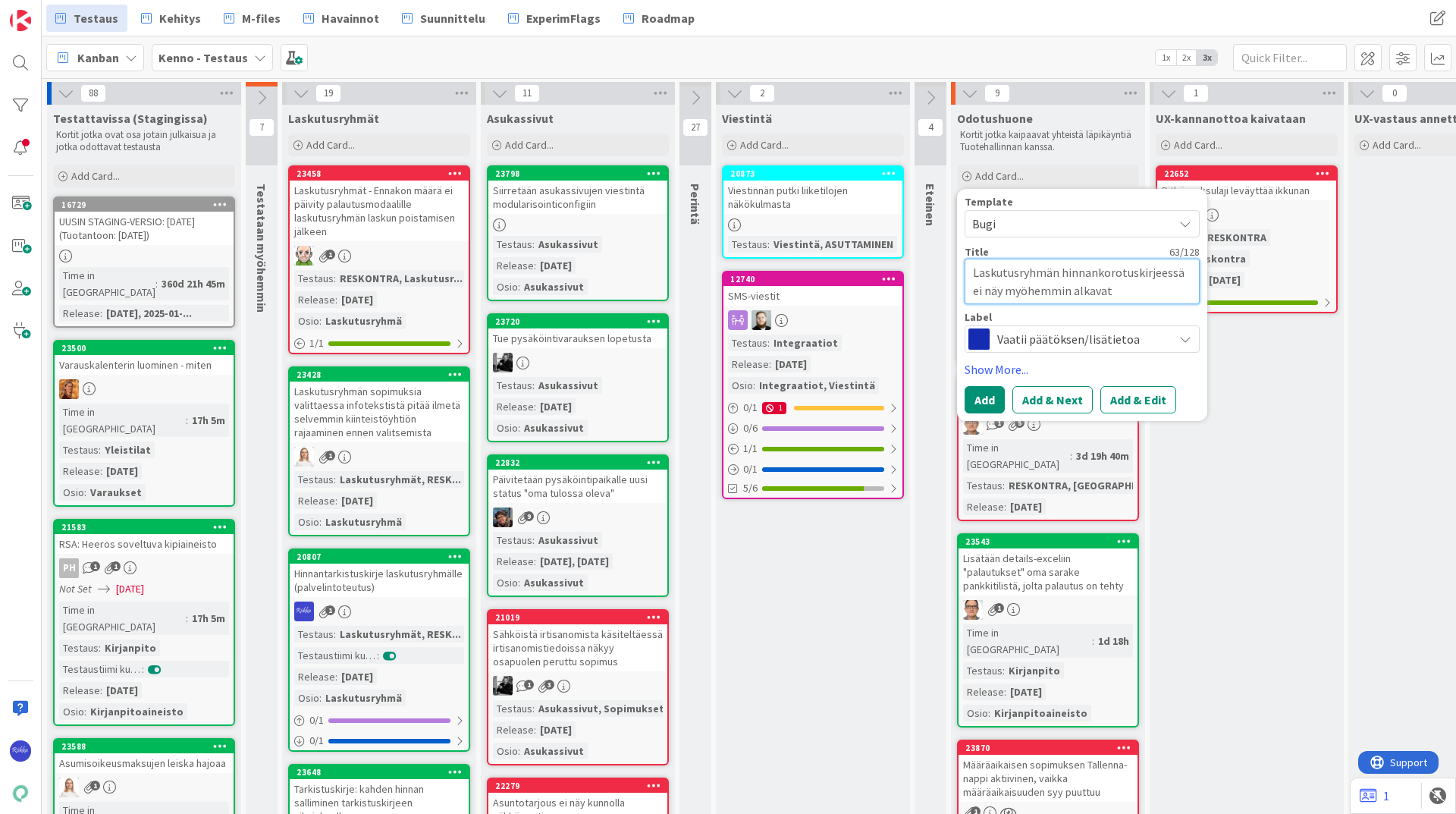
type textarea "x"
type textarea "Laskutusryhmän hinnankorotuskirjeessä ei näy myöhemmin alkavat l"
type textarea "x"
type textarea "Laskutusryhmän hinnankorotuskirjeessä ei näy myöhemmin alkavat lis"
type textarea "x"
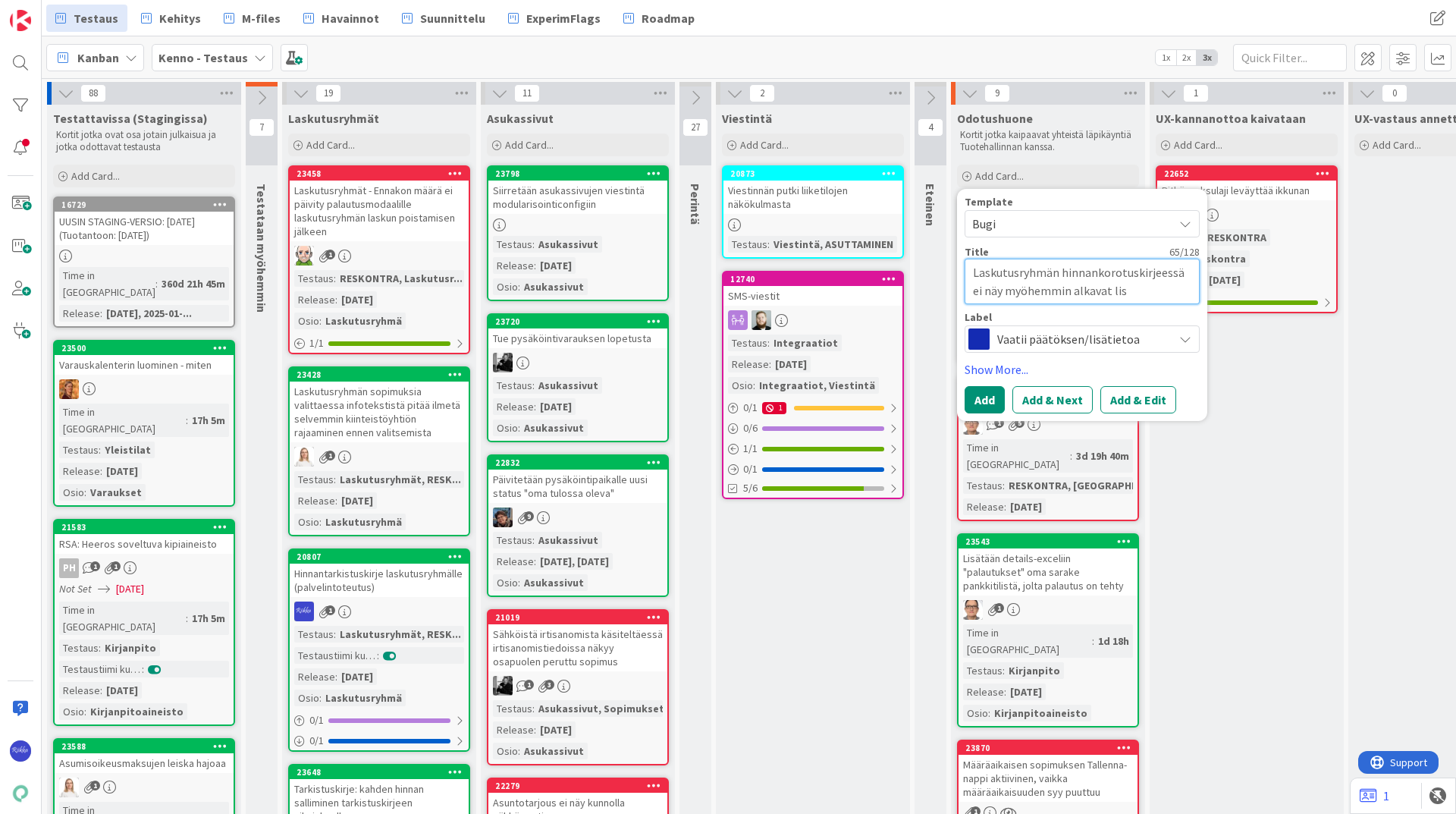
type textarea "Laskutusryhmän hinnankorotuskirjeessä ei näy myöhemmin alkavat lisä"
type textarea "x"
type textarea "Laskutusryhmän hinnankorotuskirjeessä ei näy myöhemmin alkavat lisäp"
type textarea "x"
type textarea "Laskutusryhmän hinnankorotuskirjeessä ei näy myöhemmin alkavat lisäpa"
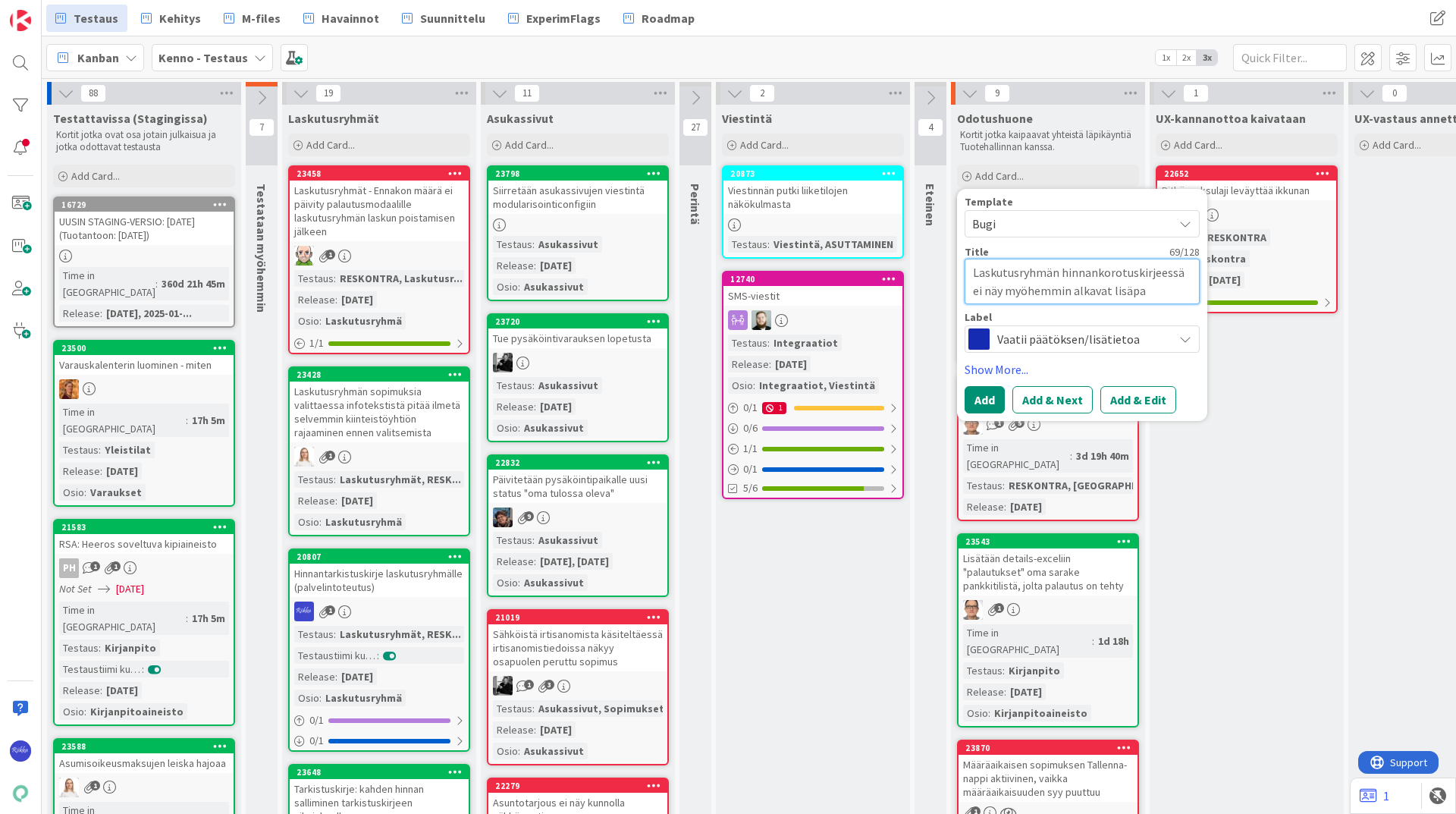
type textarea "x"
type textarea "Laskutusryhmän hinnankorotuskirjeessä ei näy myöhemmin alkavat lisäpal"
type textarea "x"
type textarea "Laskutusryhmän hinnankorotuskirjeessä ei näy myöhemmin alkavat lisäpalv"
type textarea "x"
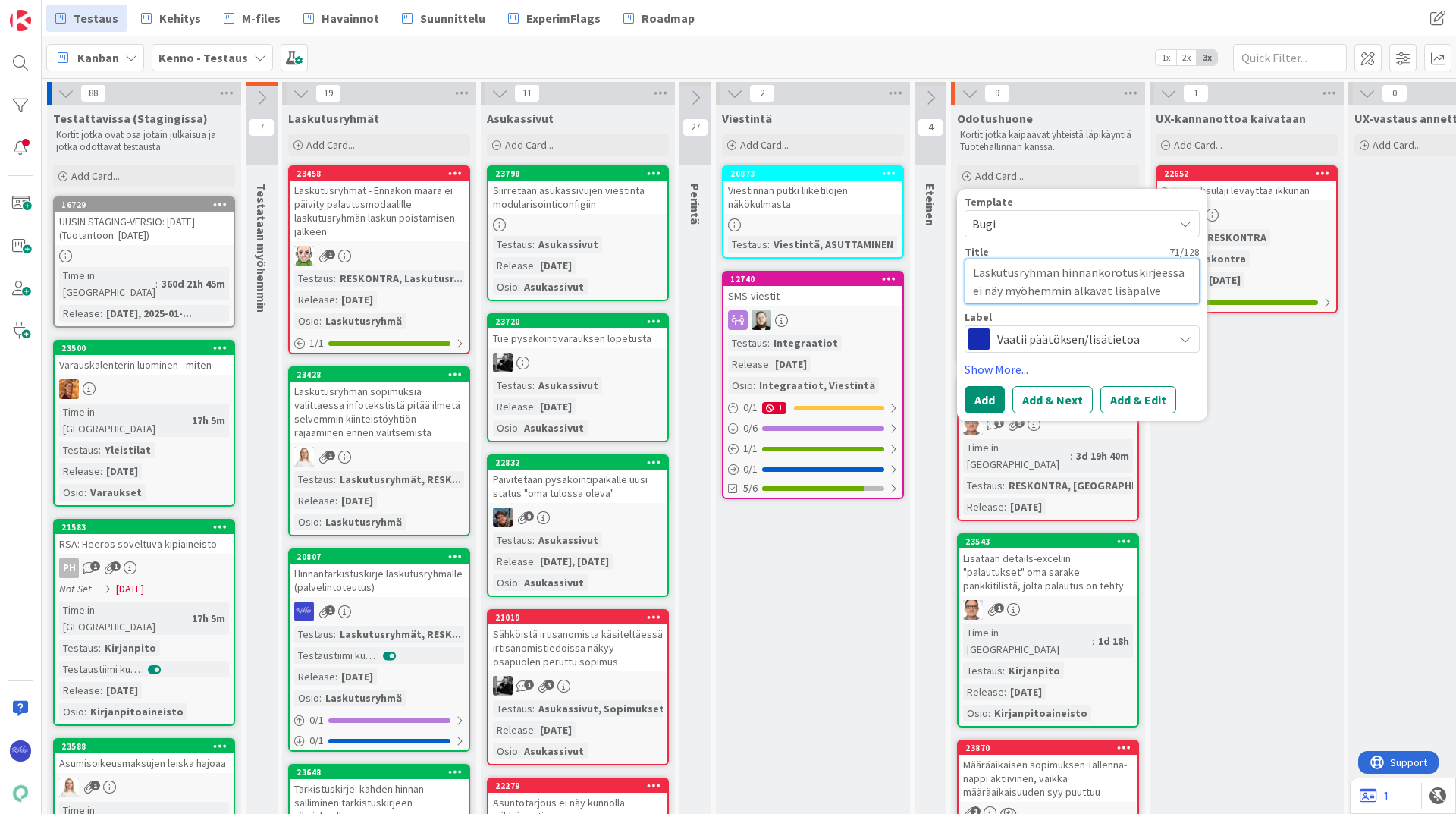
type textarea "Laskutusryhmän hinnankorotuskirjeessä ei näy myöhemmin alkavat lisäpalvel"
type textarea "x"
type textarea "Laskutusryhmän hinnankorotuskirjeessä ei näy myöhemmin alkavat lisäpalvelut"
type textarea "x"
type textarea "Laskutusryhmän hinnankorotuskirjeessä ei näy myöhemmin alkavat lisäpalvelut"
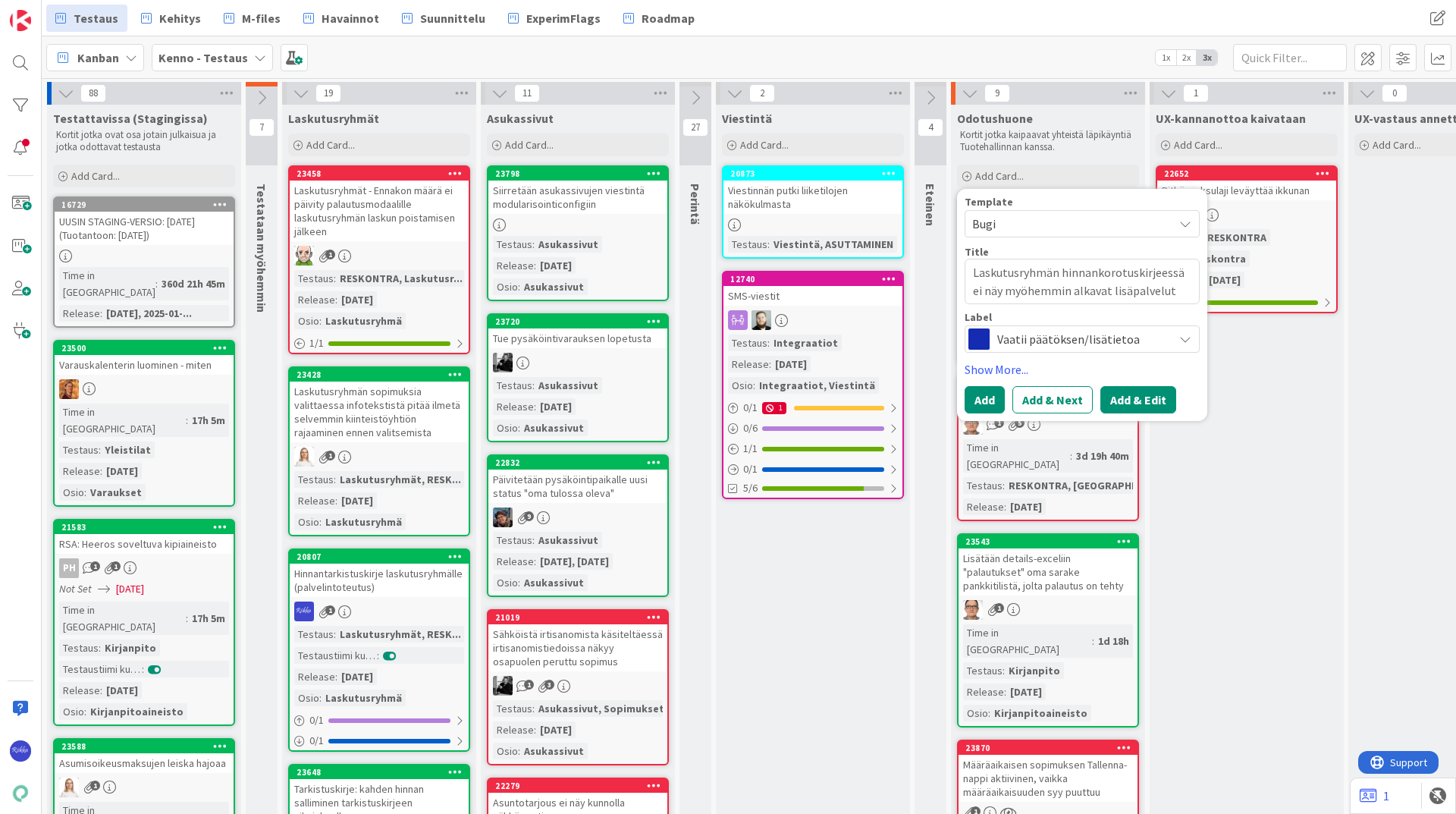
click at [1131, 394] on button "Add & Edit" at bounding box center [1138, 399] width 76 height 27
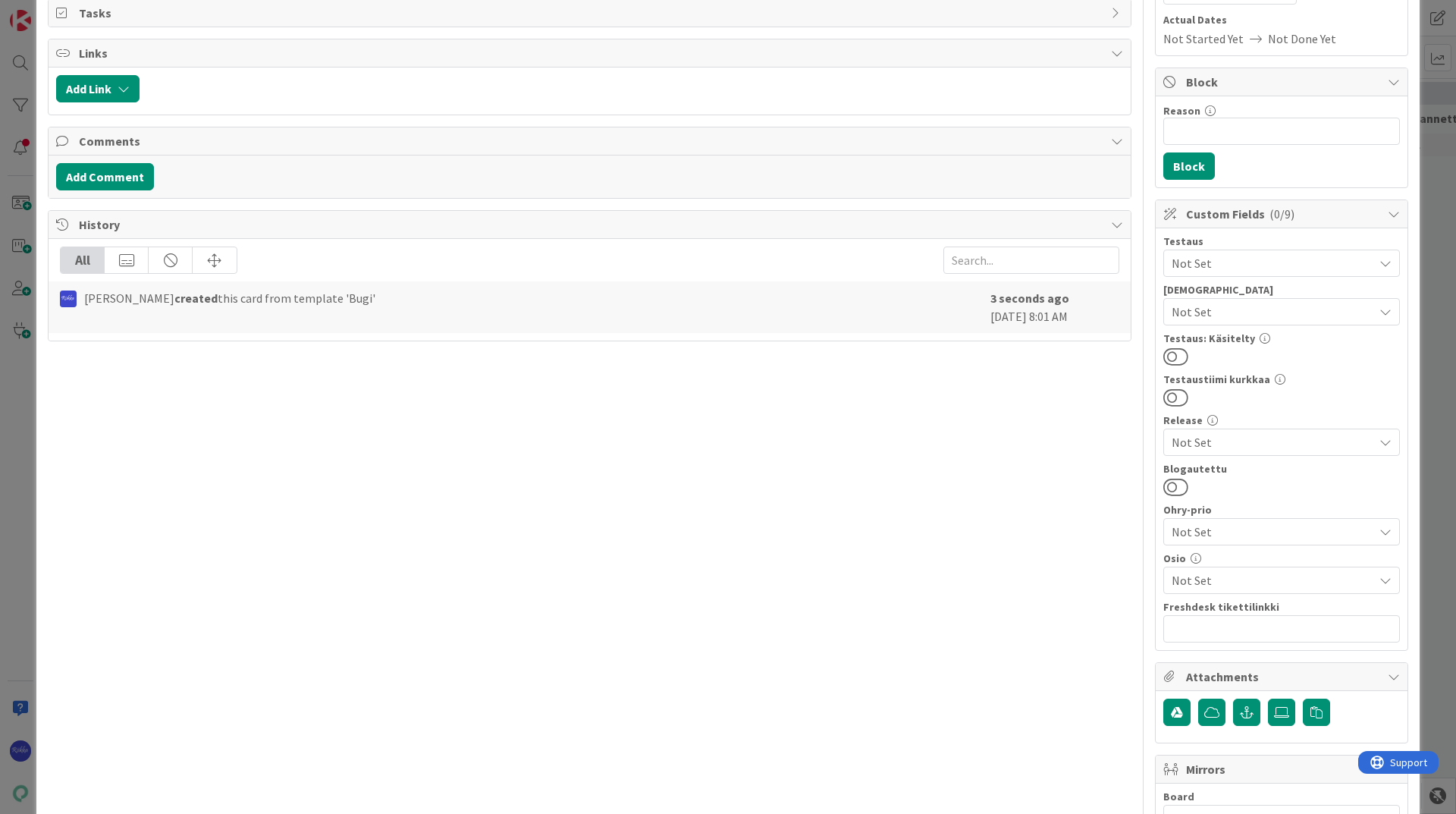
scroll to position [227, 0]
click at [1274, 313] on span "Not Set" at bounding box center [1272, 310] width 202 height 18
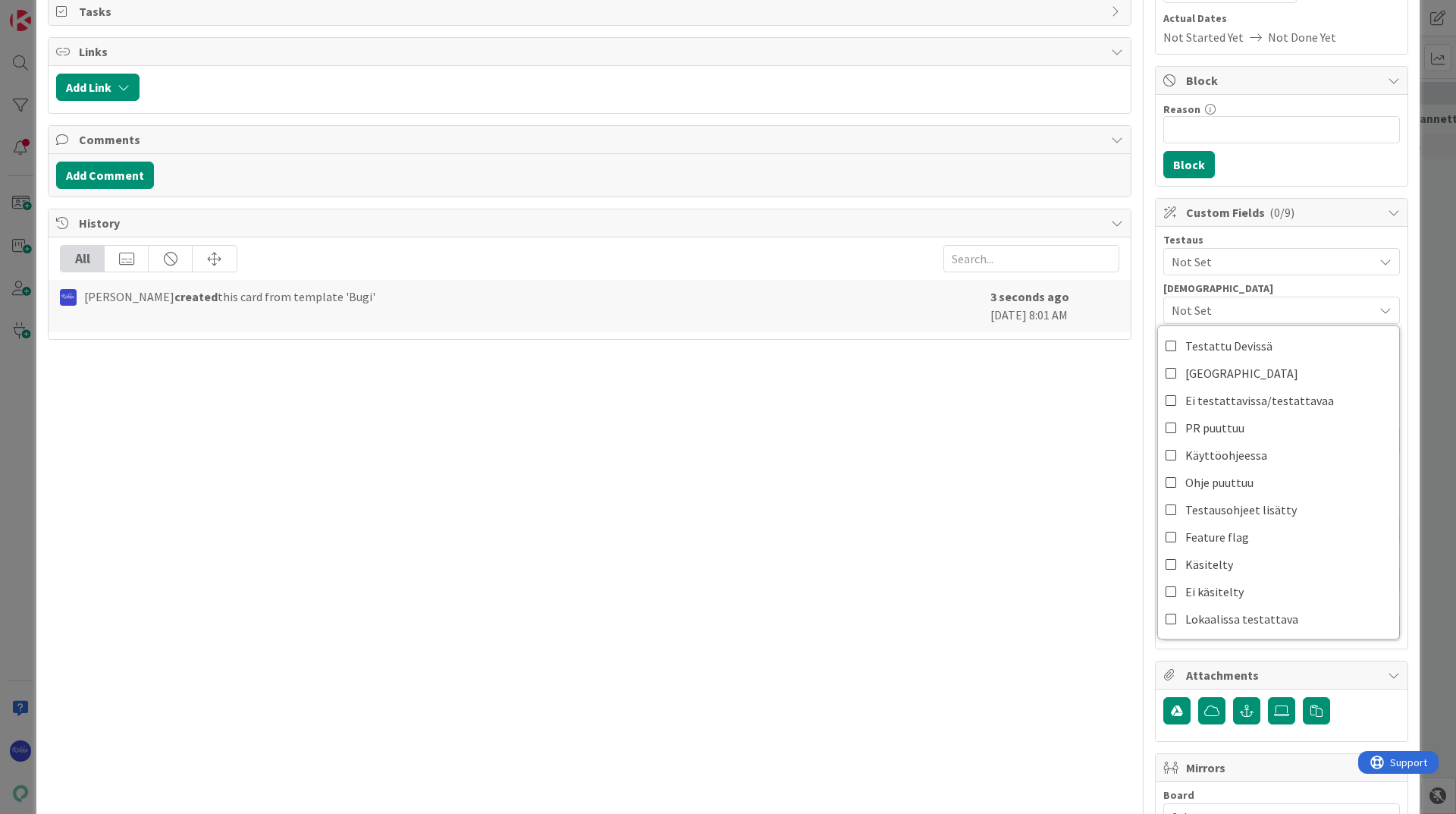
click at [1274, 313] on span "Not Set" at bounding box center [1272, 310] width 202 height 18
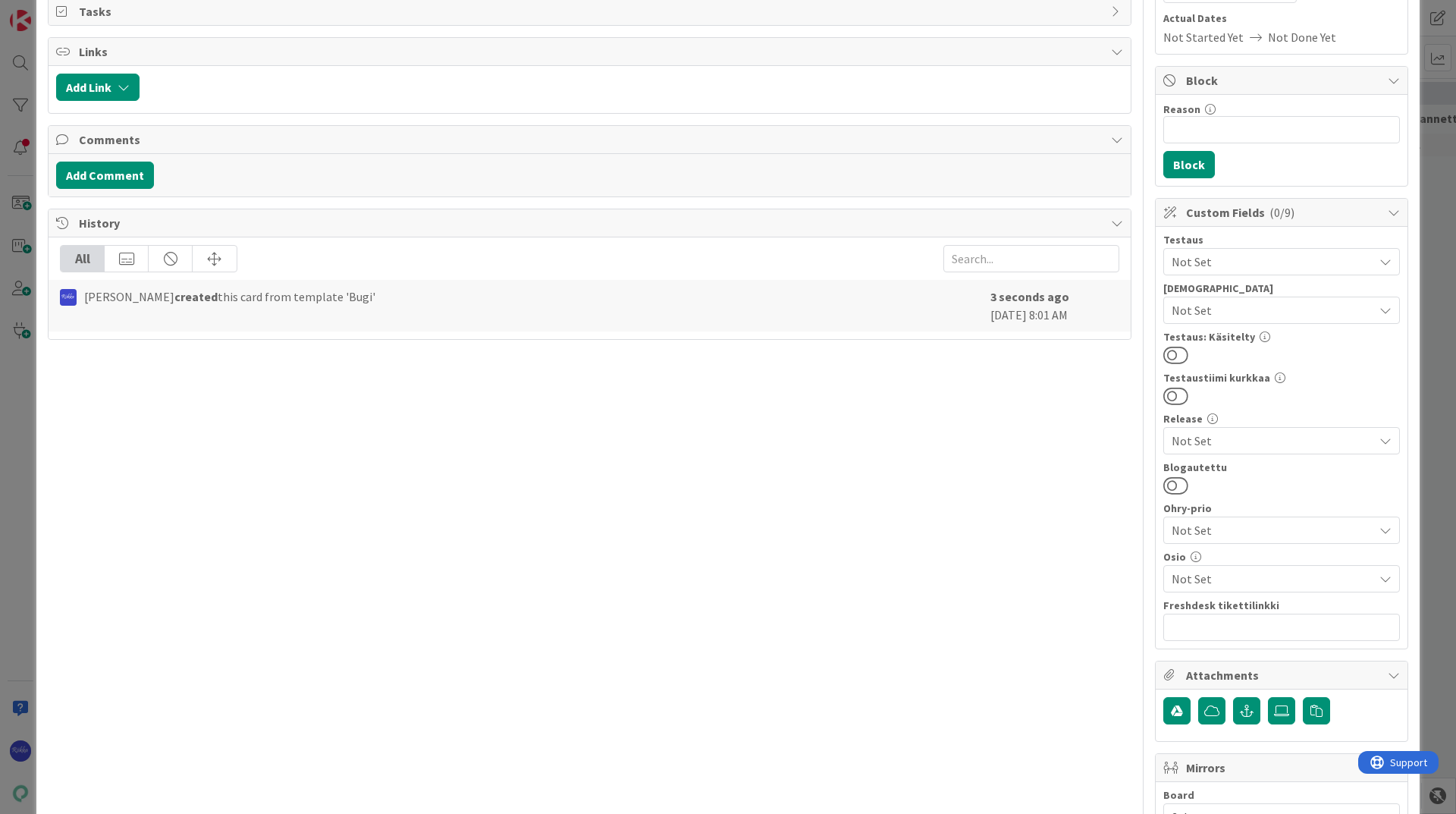
click at [1279, 265] on span "Not Set" at bounding box center [1272, 262] width 202 height 18
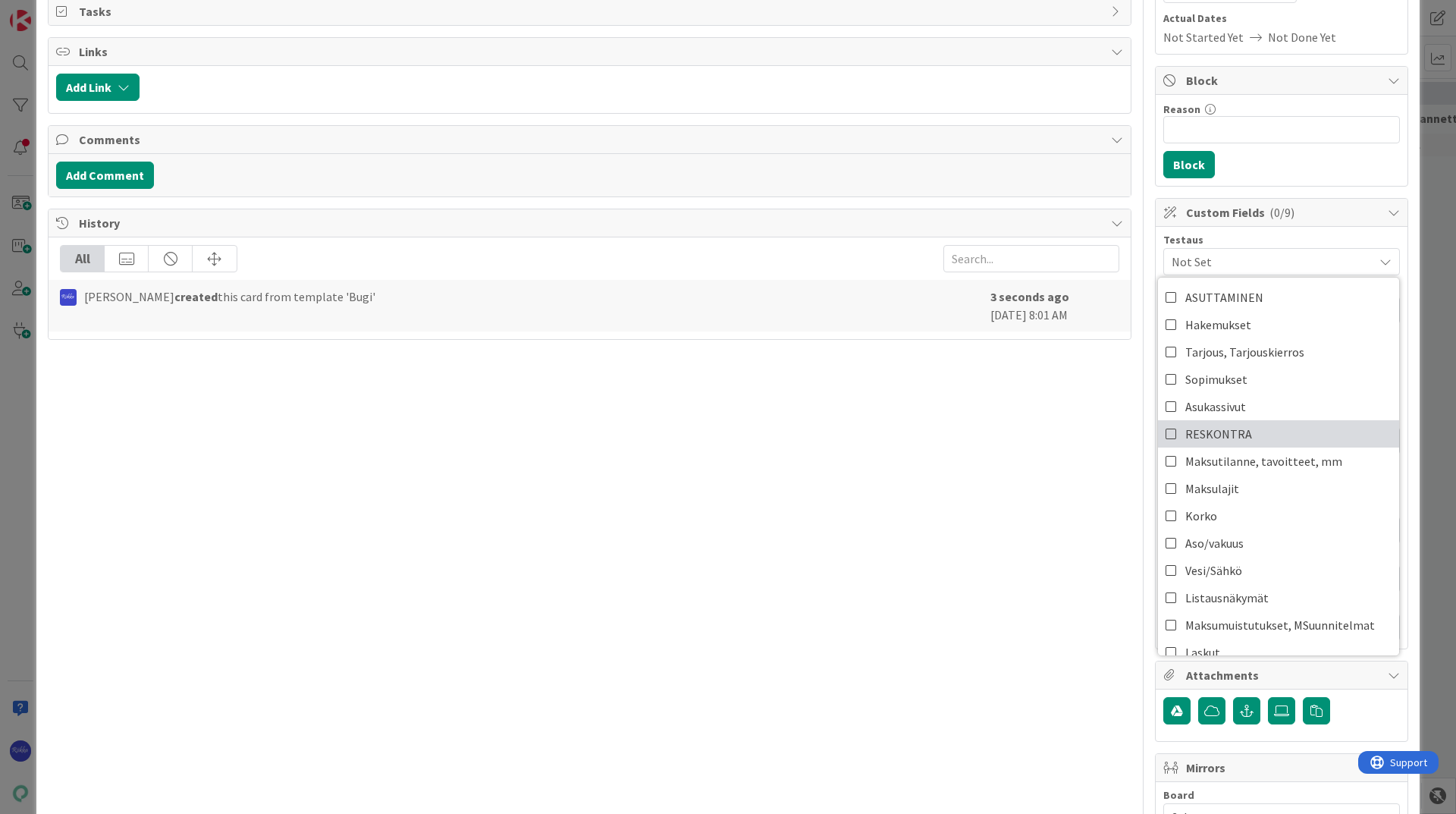
click at [1301, 433] on link "RESKONTRA" at bounding box center [1278, 434] width 241 height 27
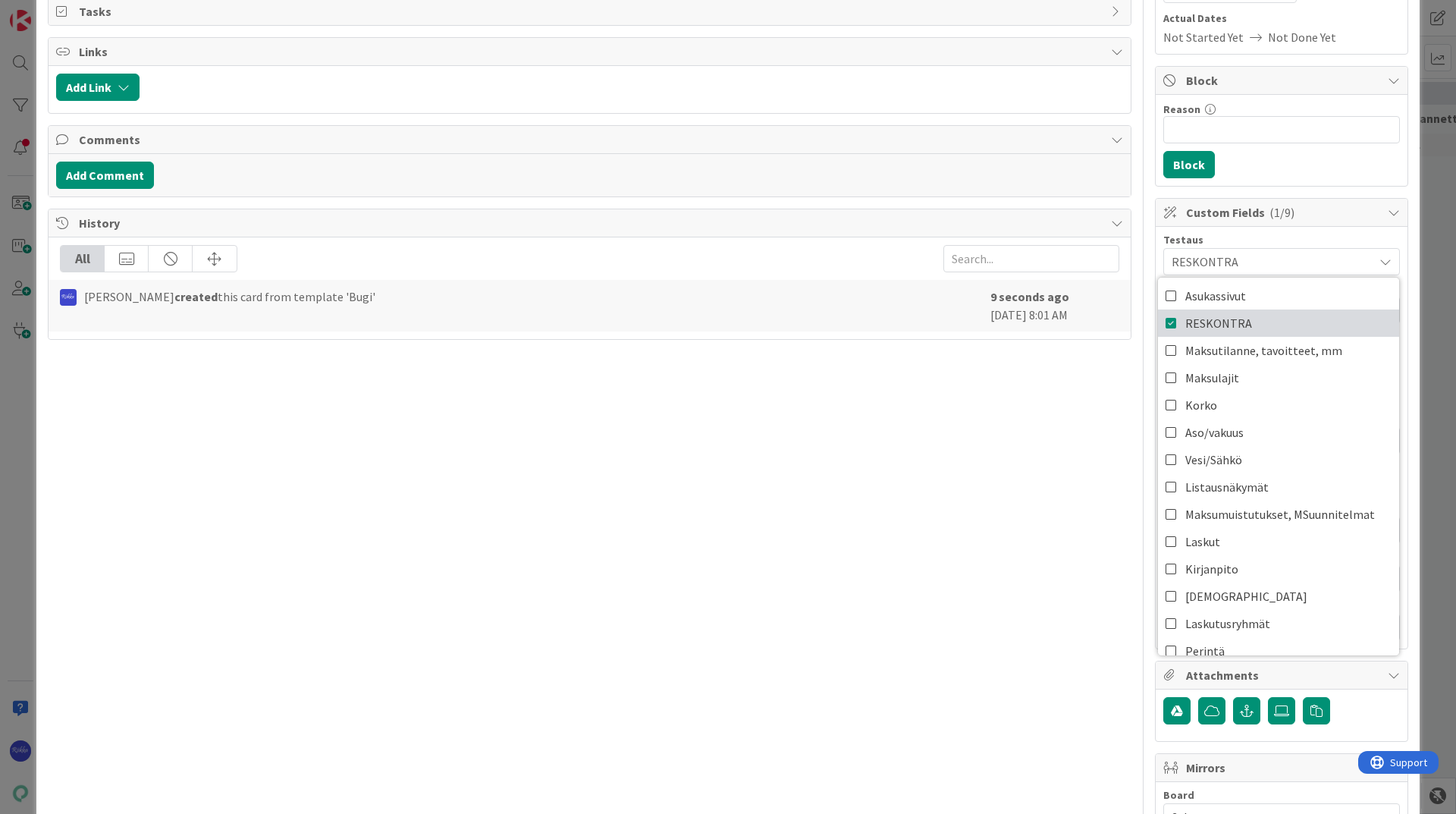
scroll to position [152, 0]
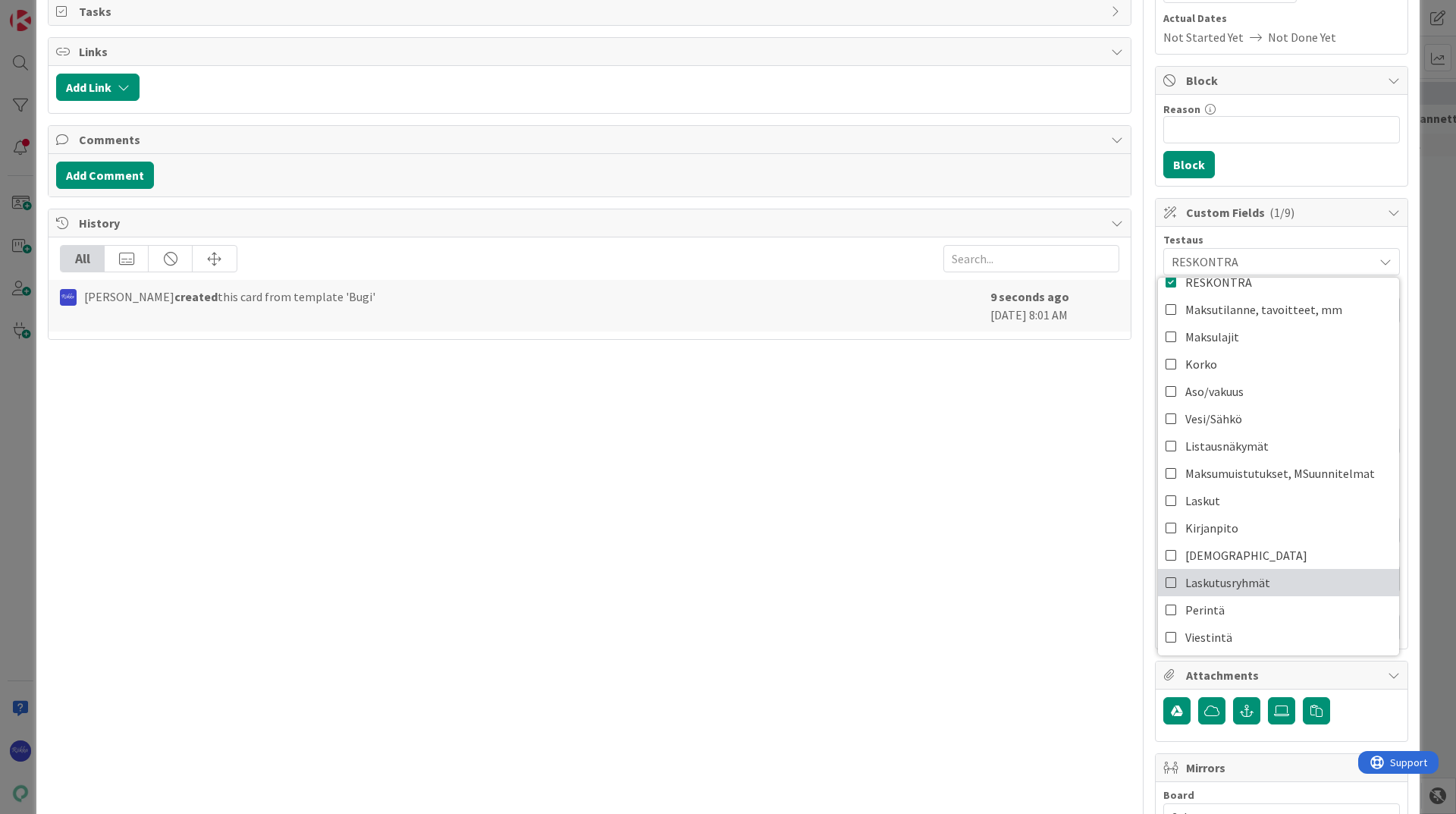
click at [1301, 573] on link "Laskutusryhmät" at bounding box center [1278, 582] width 241 height 27
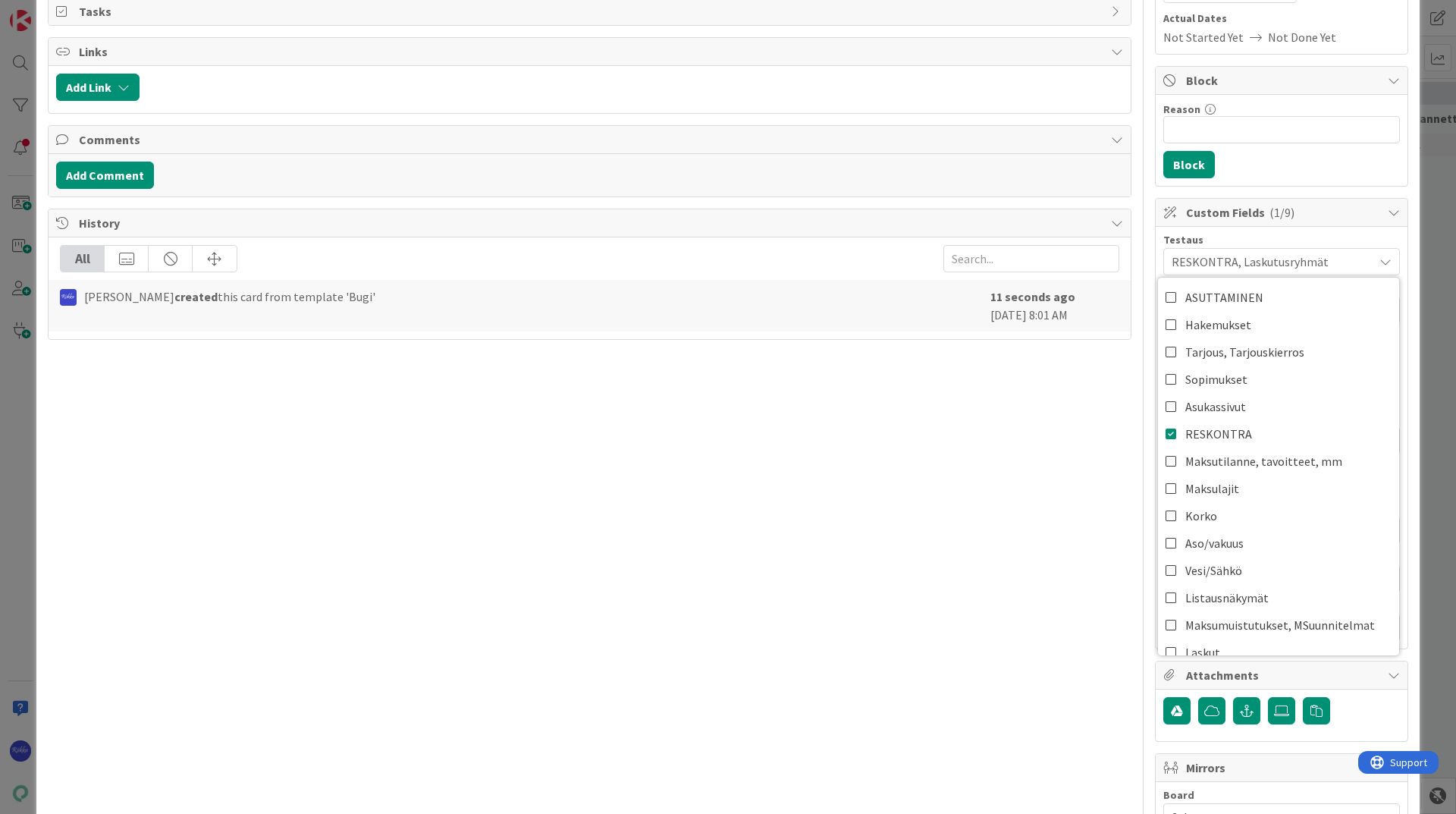
scroll to position [0, 0]
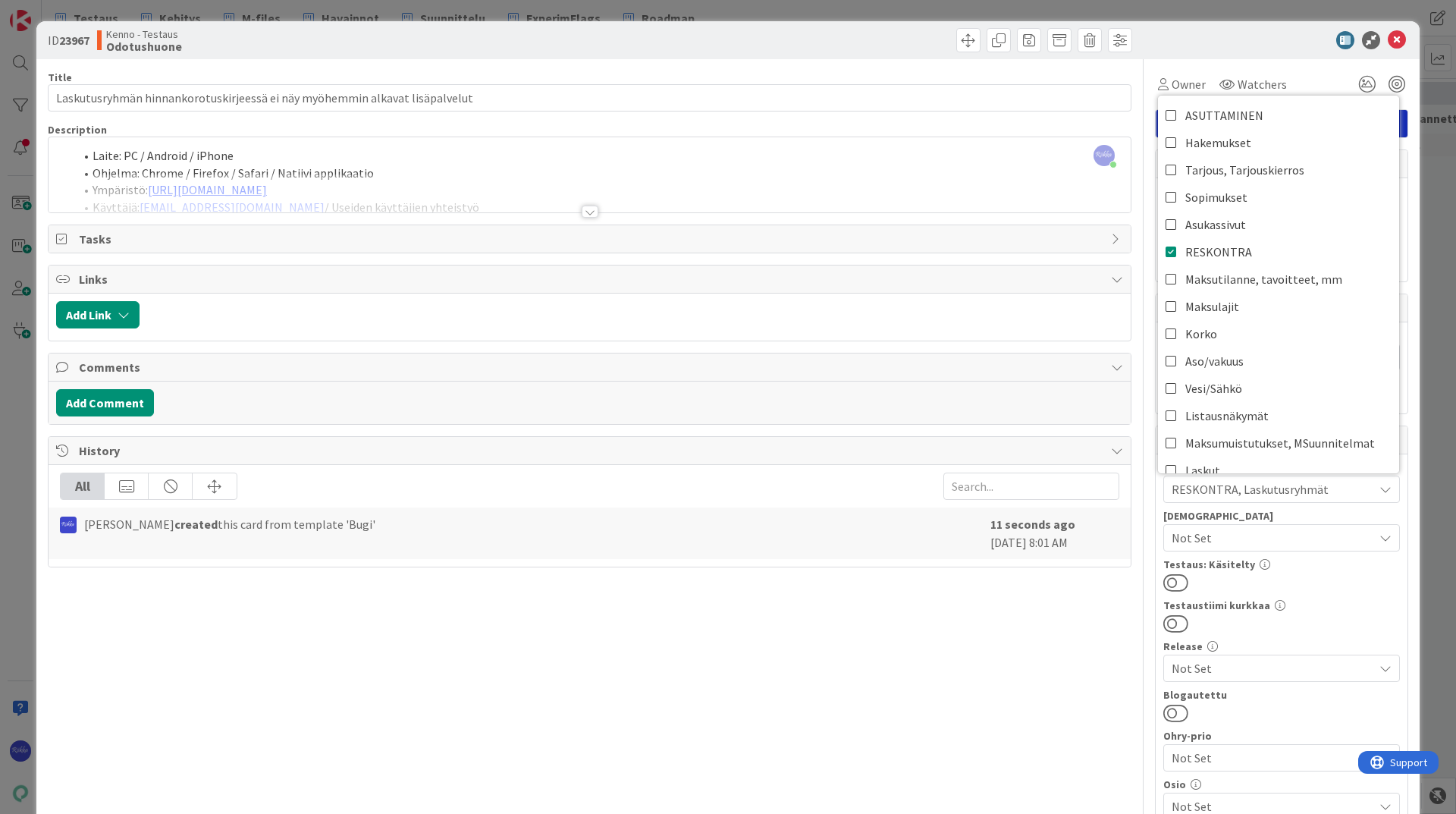
click at [588, 216] on div at bounding box center [590, 212] width 16 height 13
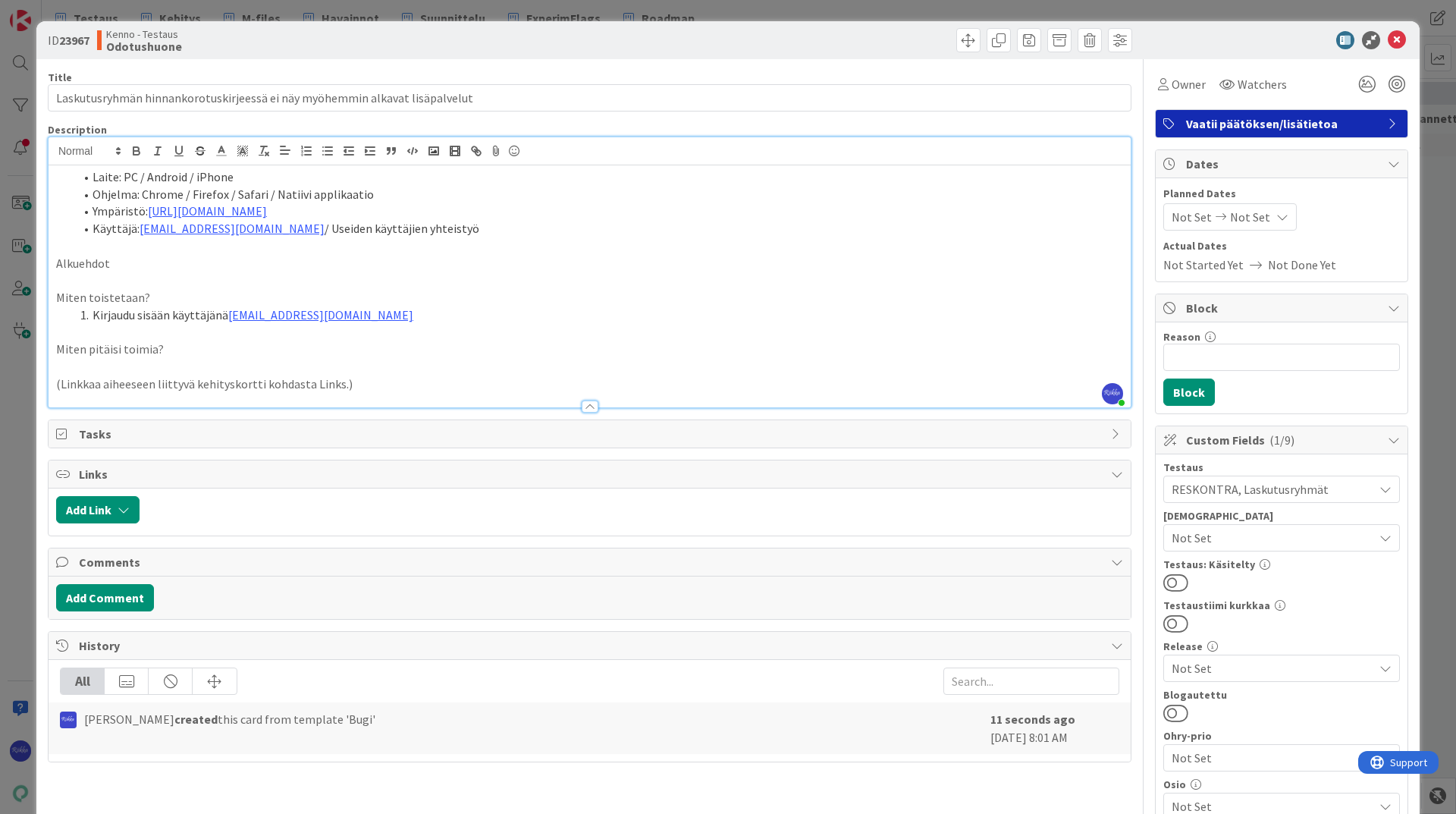
click at [176, 263] on p "Alkuehdot" at bounding box center [589, 264] width 1067 height 17
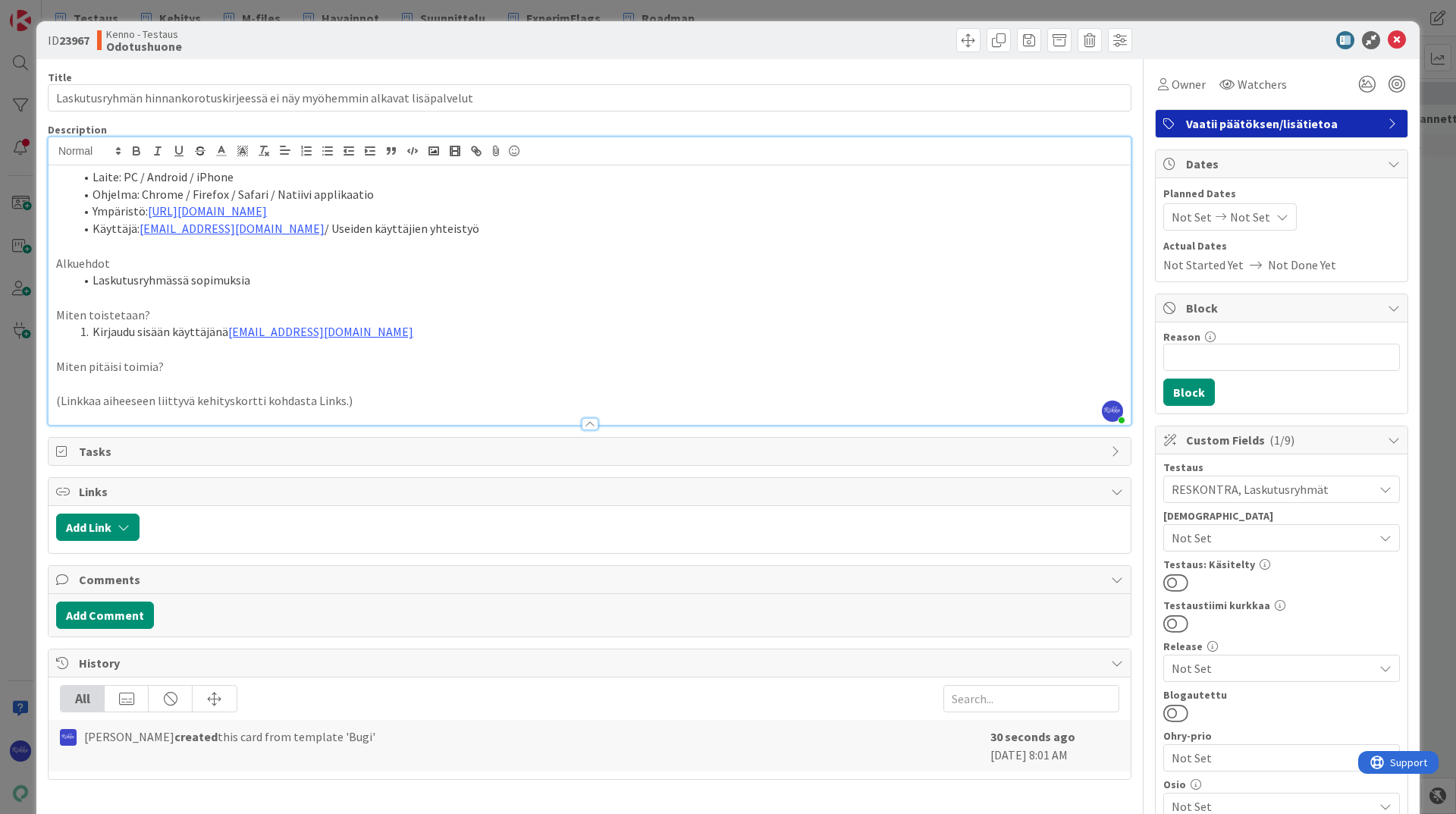
click at [425, 334] on li "Kirjaudu sisään käyttäjänä kenno.admin@pandia.fi" at bounding box center [598, 332] width 1048 height 17
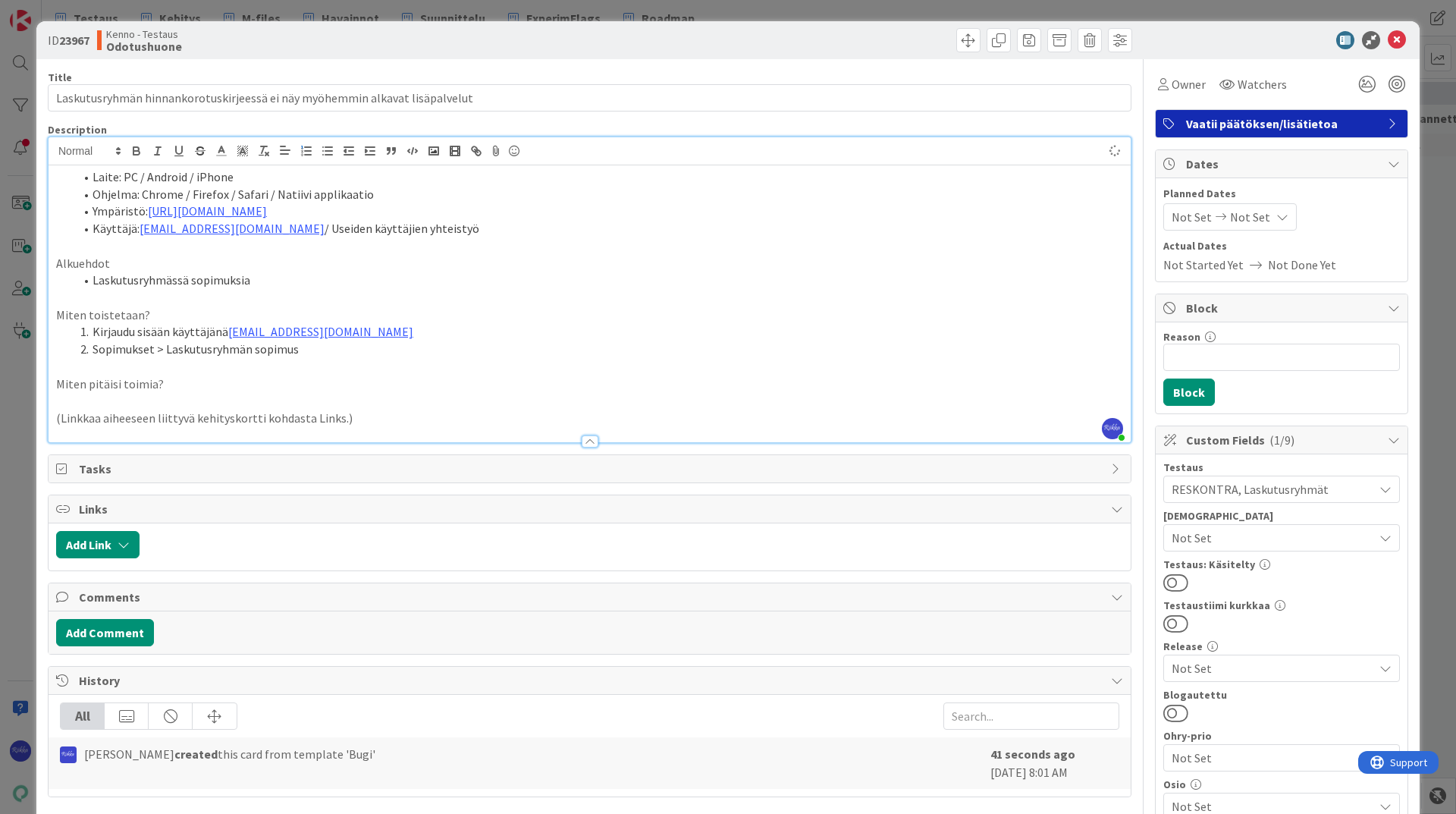
click at [314, 276] on li "Laskutusryhmässä sopimuksia" at bounding box center [598, 280] width 1048 height 17
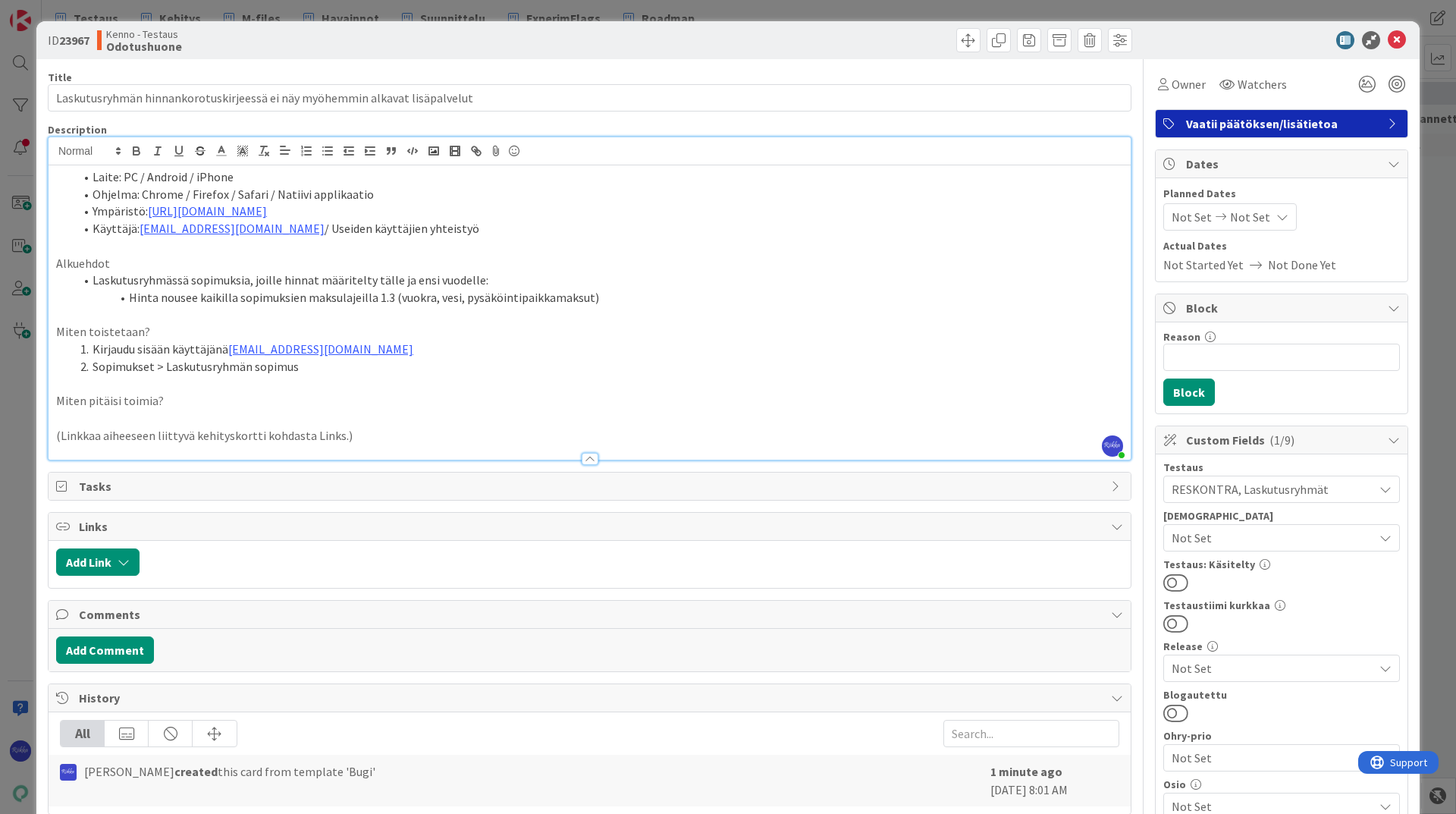
click at [546, 276] on li "Laskutusryhmässä sopimuksia, joille hinnat määritelty tälle ja ensi vuodelle:" at bounding box center [598, 280] width 1048 height 17
click at [94, 281] on li "Laskutusryhmässä sopimuksia, joille hinnat määritelty tälle ja ensi vuodelle:" at bounding box center [598, 280] width 1048 height 17
click at [130, 295] on li "Hinta nousee kaikilla sopimuksien maksulajeilla 1.3 (vuokra, vesi, pysäköintipa…" at bounding box center [598, 297] width 1048 height 17
click at [340, 368] on li "Sopimukset > Laskutusryhmän sopimus" at bounding box center [598, 367] width 1048 height 17
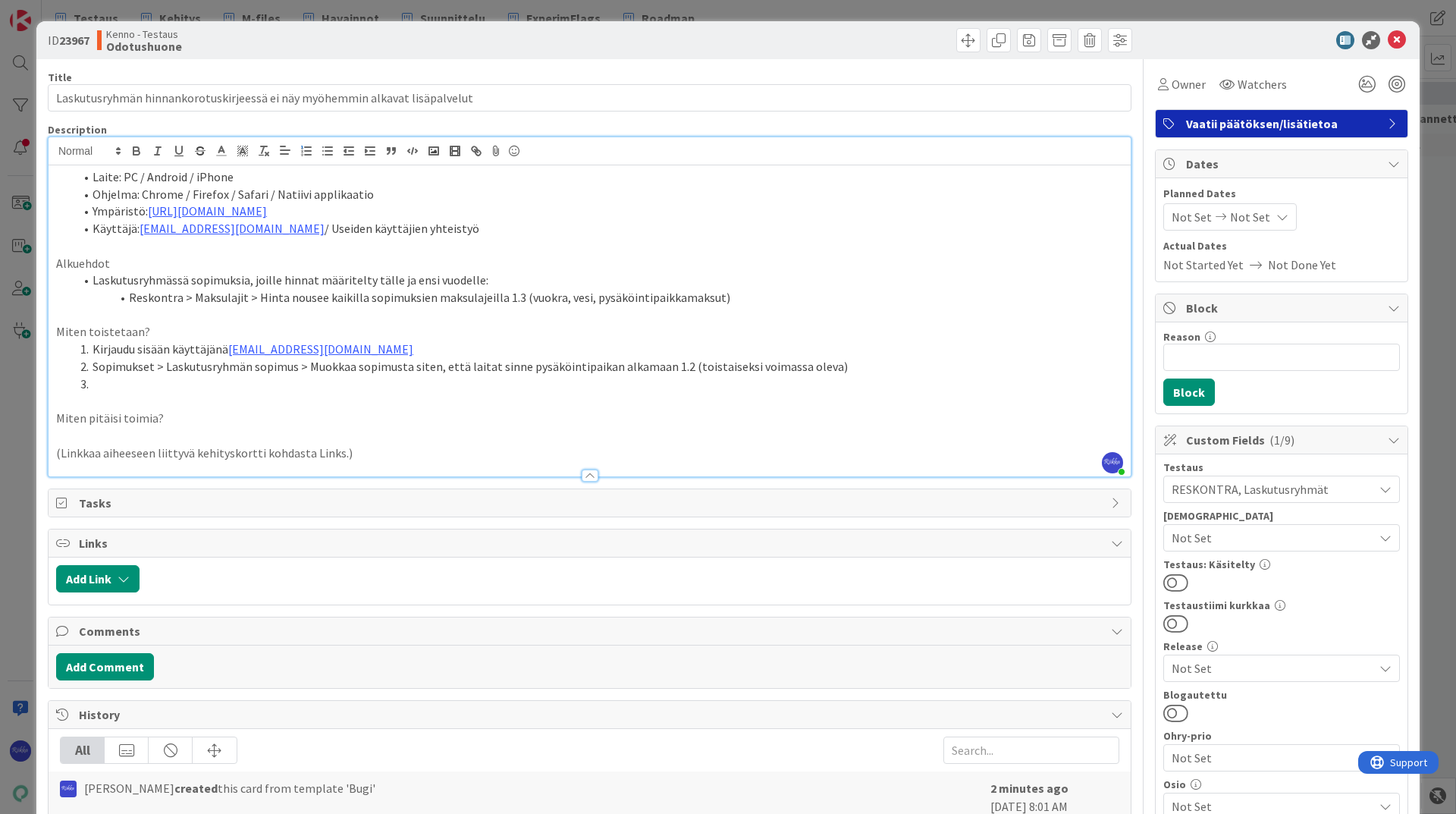
click at [95, 283] on li "Laskutusryhmässä sopimuksia, joille hinnat määritelty tälle ja ensi vuodelle:" at bounding box center [598, 280] width 1048 height 17
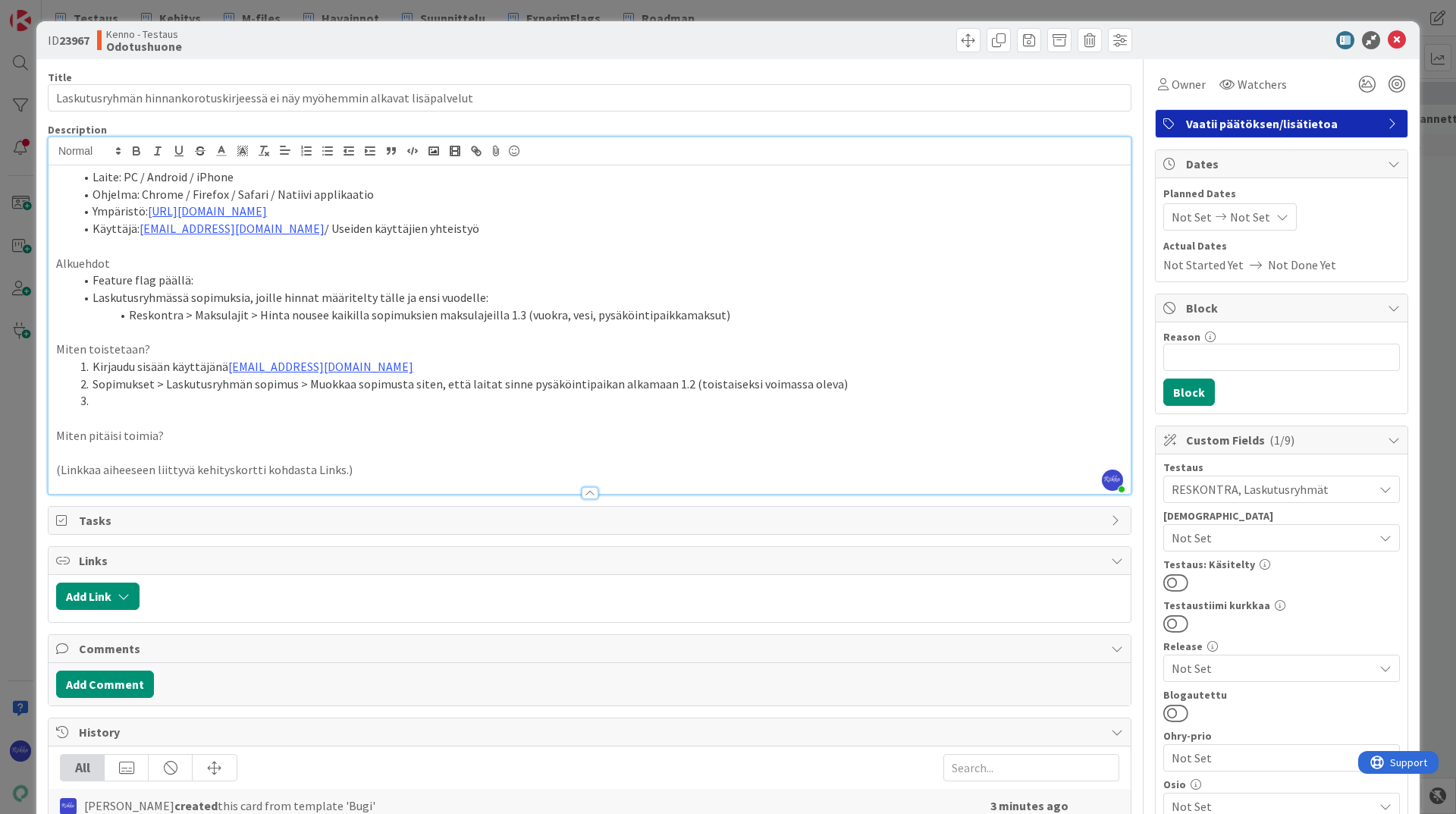
click at [223, 279] on li "Feature flag päällä:" at bounding box center [598, 280] width 1048 height 17
drag, startPoint x: 270, startPoint y: 403, endPoint x: 289, endPoint y: 404, distance: 19.0
click at [270, 403] on li at bounding box center [598, 401] width 1048 height 17
click at [95, 278] on li "Feature flag päällä: http://localhost:3000/ledger/main-view?_x=invoice-groups-2…" at bounding box center [598, 280] width 1048 height 17
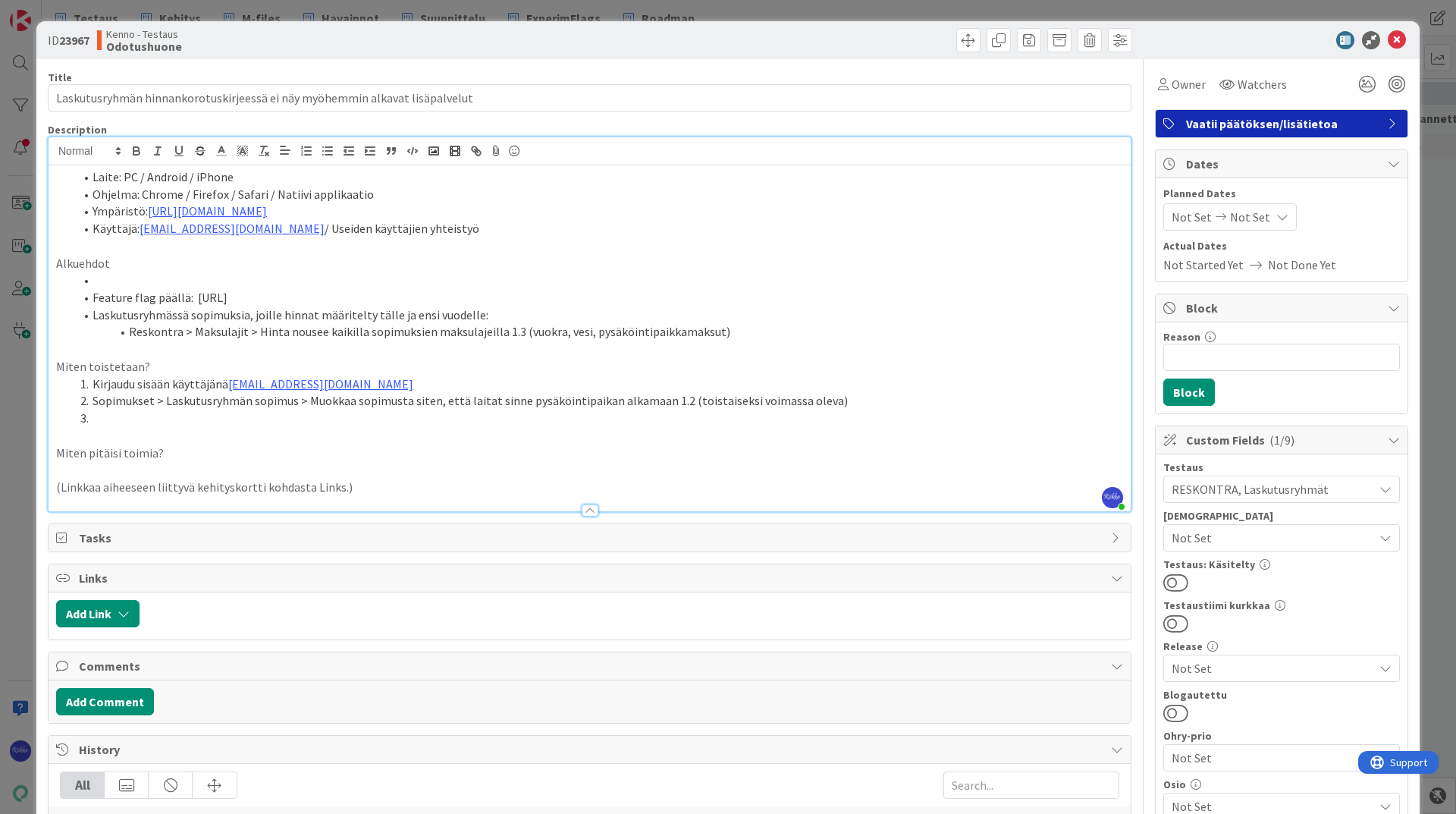
click at [176, 276] on li at bounding box center [598, 280] width 1048 height 17
click at [464, 281] on li "kenno_core > property_company_group_integration - kaikki sms-valinnat 'false'" at bounding box center [598, 280] width 1048 height 17
click at [593, 280] on li "kenno_core > property_company_group_integration - kaikki sms-valinnat ='false'" at bounding box center [598, 280] width 1048 height 17
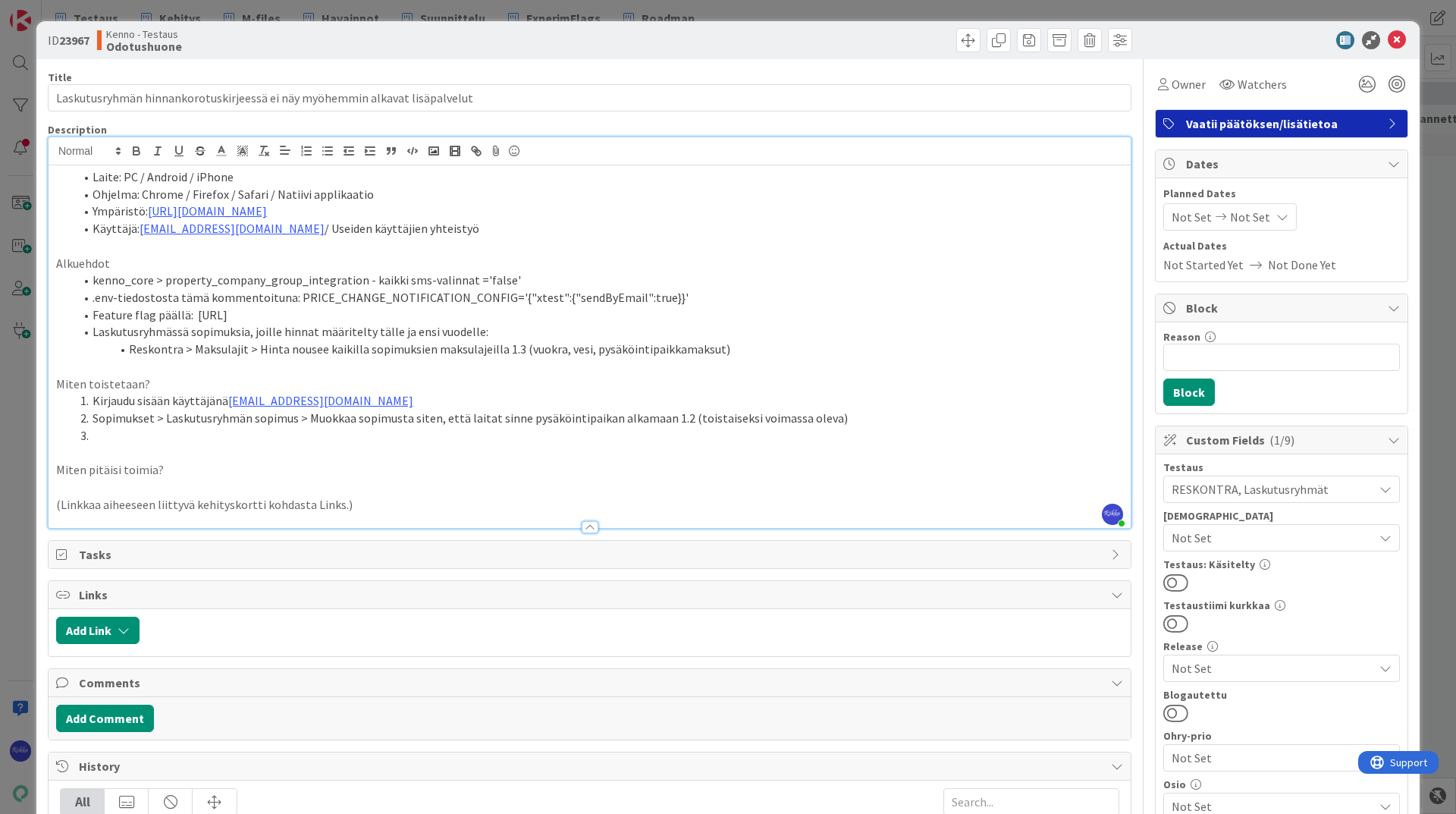
click at [150, 439] on li at bounding box center [598, 436] width 1048 height 17
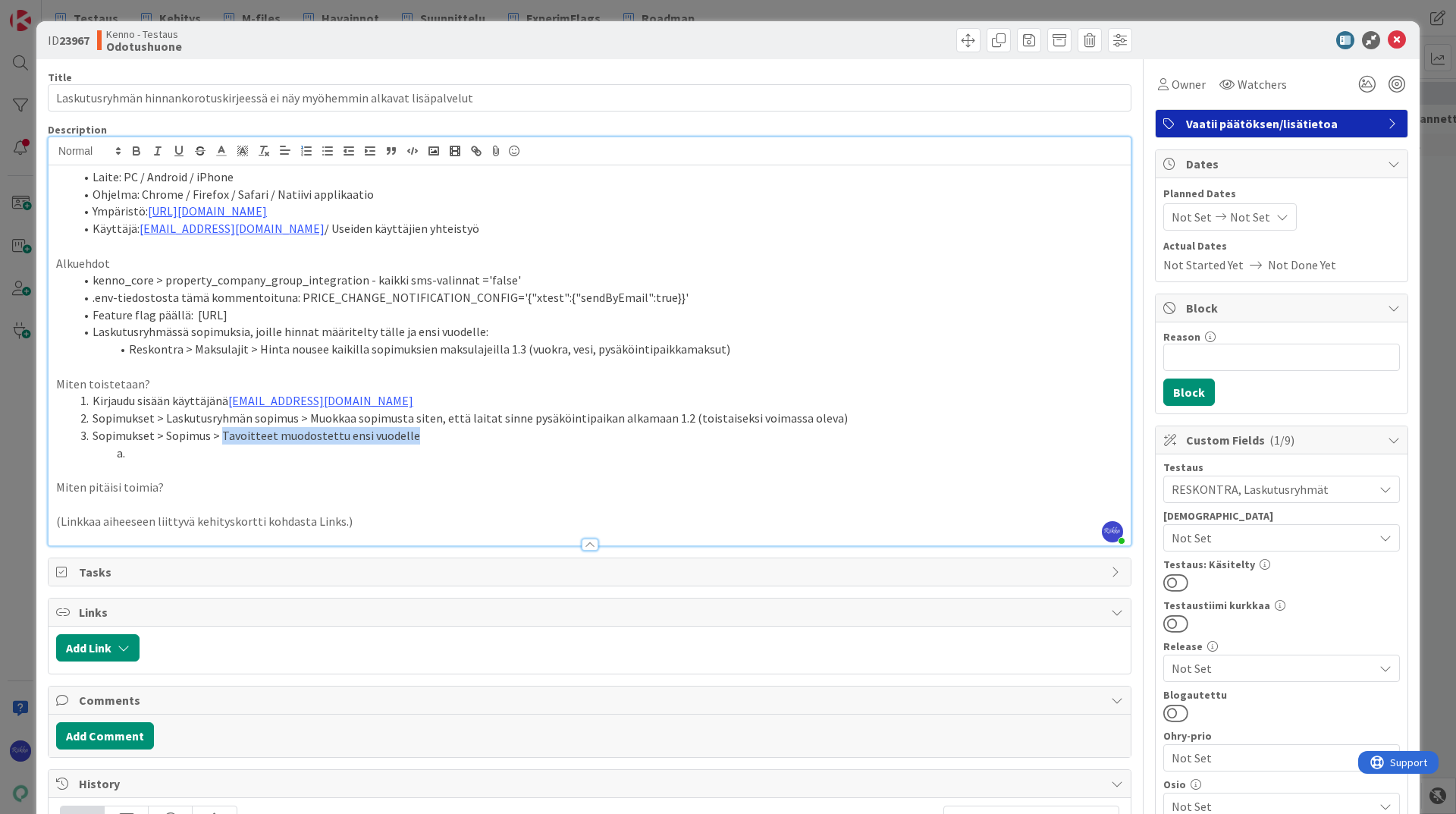
drag, startPoint x: 221, startPoint y: 434, endPoint x: 476, endPoint y: 439, distance: 255.0
click at [476, 439] on li "Sopimukset > Sopimus > Tavoitteet muodostettu ensi vuodelle" at bounding box center [598, 436] width 1048 height 17
drag, startPoint x: 229, startPoint y: 331, endPoint x: 244, endPoint y: 332, distance: 15.0
click at [244, 332] on li "Laskutusryhmässä sopimuksia, joille hinnat määritelty tälle ja ensi vuodelle:" at bounding box center [598, 332] width 1048 height 17
click at [319, 431] on li "Sopimukset > Sopimus > Tee tavoittee" at bounding box center [598, 436] width 1048 height 17
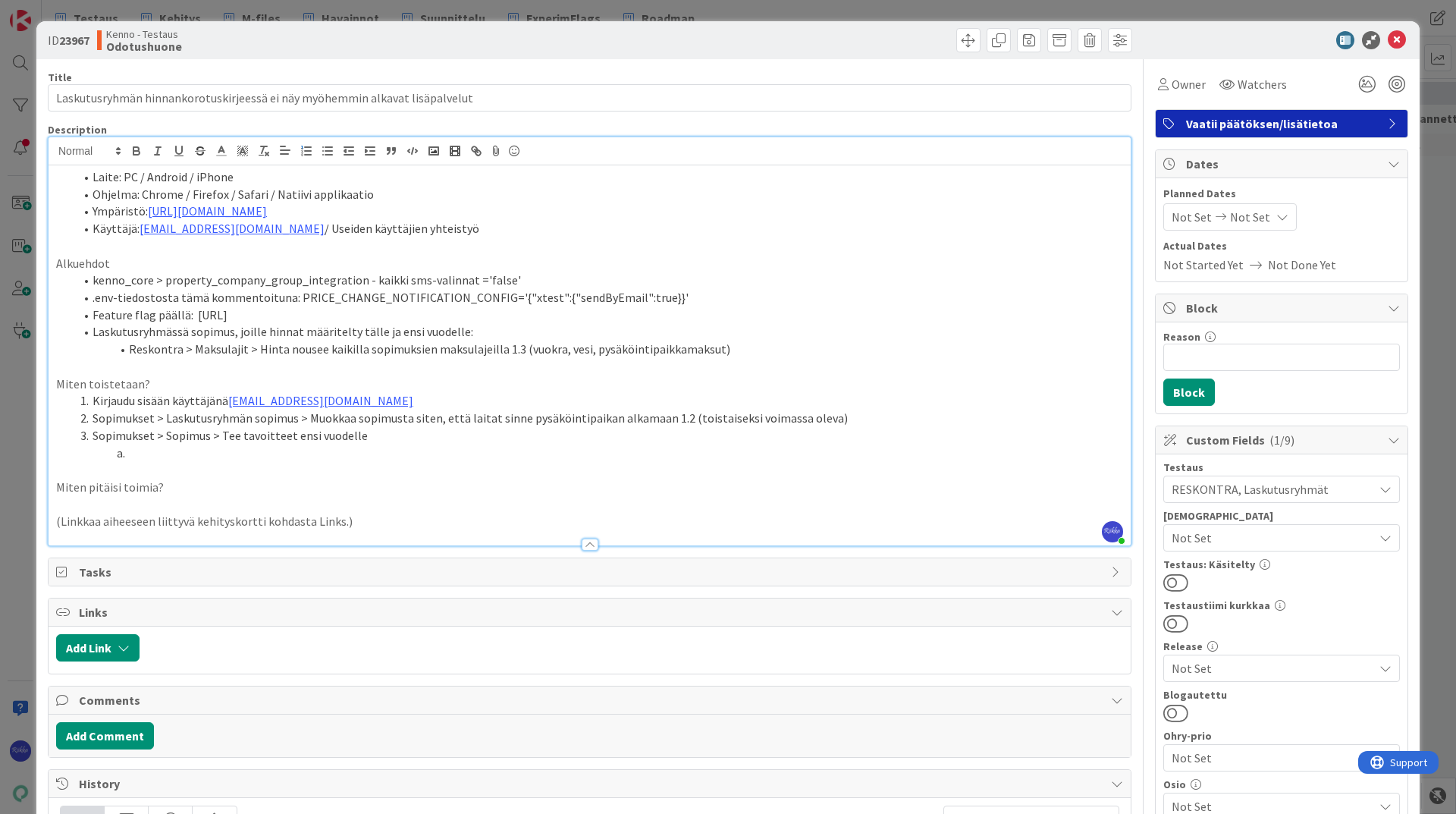
click at [187, 456] on li at bounding box center [598, 453] width 1048 height 17
click at [322, 452] on li "Maksutilannenäkymässä pitäisi näkyä helmikuulla" at bounding box center [598, 453] width 1048 height 17
click at [571, 446] on li "Maksutilannenäkymässä pitäisi näkyä pysäköintipaikkatavoitteelle helmikuulla" at bounding box center [598, 453] width 1048 height 17
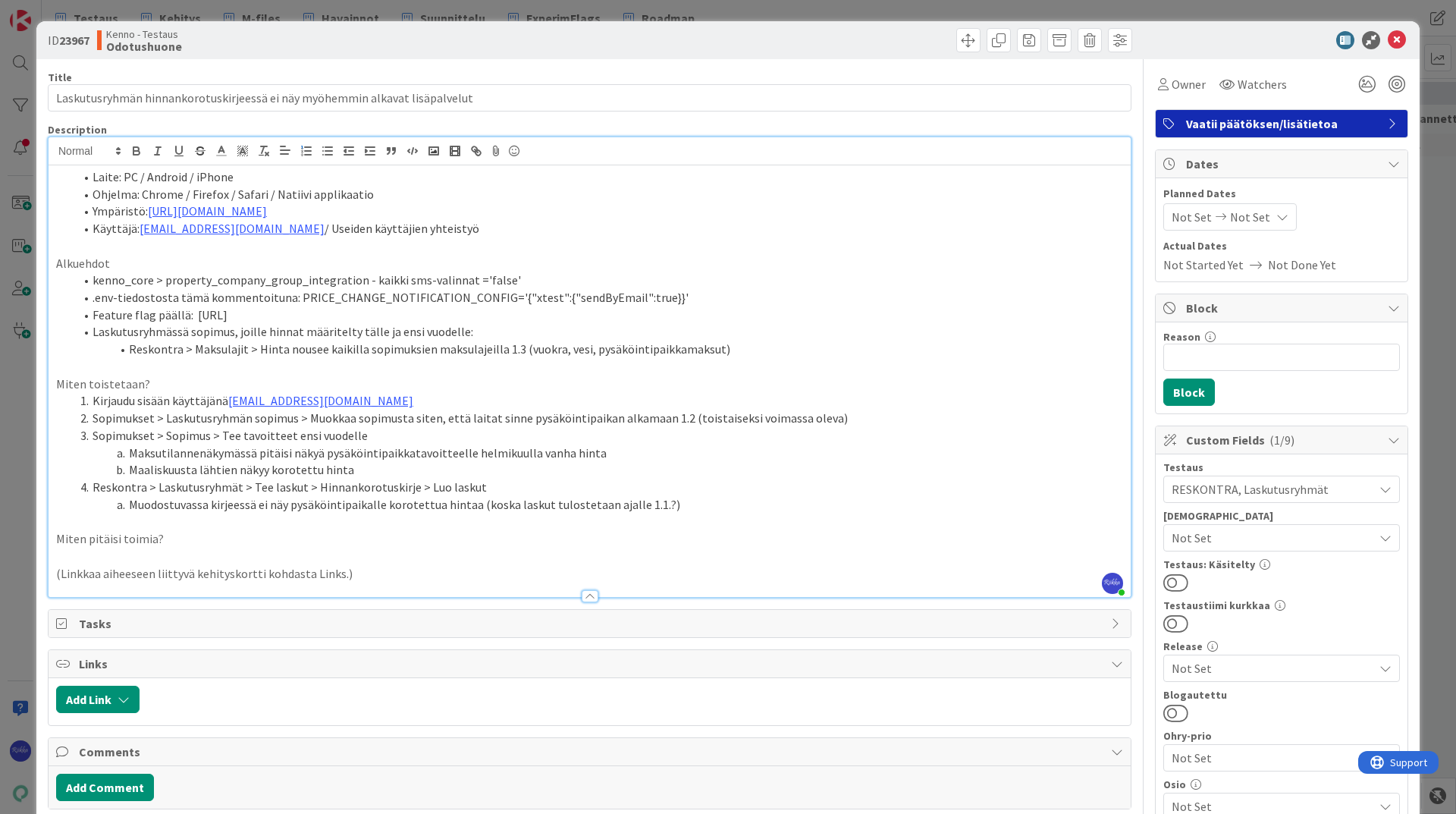
drag, startPoint x: 676, startPoint y: 418, endPoint x: 686, endPoint y: 433, distance: 18.0
click at [675, 417] on li "Sopimukset > Laskutusryhmän sopimus > Muokkaa sopimusta siten, että laitat sinn…" at bounding box center [598, 419] width 1048 height 17
drag, startPoint x: 510, startPoint y: 504, endPoint x: 655, endPoint y: 503, distance: 145.0
click at [655, 503] on li "Muodostuvassa kirjeessä ei näy pysäköintipaikalle korotettua hintaa (koska lask…" at bounding box center [598, 505] width 1048 height 17
click at [771, 421] on li "Sopimukset > Laskutusryhmän sopimus > Muokkaa sopimusta siten, että laitat sinn…" at bounding box center [598, 419] width 1048 height 17
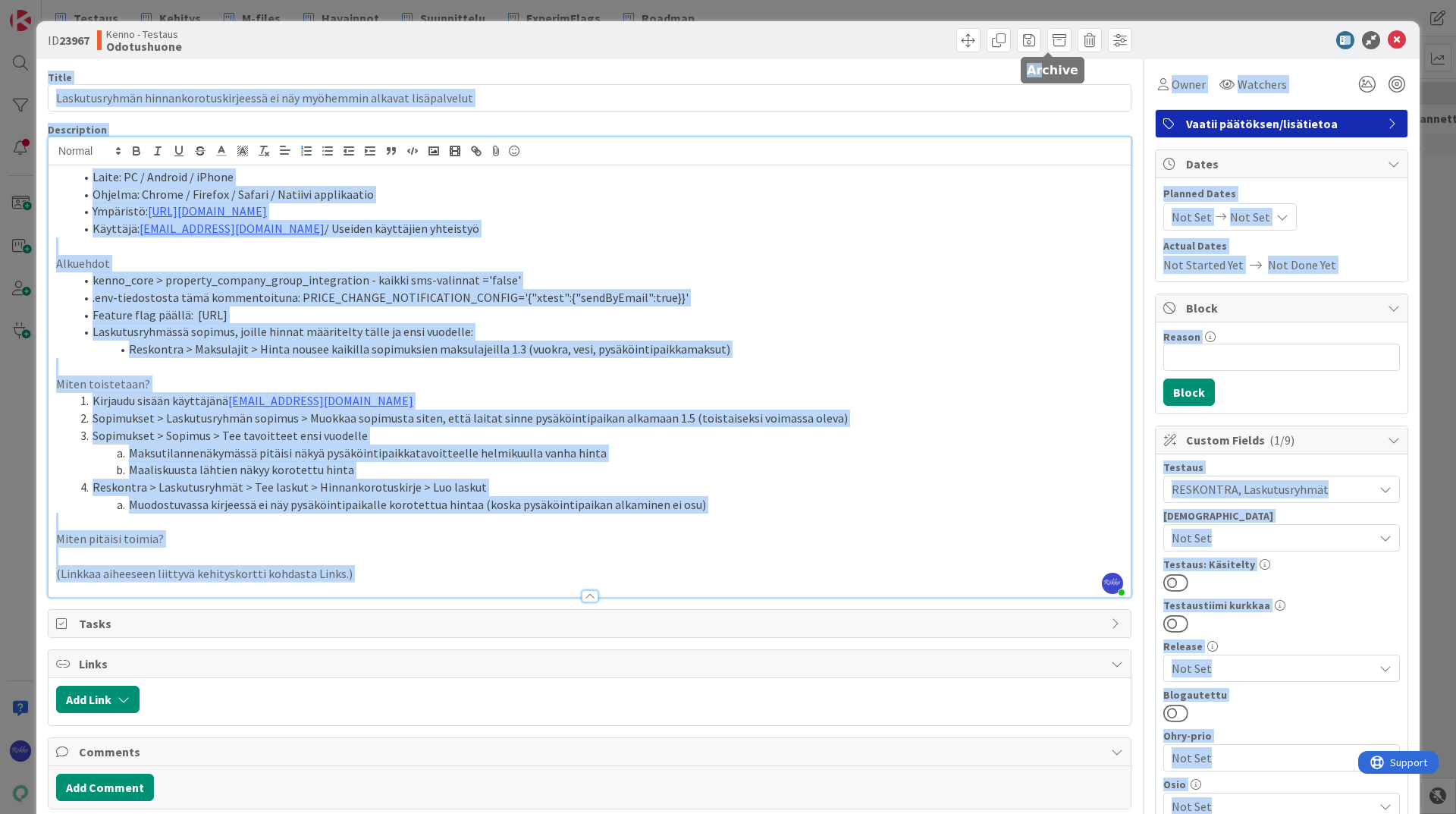
drag, startPoint x: 1043, startPoint y: 41, endPoint x: 1037, endPoint y: 62, distance: 21.8
click at [1037, 62] on body "Testaus Kehitys M-files Havainnot Suunnittelu ExperimFlags Roadmap Testaus Kehi…" at bounding box center [728, 407] width 1456 height 814
click at [1057, 37] on span at bounding box center [1059, 39] width 24 height 24
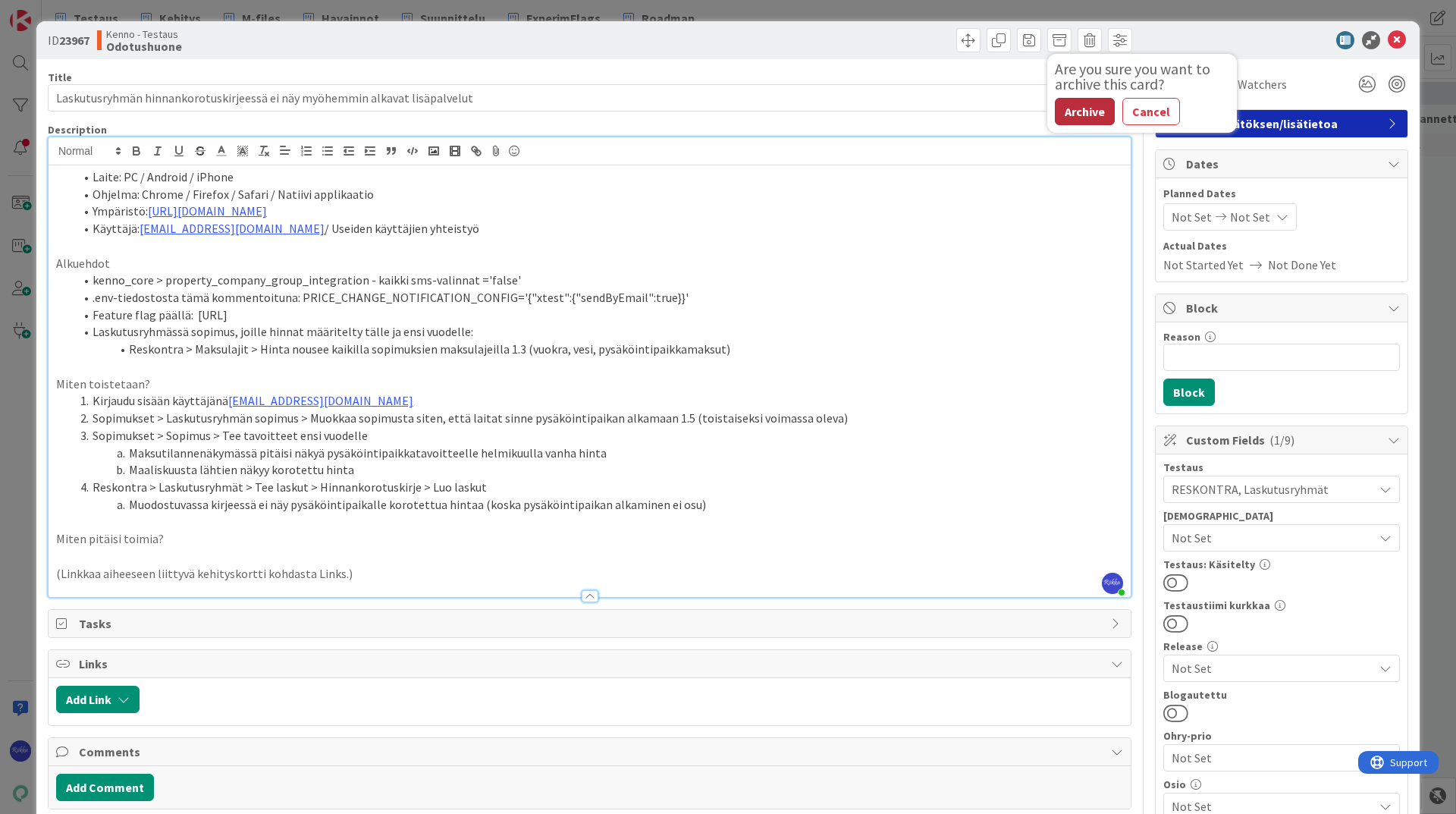
click at [1077, 108] on button "Archive" at bounding box center [1085, 112] width 60 height 27
